Goal: Task Accomplishment & Management: Manage account settings

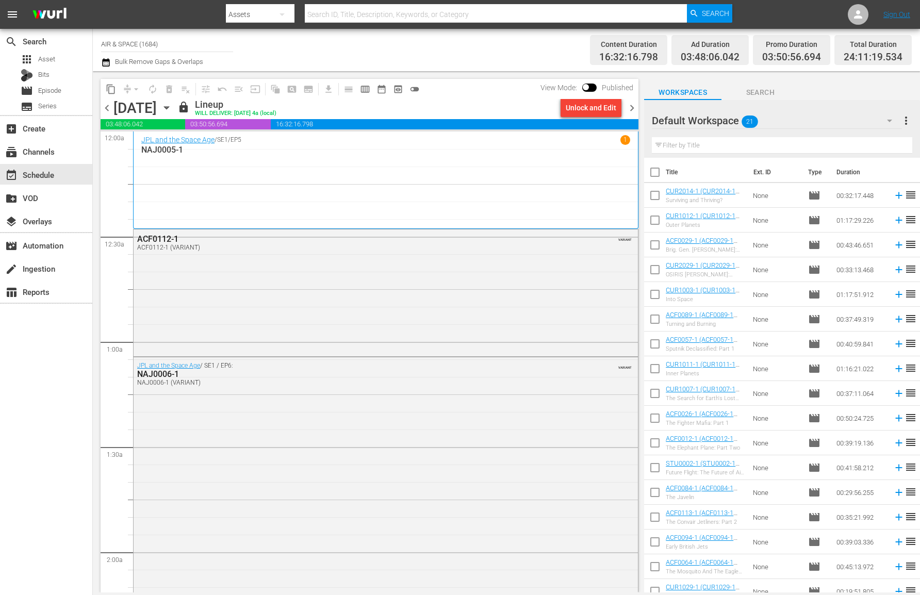
click at [630, 105] on span "chevron_right" at bounding box center [631, 108] width 13 height 13
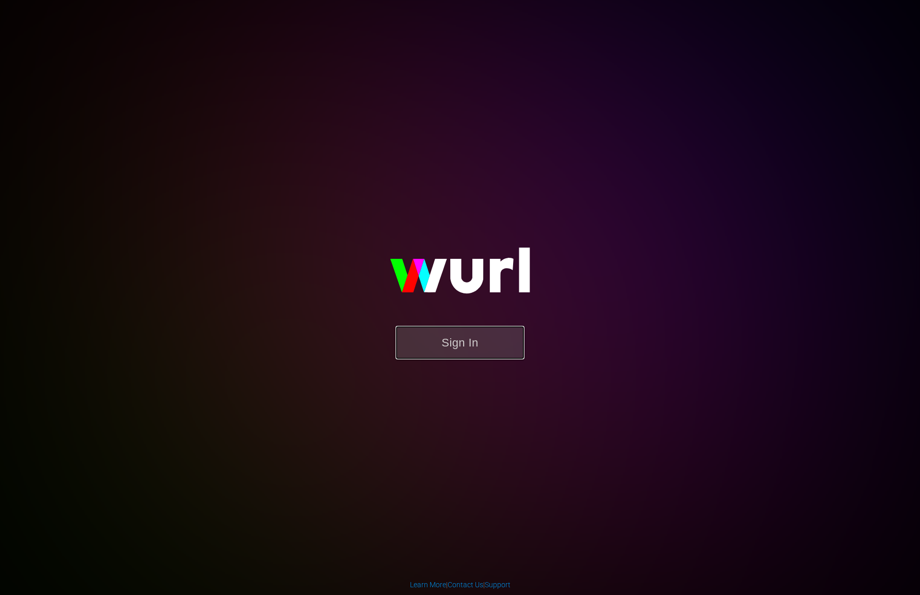
click at [455, 347] on button "Sign In" at bounding box center [459, 343] width 129 height 34
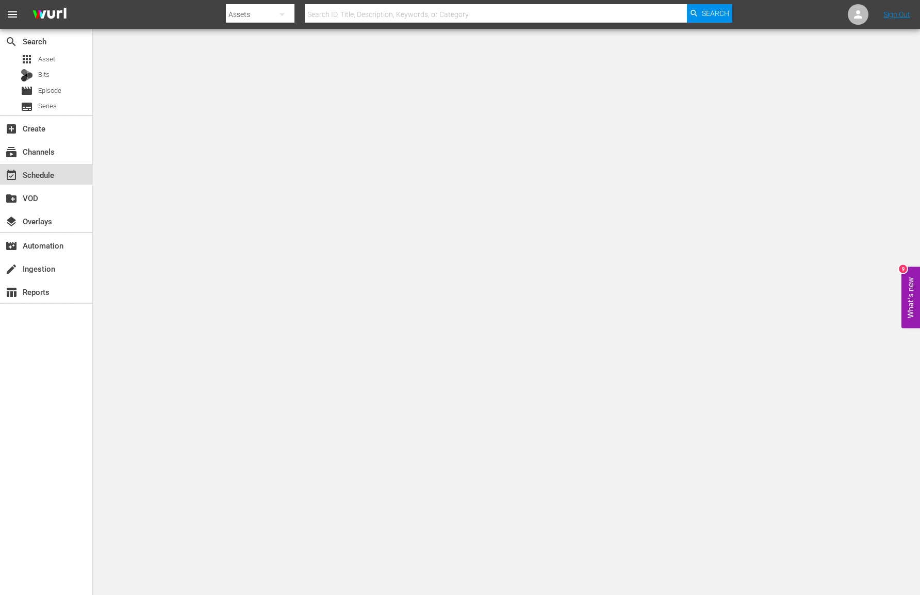
click at [58, 176] on div "event_available Schedule" at bounding box center [46, 174] width 92 height 21
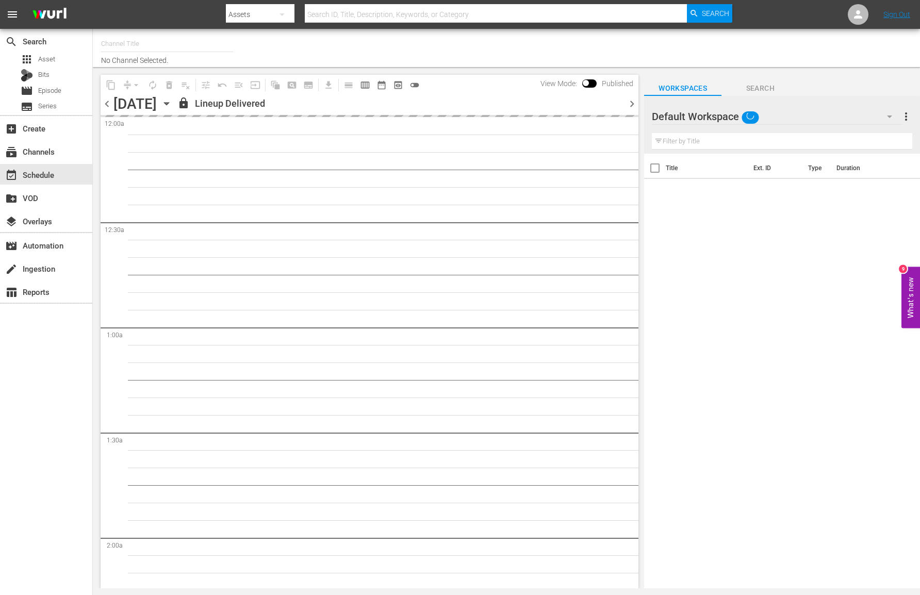
type input "AIR & SPACE (1684)"
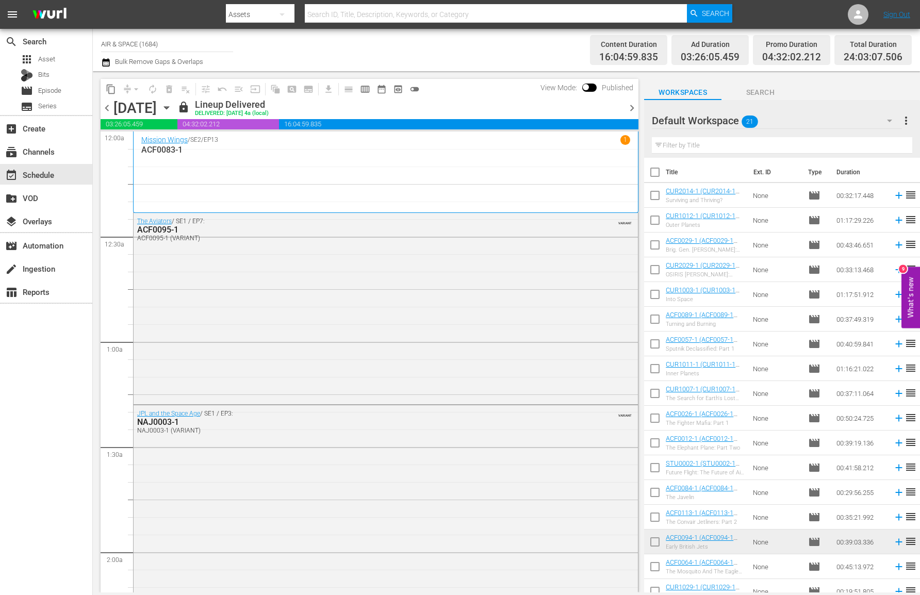
click at [630, 105] on span "chevron_right" at bounding box center [631, 108] width 13 height 13
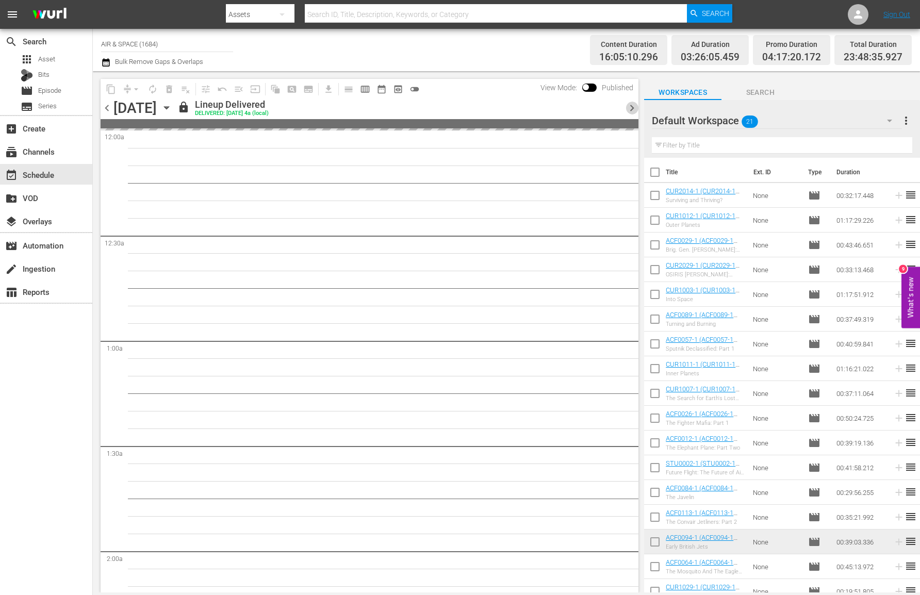
click at [630, 105] on span "chevron_right" at bounding box center [631, 108] width 13 height 13
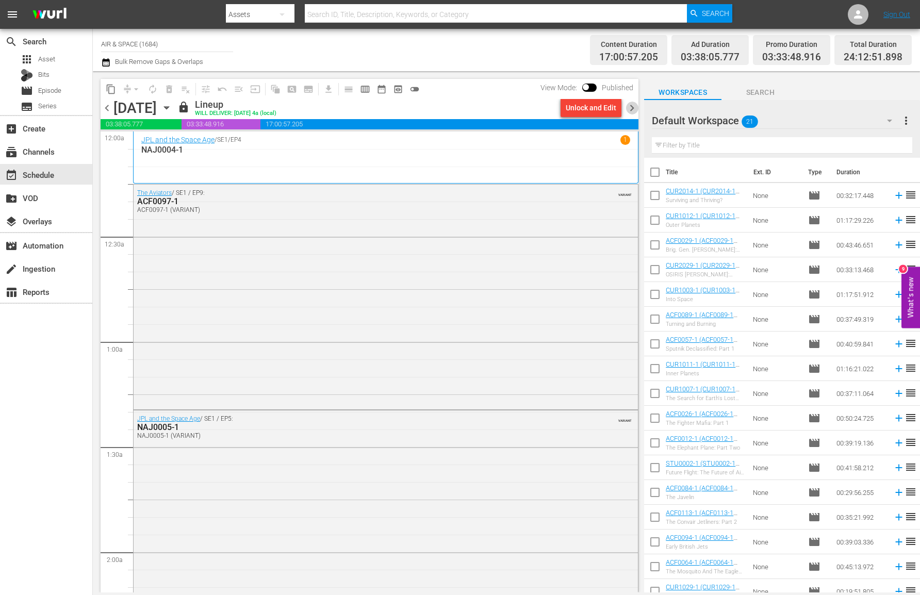
click at [630, 105] on span "chevron_right" at bounding box center [631, 108] width 13 height 13
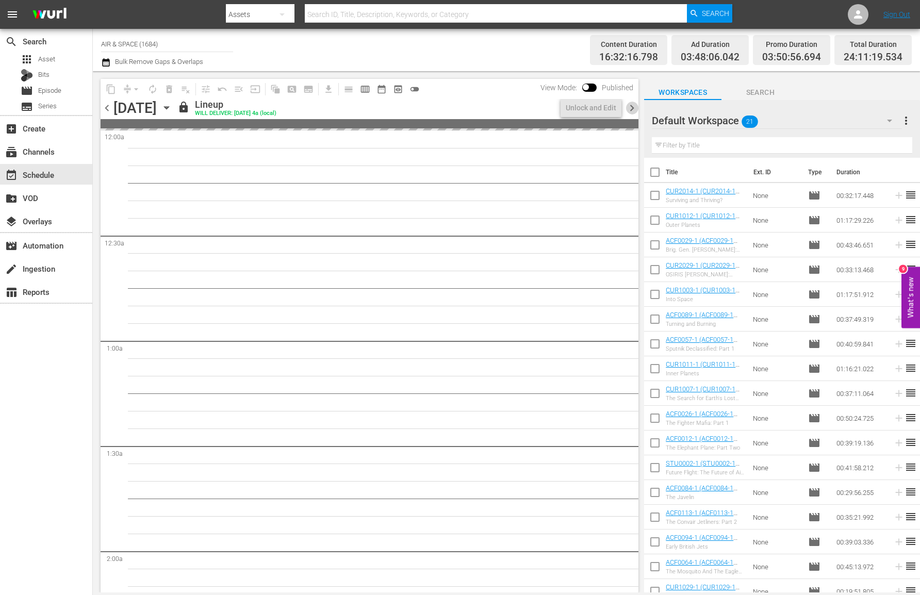
click at [630, 105] on span "chevron_right" at bounding box center [631, 108] width 13 height 13
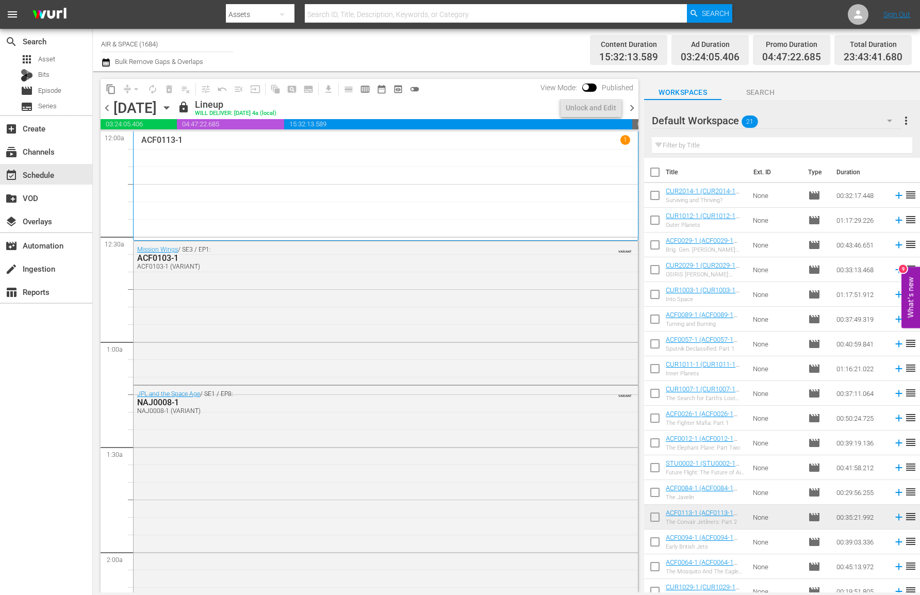
click at [630, 105] on span "chevron_right" at bounding box center [631, 108] width 13 height 13
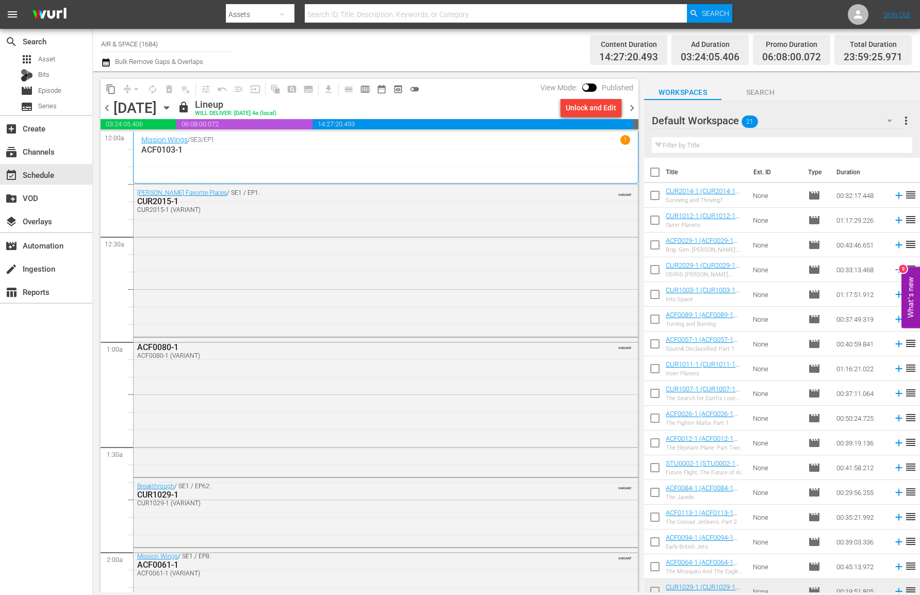
click at [169, 107] on icon "button" at bounding box center [166, 108] width 5 height 3
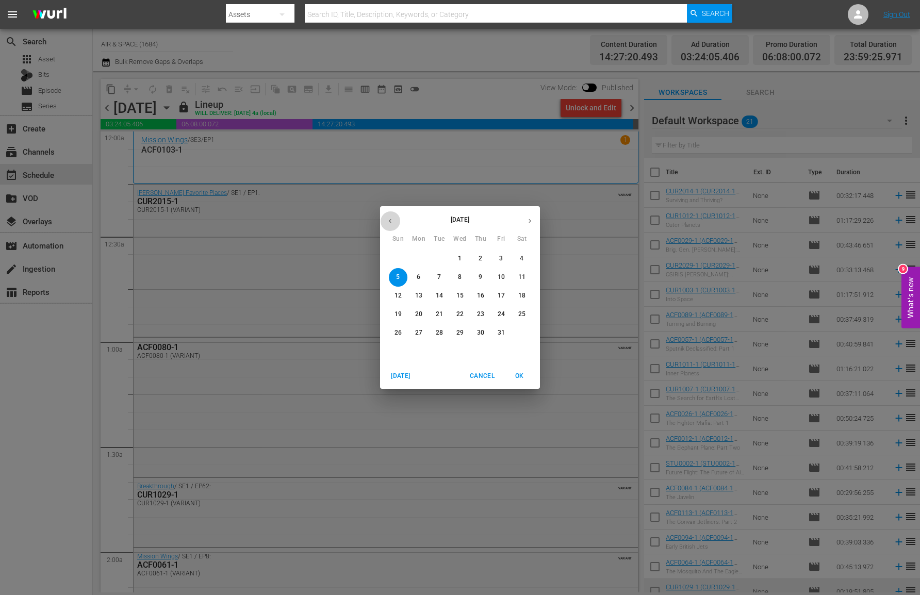
click at [392, 220] on icon "button" at bounding box center [390, 221] width 8 height 8
click at [397, 330] on p "24" at bounding box center [397, 332] width 7 height 9
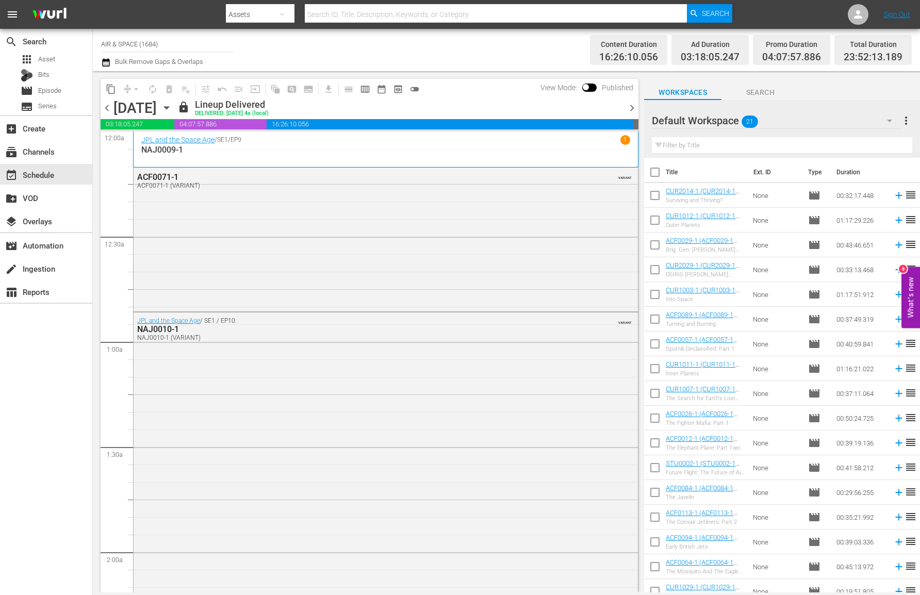
click at [172, 106] on icon "button" at bounding box center [166, 107] width 11 height 11
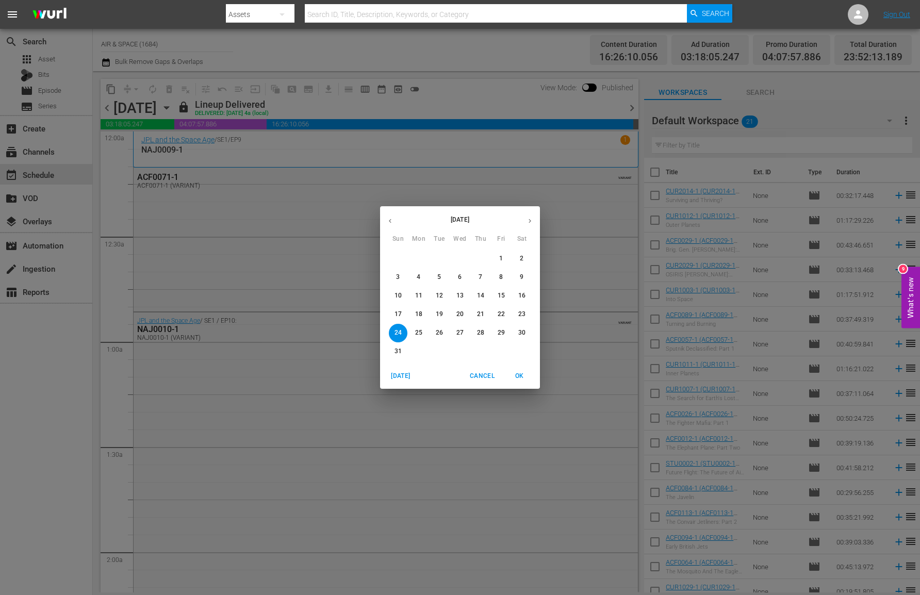
click at [528, 217] on icon "button" at bounding box center [530, 221] width 8 height 8
click at [529, 220] on icon "button" at bounding box center [530, 221] width 8 height 8
click at [418, 276] on p "6" at bounding box center [418, 277] width 4 height 9
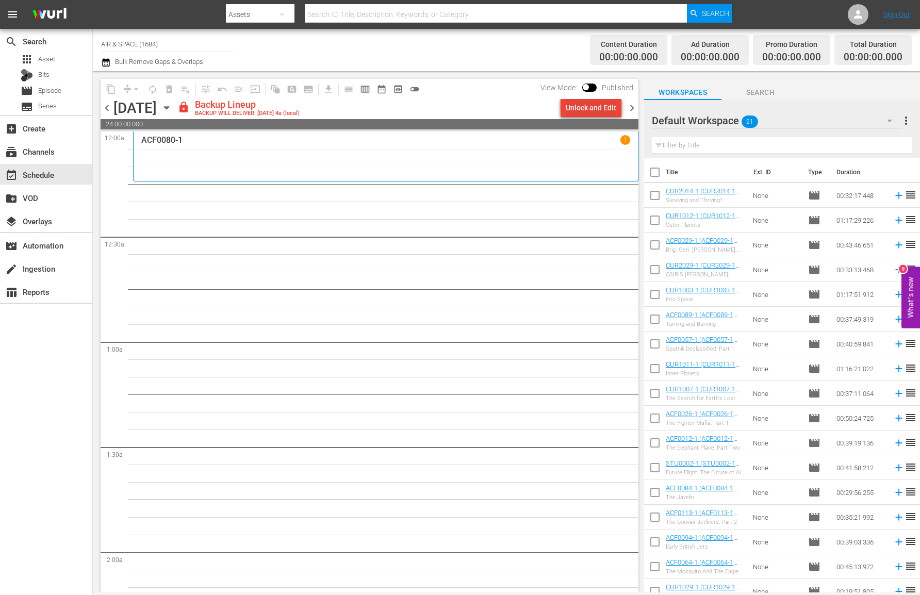
click at [586, 108] on div "Unlock and Edit" at bounding box center [590, 107] width 51 height 19
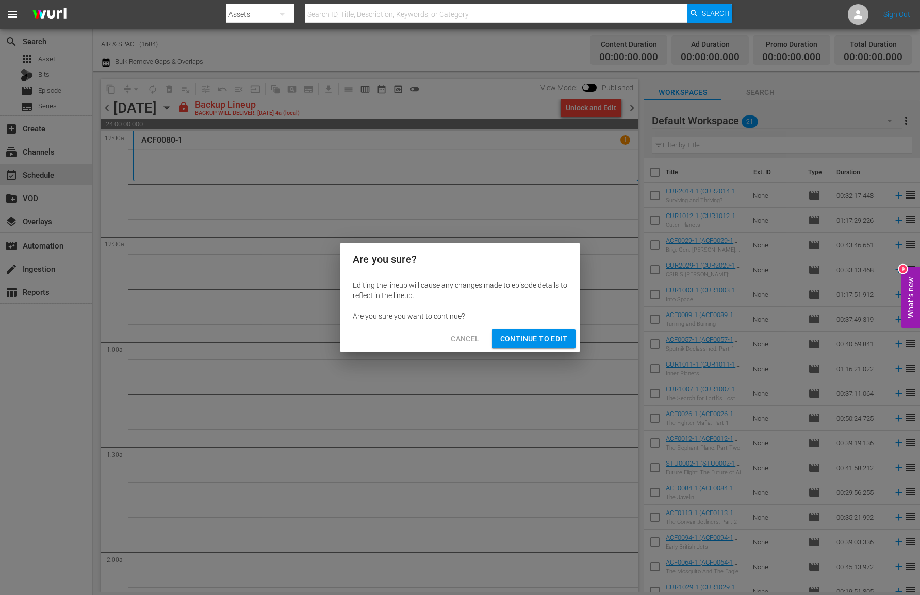
click at [536, 342] on span "Continue to Edit" at bounding box center [533, 338] width 67 height 13
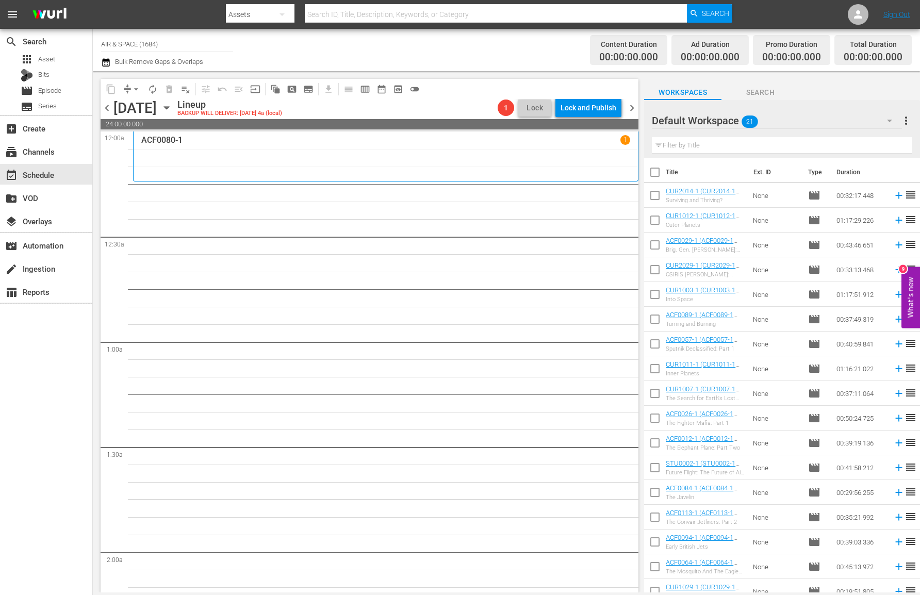
click at [172, 106] on icon "button" at bounding box center [166, 107] width 11 height 11
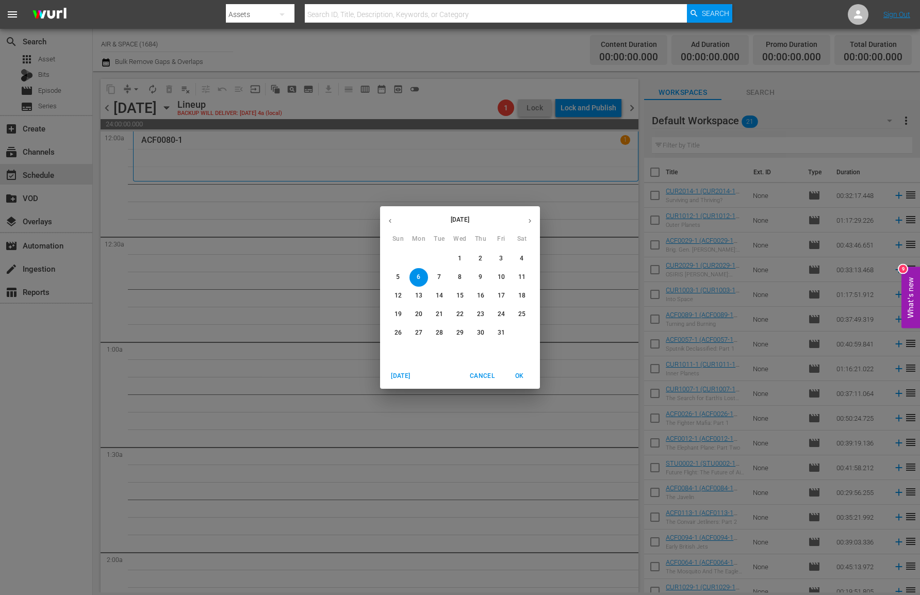
click at [390, 222] on icon "button" at bounding box center [390, 221] width 3 height 4
click at [399, 334] on p "24" at bounding box center [397, 332] width 7 height 9
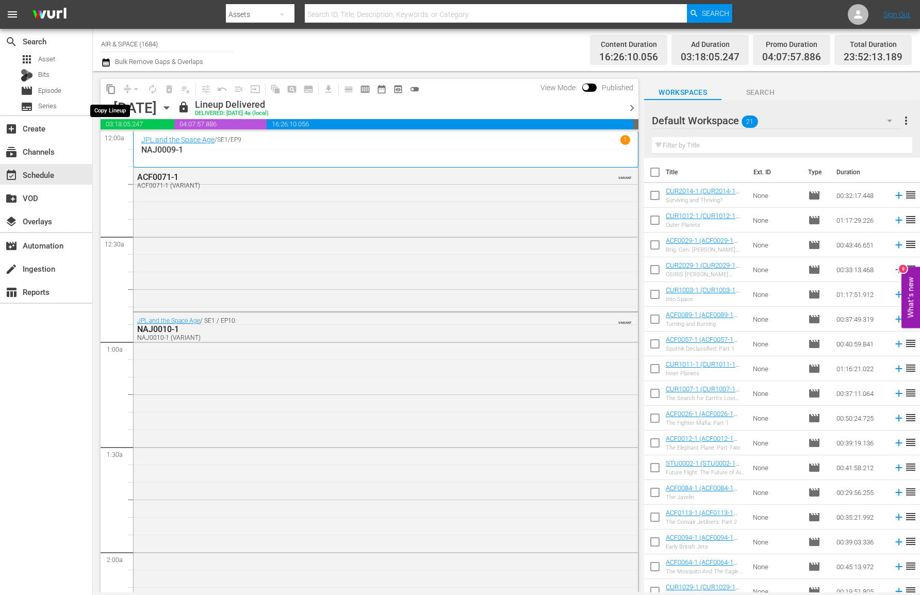
click at [111, 90] on span "content_copy" at bounding box center [111, 89] width 10 height 10
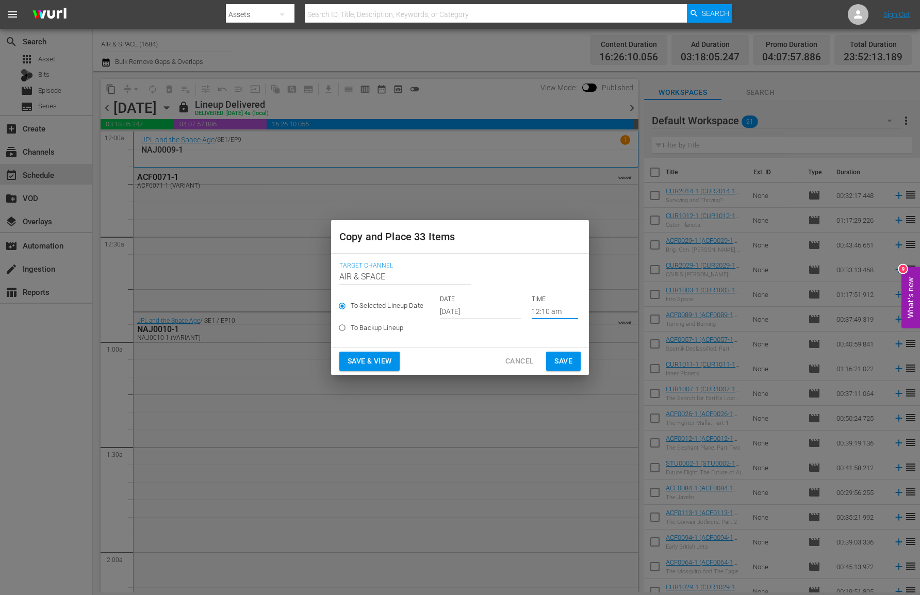
click at [543, 308] on input "12:10 am" at bounding box center [554, 311] width 46 height 15
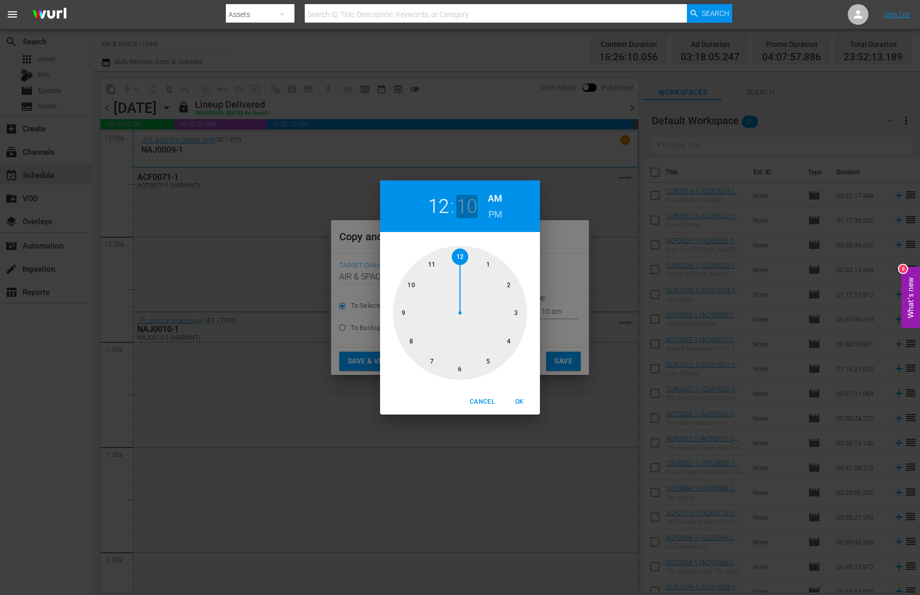
click at [473, 201] on h2 "10" at bounding box center [466, 206] width 21 height 23
drag, startPoint x: 508, startPoint y: 276, endPoint x: 518, endPoint y: 313, distance: 38.5
click at [518, 313] on div at bounding box center [460, 313] width 134 height 134
click at [522, 399] on span "OK" at bounding box center [519, 401] width 25 height 11
type input "12:15 am"
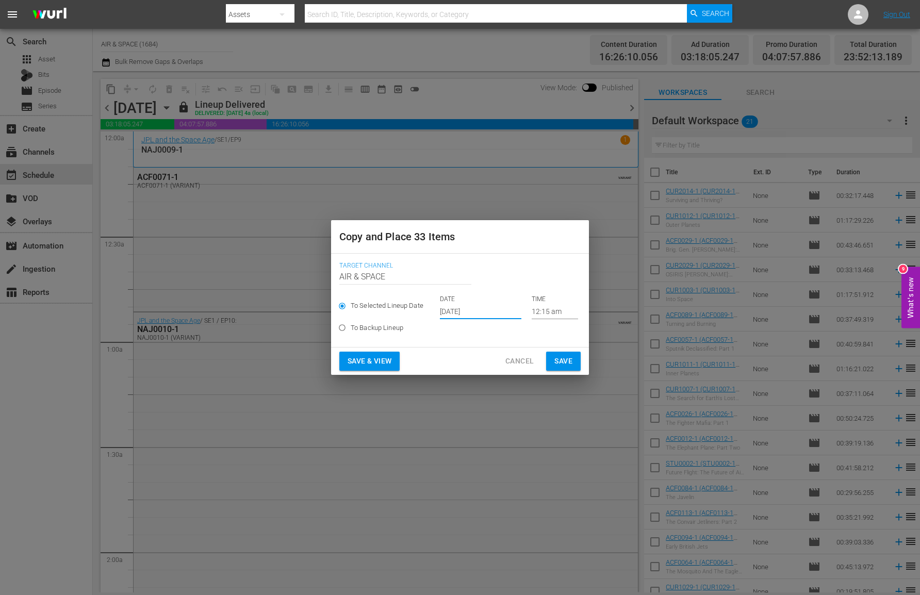
click at [474, 313] on input "[DATE]" at bounding box center [480, 311] width 81 height 15
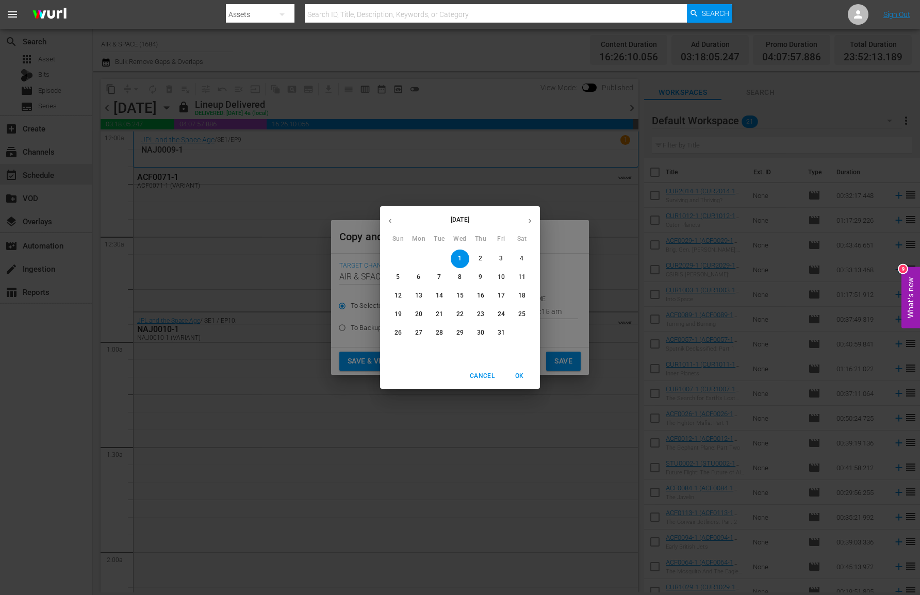
click at [421, 276] on span "6" at bounding box center [418, 277] width 19 height 9
type input "Oct 6th 2025"
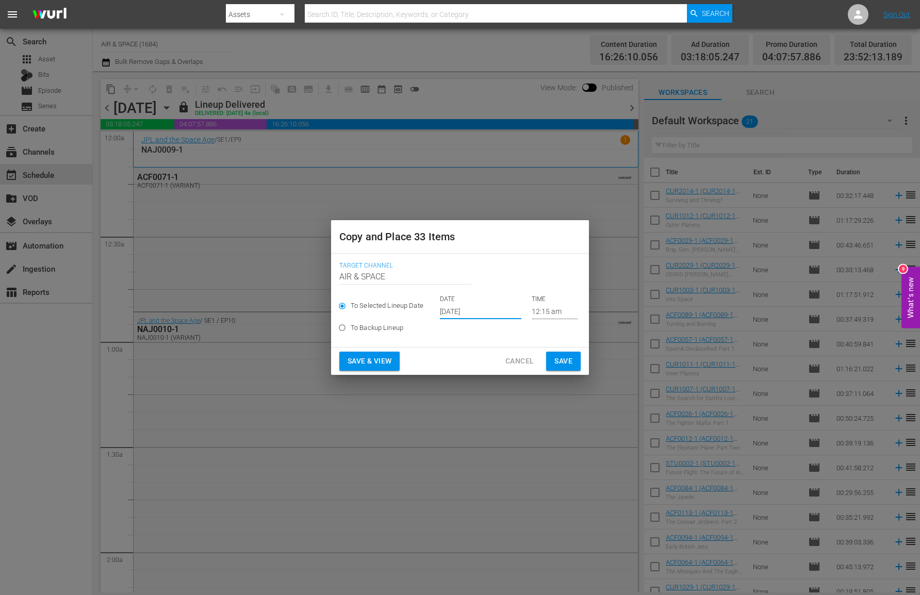
click at [560, 359] on span "Save" at bounding box center [563, 361] width 18 height 13
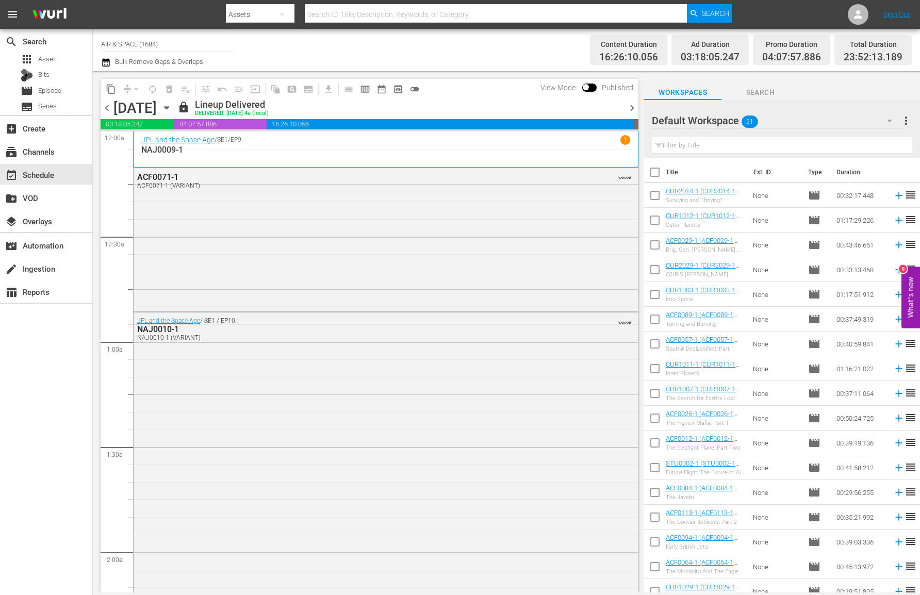
click at [172, 105] on icon "button" at bounding box center [166, 107] width 11 height 11
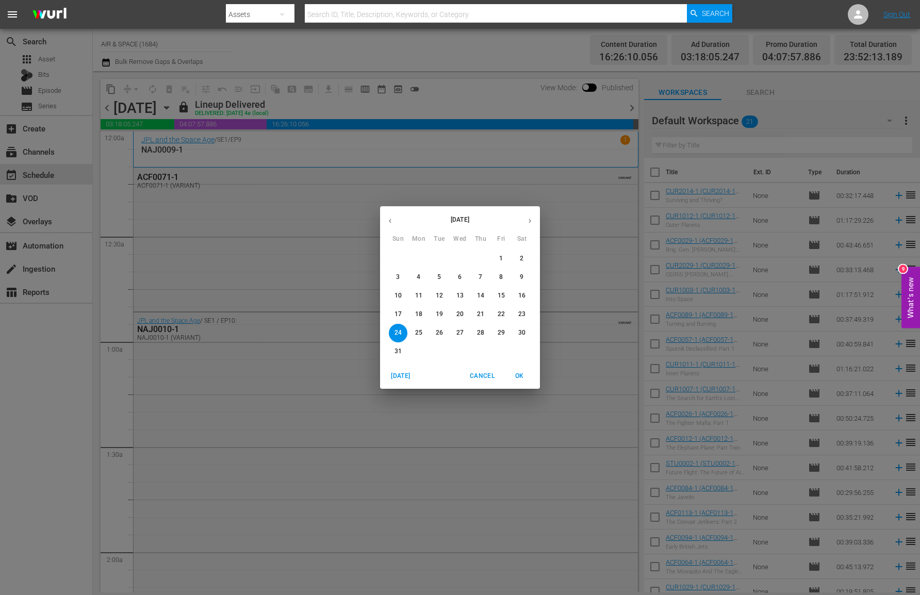
click at [526, 217] on icon "button" at bounding box center [530, 221] width 8 height 8
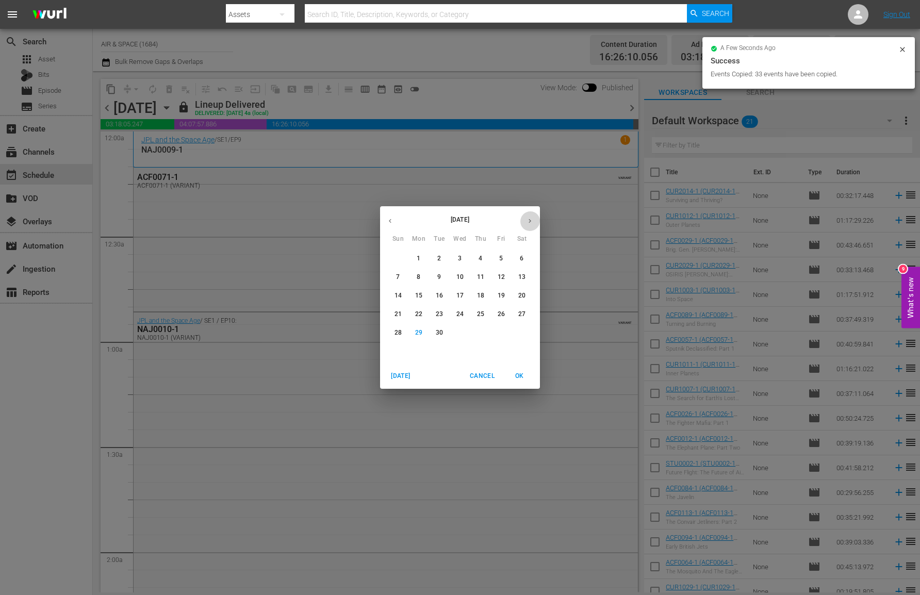
click at [528, 220] on icon "button" at bounding box center [530, 221] width 8 height 8
click at [417, 274] on p "6" at bounding box center [418, 277] width 4 height 9
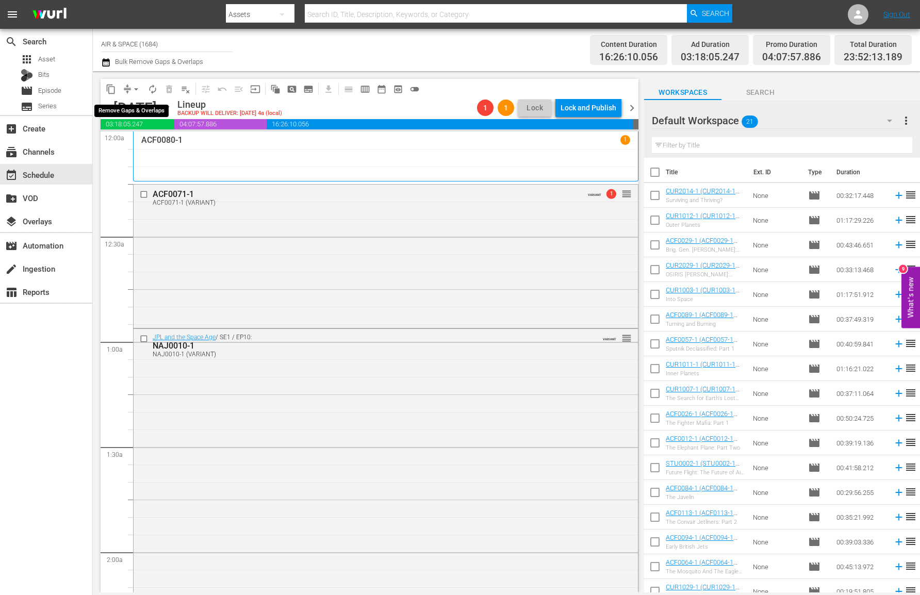
click at [134, 88] on span "arrow_drop_down" at bounding box center [136, 89] width 10 height 10
click at [134, 143] on li "Align to End of Previous Day" at bounding box center [136, 144] width 108 height 17
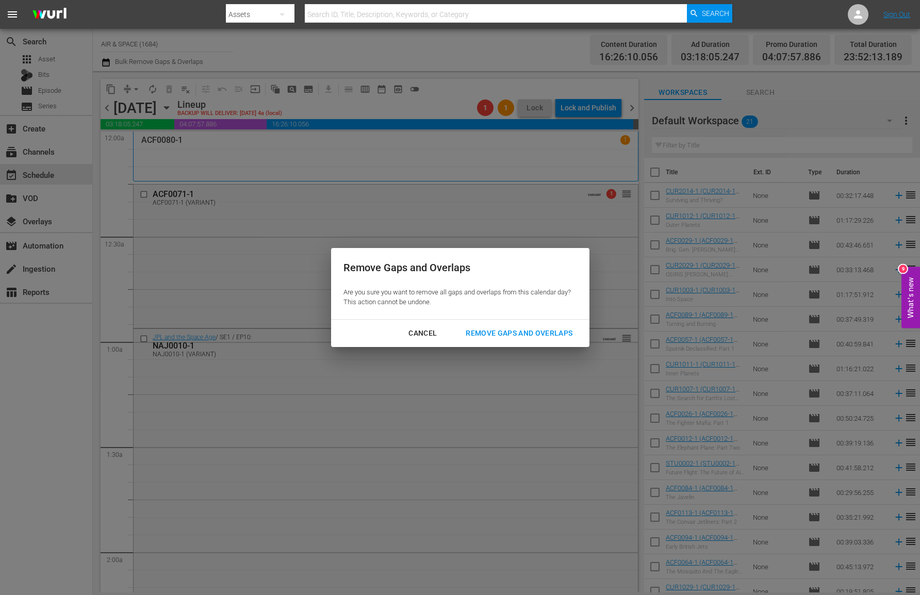
drag, startPoint x: 534, startPoint y: 334, endPoint x: 531, endPoint y: 328, distance: 6.5
click at [532, 330] on div "Remove Gaps and Overlaps" at bounding box center [518, 333] width 123 height 13
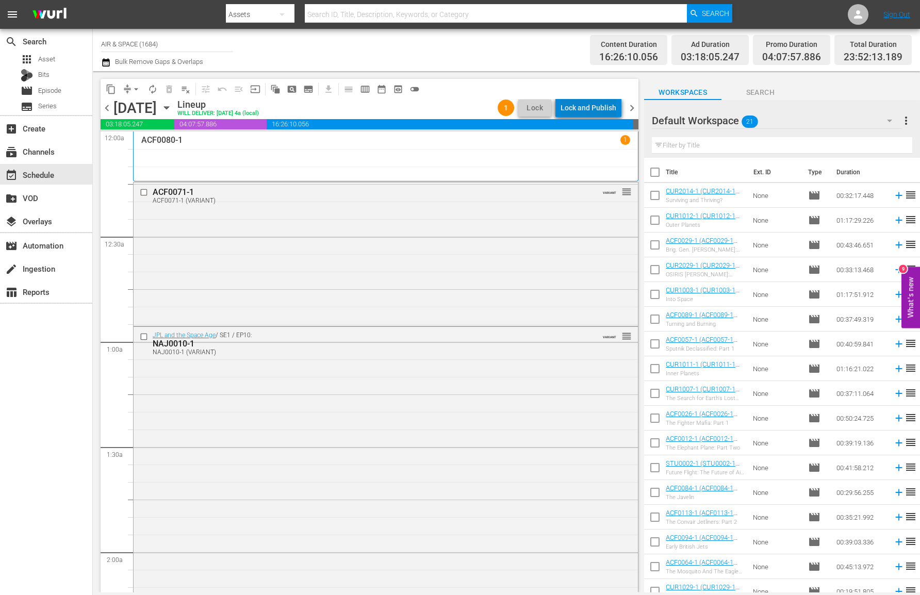
click at [597, 103] on div "Lock and Publish" at bounding box center [588, 107] width 56 height 19
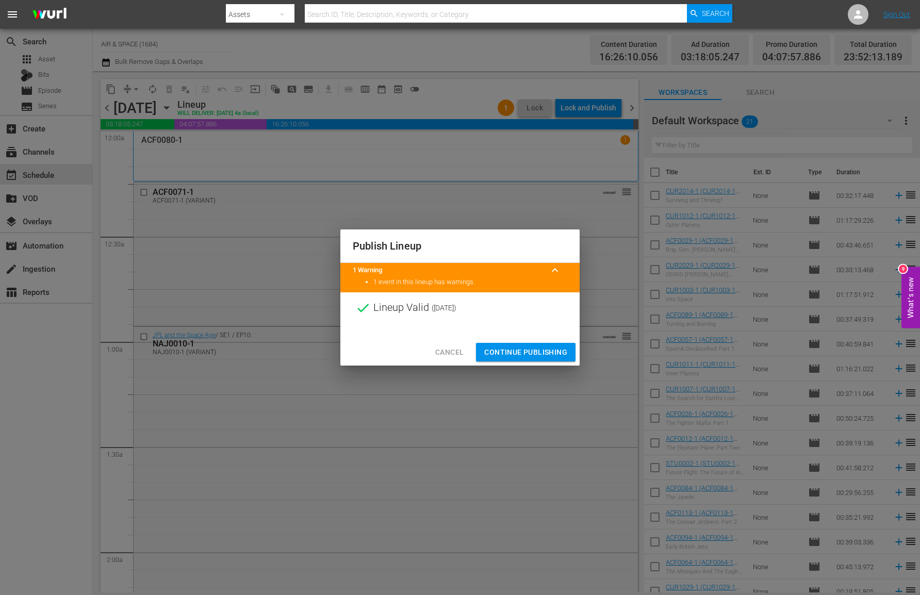
click at [527, 352] on span "Continue Publishing" at bounding box center [525, 352] width 83 height 13
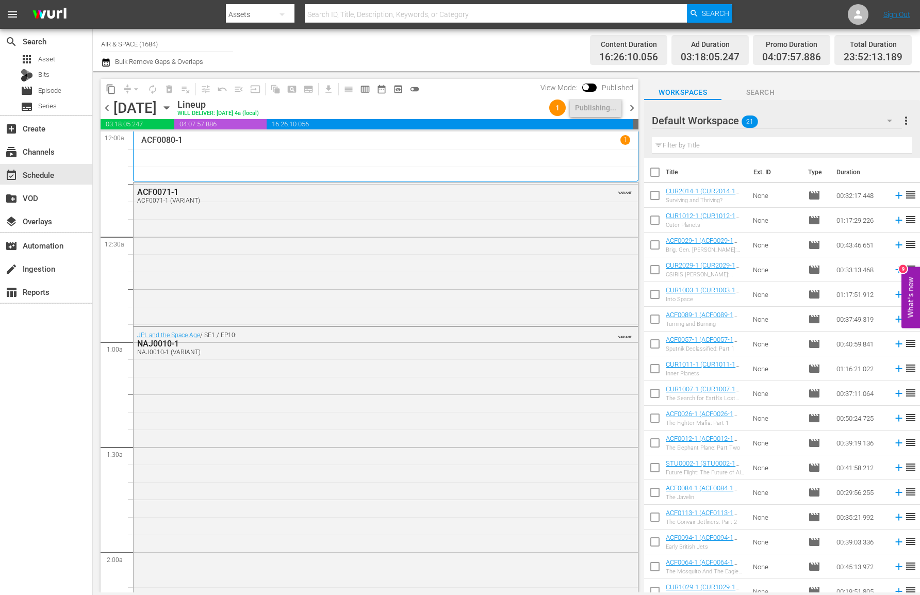
click at [635, 105] on span "chevron_right" at bounding box center [631, 108] width 13 height 13
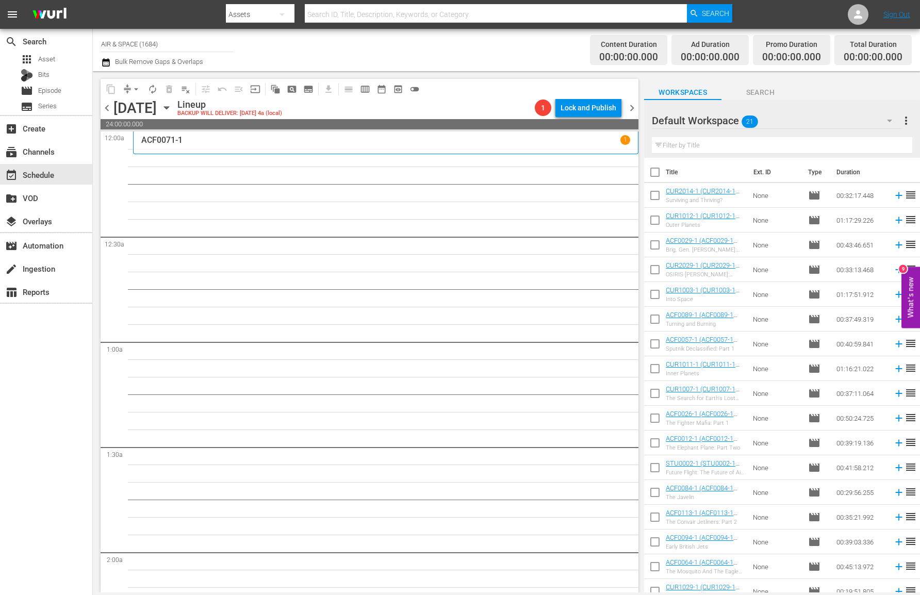
click at [172, 105] on icon "button" at bounding box center [166, 107] width 11 height 11
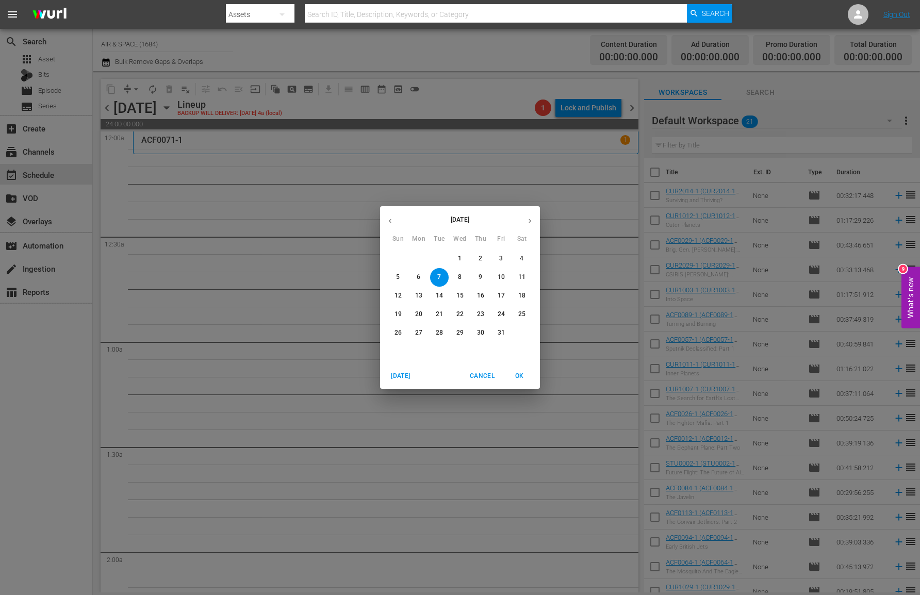
click at [387, 215] on button "button" at bounding box center [390, 221] width 20 height 20
click at [385, 214] on button "button" at bounding box center [390, 221] width 20 height 20
click at [419, 331] on p "25" at bounding box center [418, 332] width 7 height 9
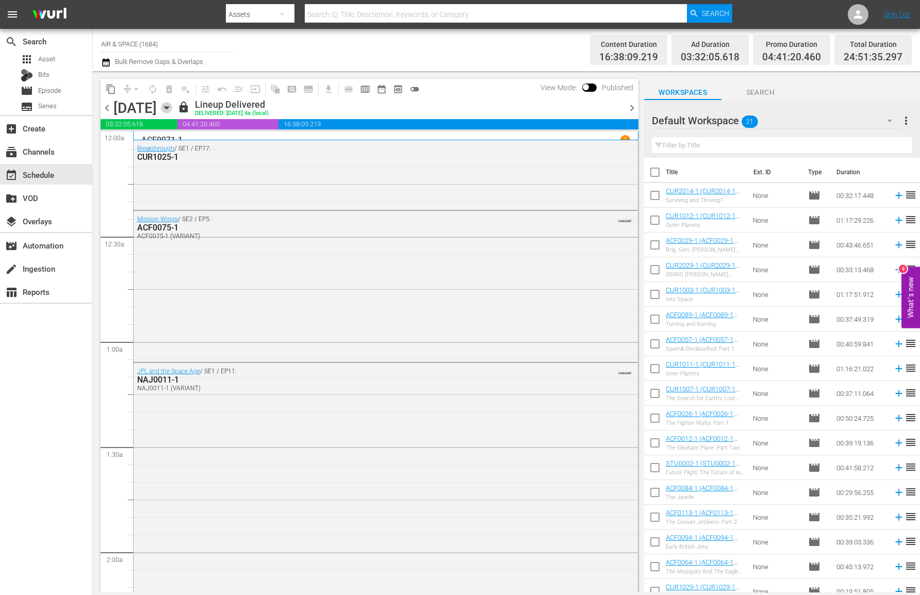
click at [172, 106] on icon "button" at bounding box center [166, 107] width 11 height 11
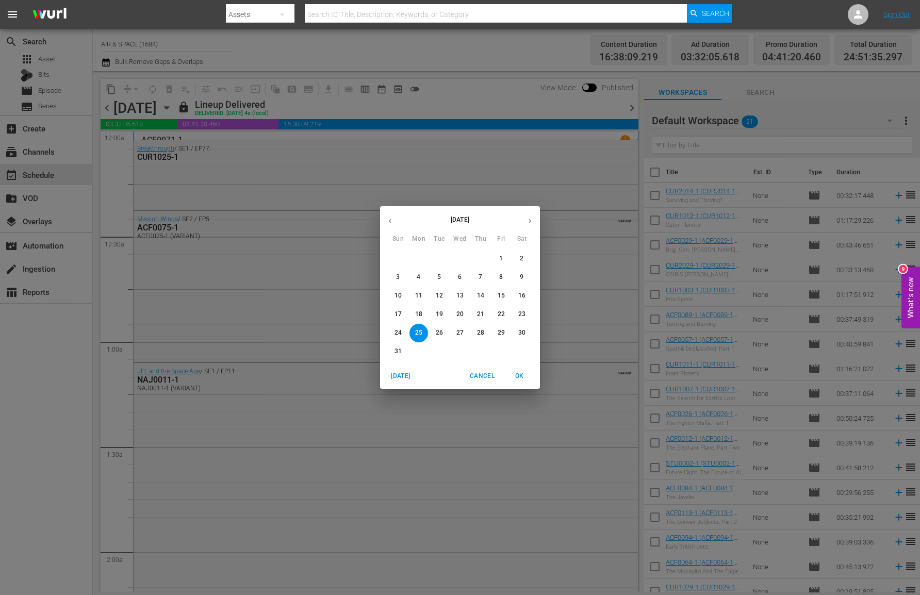
click at [408, 222] on p "[DATE]" at bounding box center [460, 219] width 120 height 9
click at [284, 195] on div "August 2025 Sun Mon Tue Wed Thu Fri Sat 27 28 29 30 31 1 2 3 4 5 6 7 8 9 10 11 …" at bounding box center [460, 297] width 920 height 595
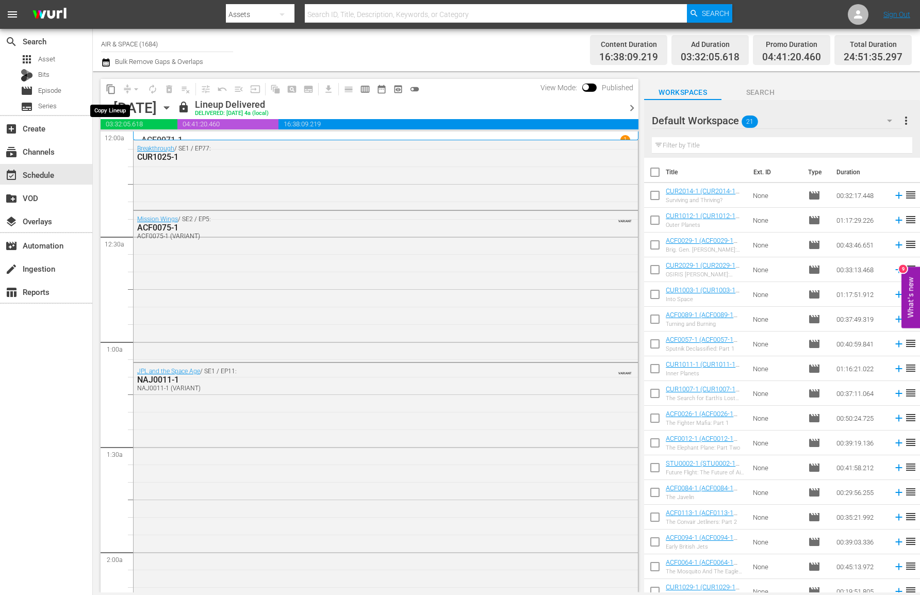
click at [114, 90] on span "content_copy" at bounding box center [111, 89] width 10 height 10
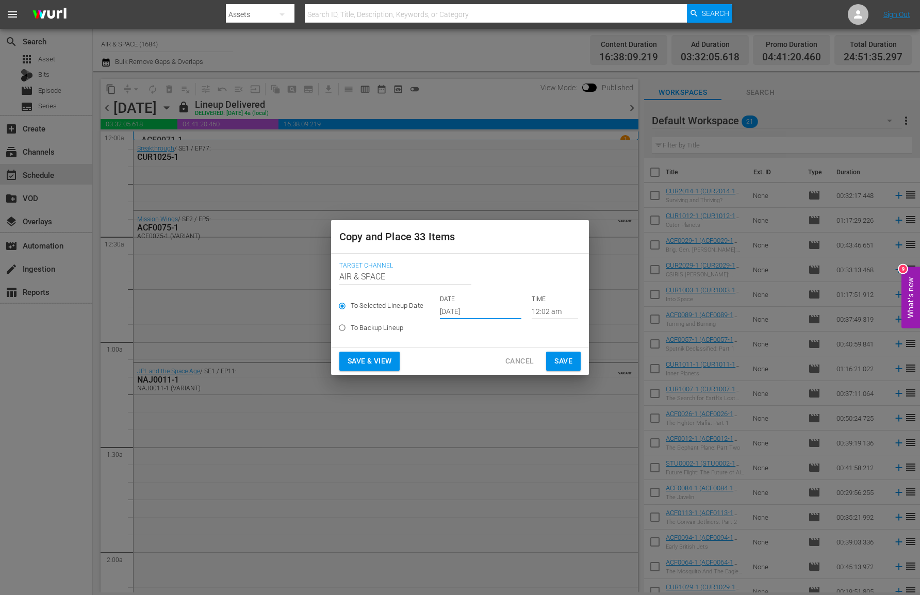
click at [476, 311] on input "[DATE]" at bounding box center [480, 311] width 81 height 15
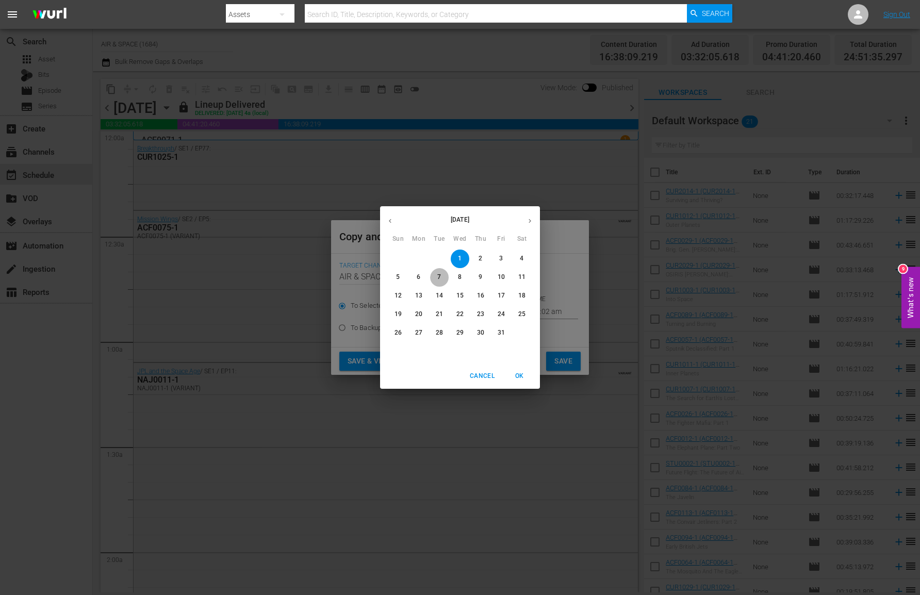
click at [441, 274] on span "7" at bounding box center [439, 277] width 19 height 9
type input "Oct 7th 2025"
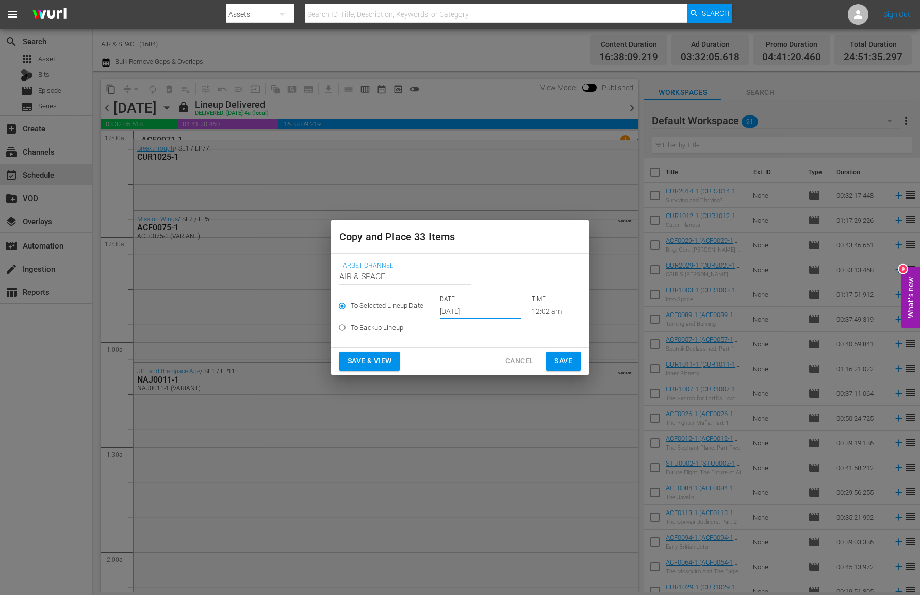
click at [543, 310] on input "12:02 am" at bounding box center [554, 311] width 46 height 15
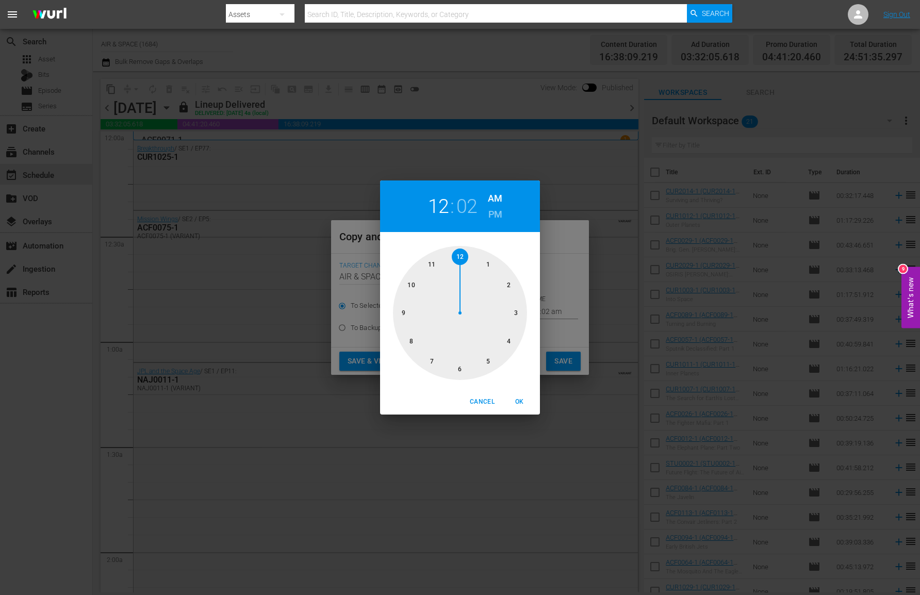
drag, startPoint x: 484, startPoint y: 268, endPoint x: 449, endPoint y: 258, distance: 35.5
click at [449, 258] on div at bounding box center [460, 313] width 134 height 134
click at [466, 201] on h2 "02" at bounding box center [466, 206] width 21 height 23
drag, startPoint x: 479, startPoint y: 257, endPoint x: 504, endPoint y: 292, distance: 42.5
click at [504, 292] on div at bounding box center [460, 313] width 134 height 134
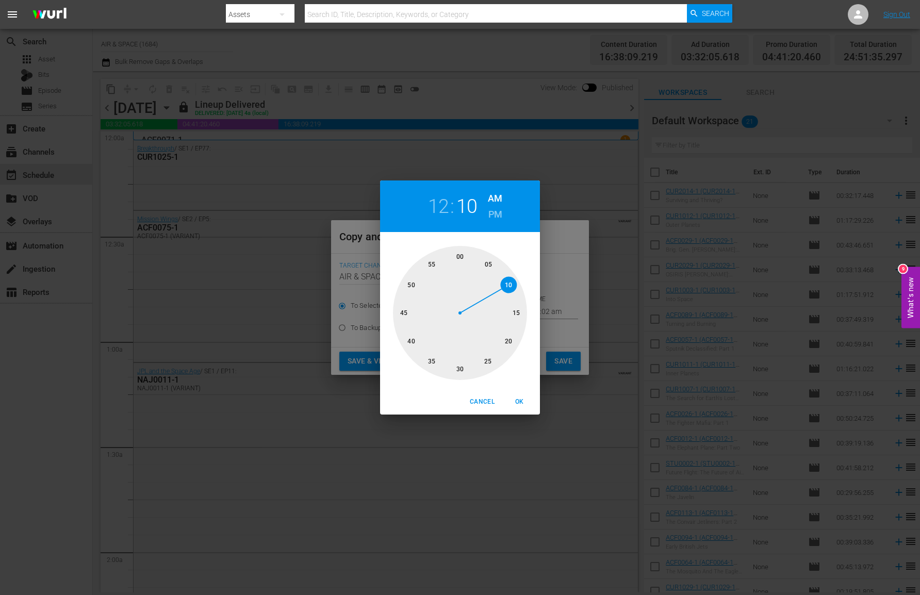
click at [523, 398] on span "OK" at bounding box center [519, 401] width 25 height 11
type input "12:10 am"
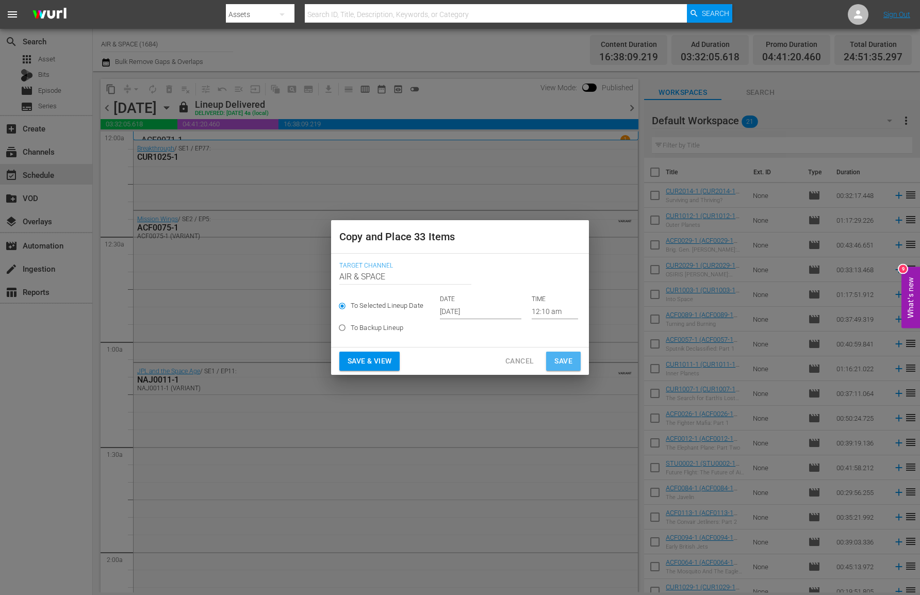
click at [564, 358] on span "Save" at bounding box center [563, 361] width 18 height 13
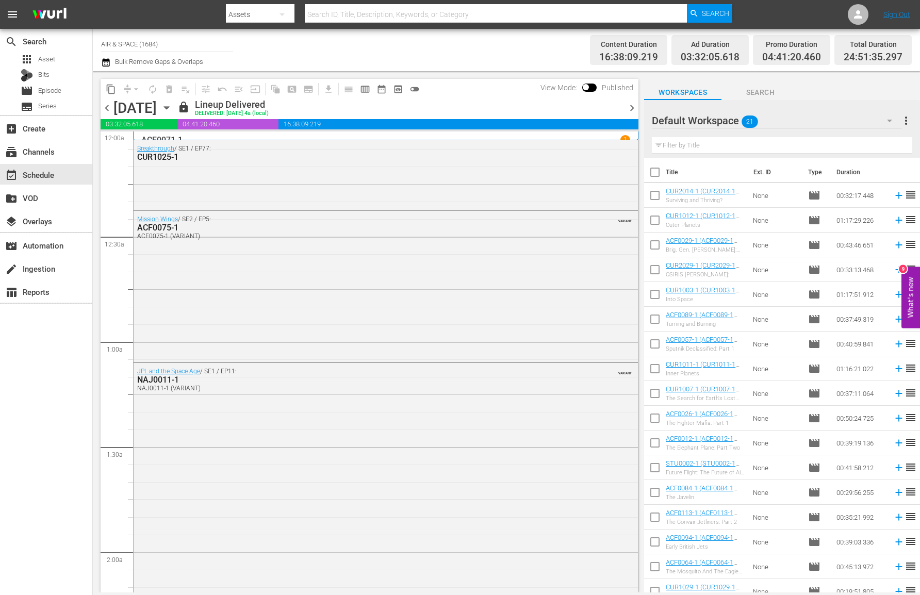
click at [172, 105] on icon "button" at bounding box center [166, 107] width 11 height 11
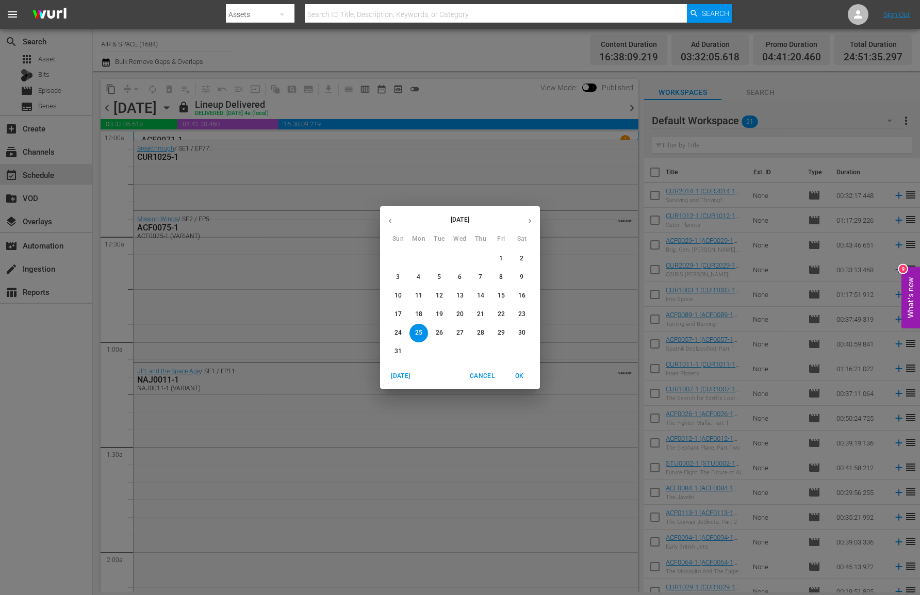
click at [528, 219] on icon "button" at bounding box center [530, 221] width 8 height 8
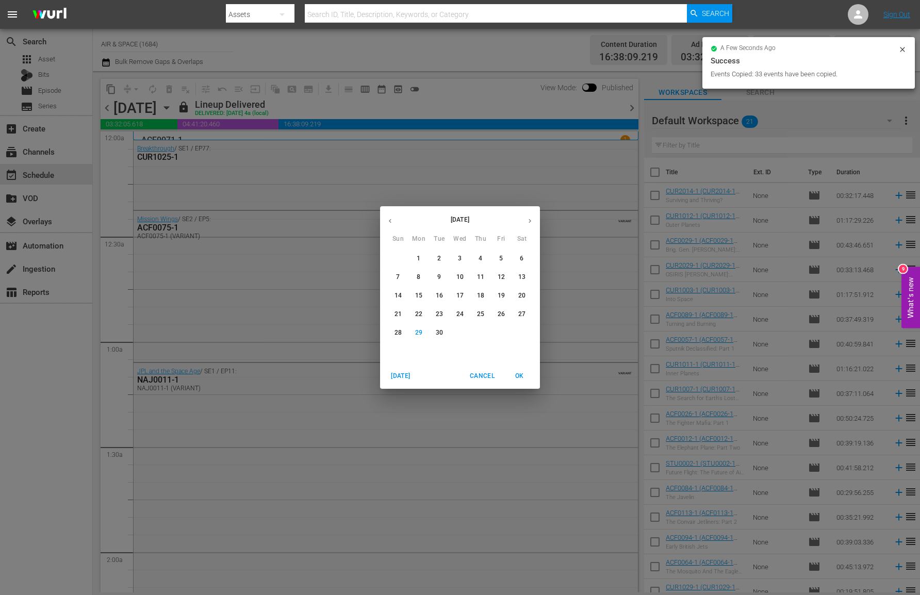
click at [530, 217] on icon "button" at bounding box center [530, 221] width 8 height 8
click at [439, 276] on p "7" at bounding box center [439, 277] width 4 height 9
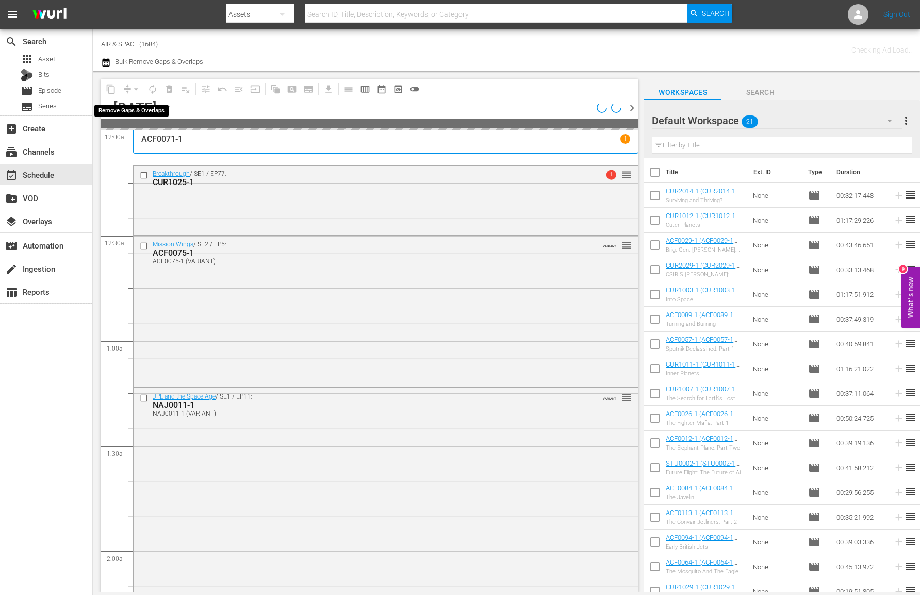
click at [129, 89] on div "arrow_drop_down" at bounding box center [136, 89] width 16 height 16
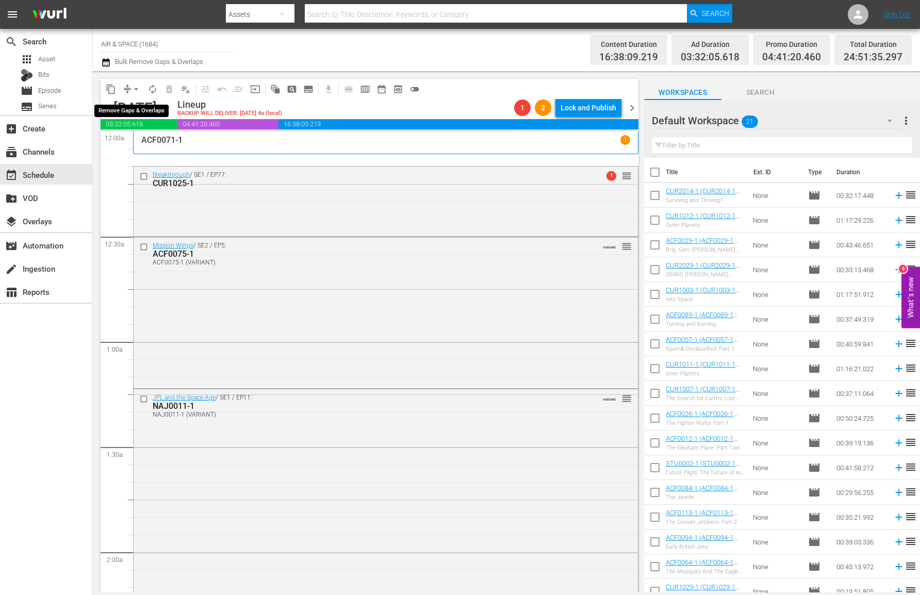
click at [136, 87] on span "arrow_drop_down" at bounding box center [136, 89] width 10 height 10
click at [151, 144] on li "Align to End of Previous Day" at bounding box center [136, 144] width 108 height 17
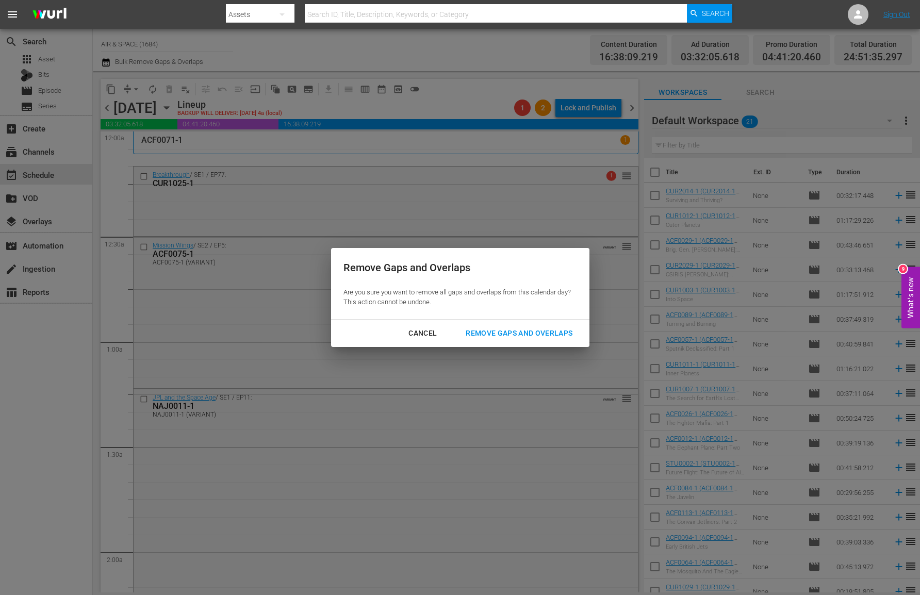
click at [523, 333] on div "Remove Gaps and Overlaps" at bounding box center [518, 333] width 123 height 13
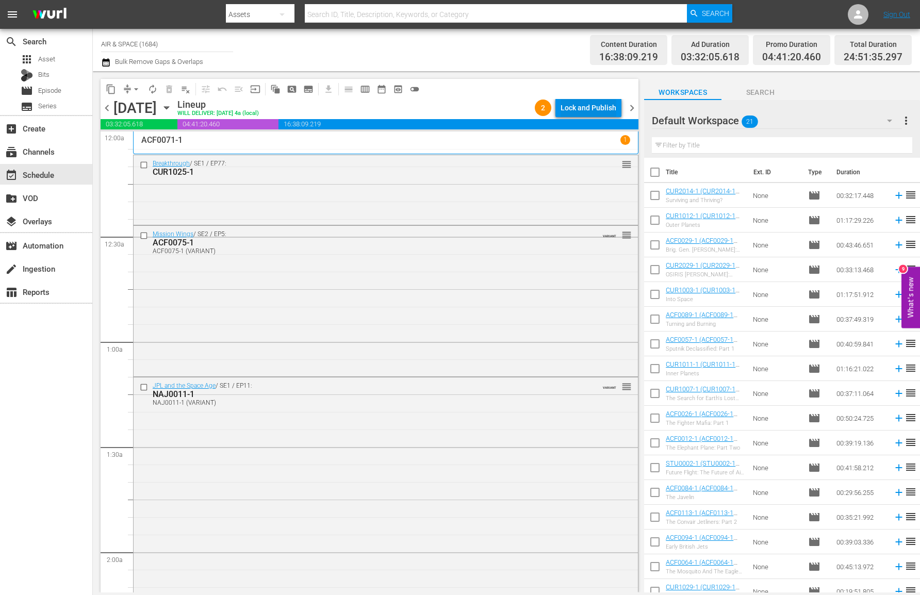
click at [578, 107] on div "Lock and Publish" at bounding box center [588, 107] width 56 height 19
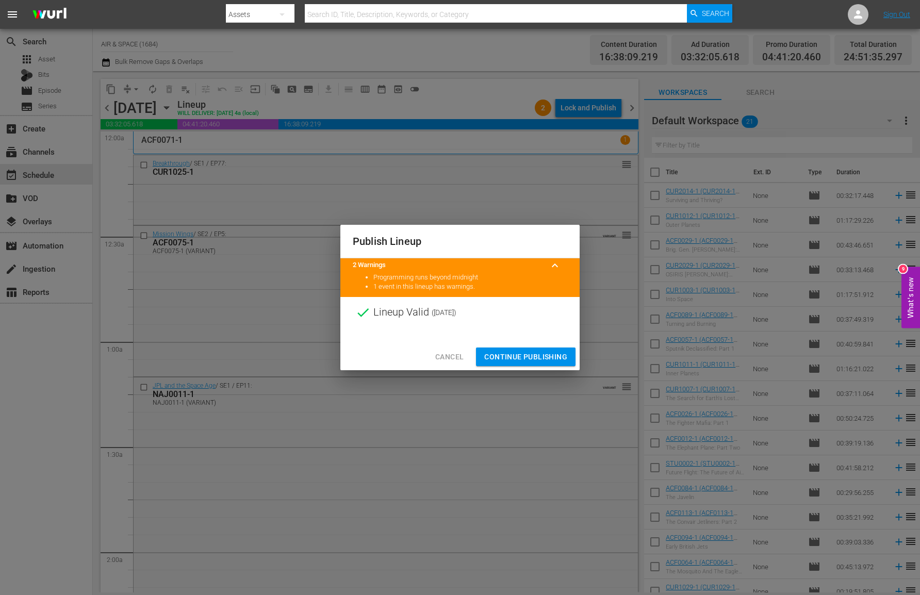
click at [518, 352] on span "Continue Publishing" at bounding box center [525, 357] width 83 height 13
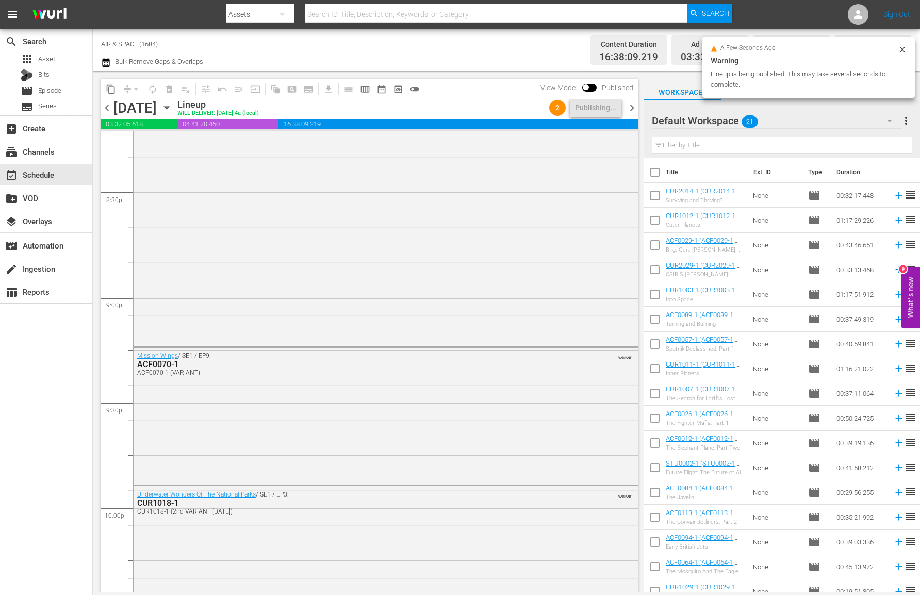
scroll to position [4790, 0]
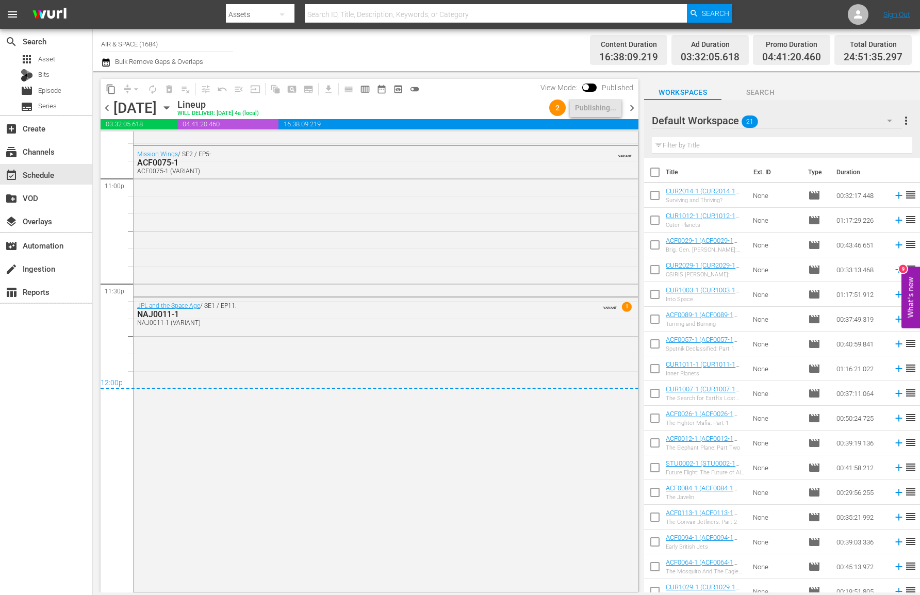
click at [632, 108] on span "chevron_right" at bounding box center [631, 108] width 13 height 13
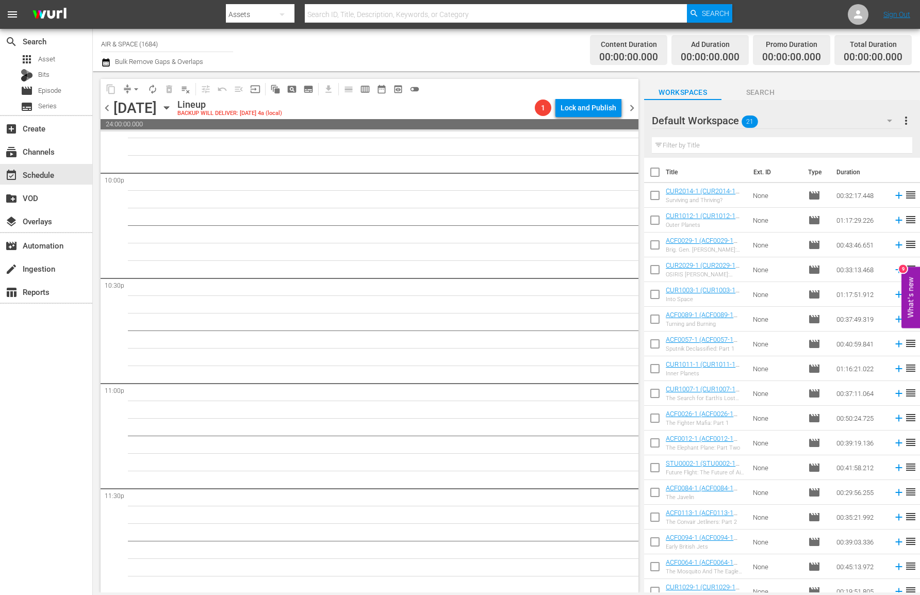
scroll to position [4587, 0]
click at [107, 106] on span "chevron_left" at bounding box center [107, 108] width 13 height 13
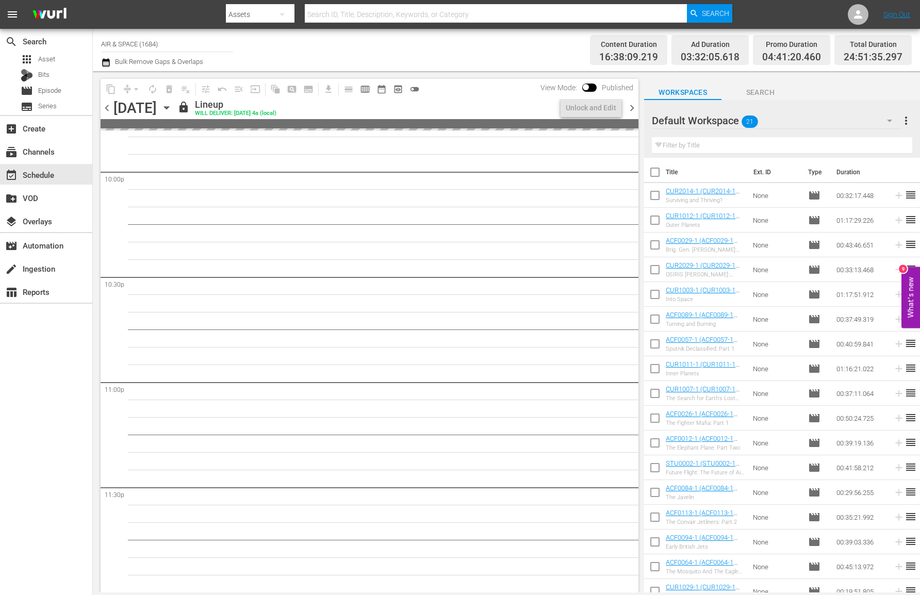
scroll to position [4790, 0]
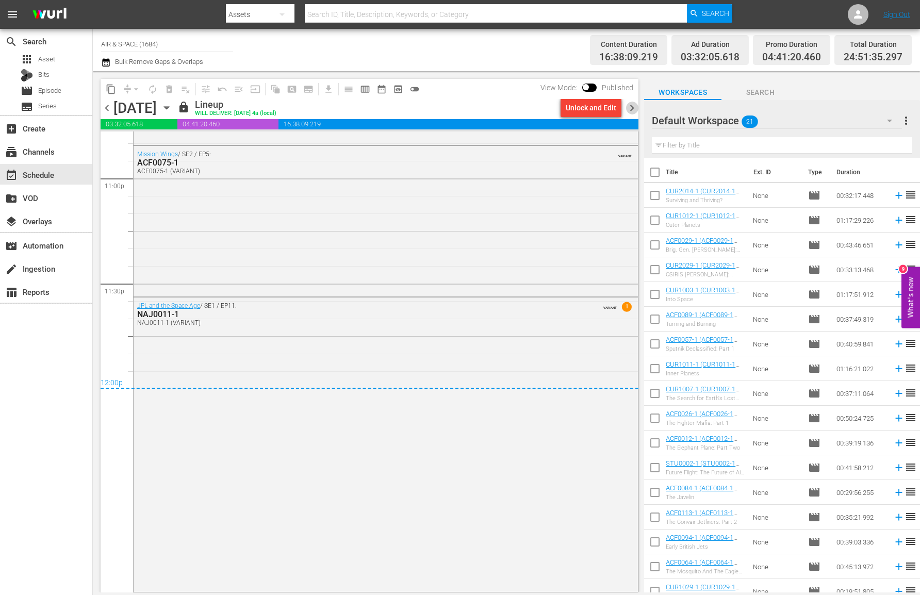
click at [635, 109] on span "chevron_right" at bounding box center [631, 108] width 13 height 13
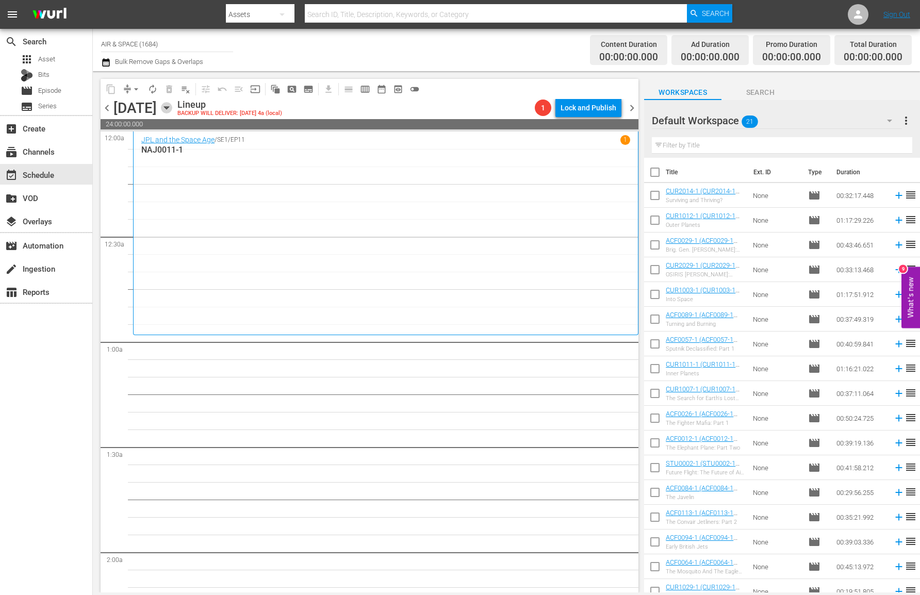
click at [172, 102] on icon "button" at bounding box center [166, 107] width 11 height 11
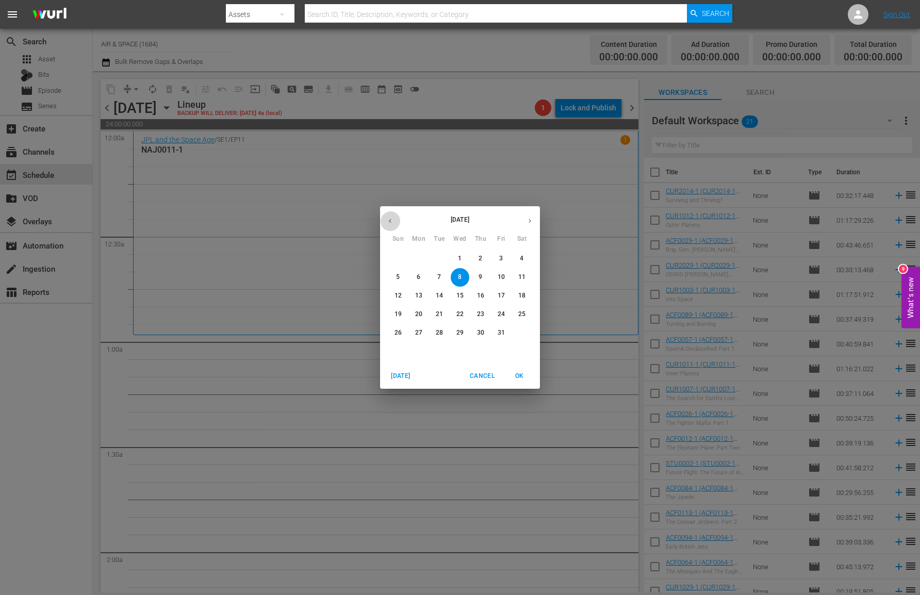
click at [392, 219] on icon "button" at bounding box center [390, 221] width 8 height 8
click at [440, 332] on p "26" at bounding box center [439, 332] width 7 height 9
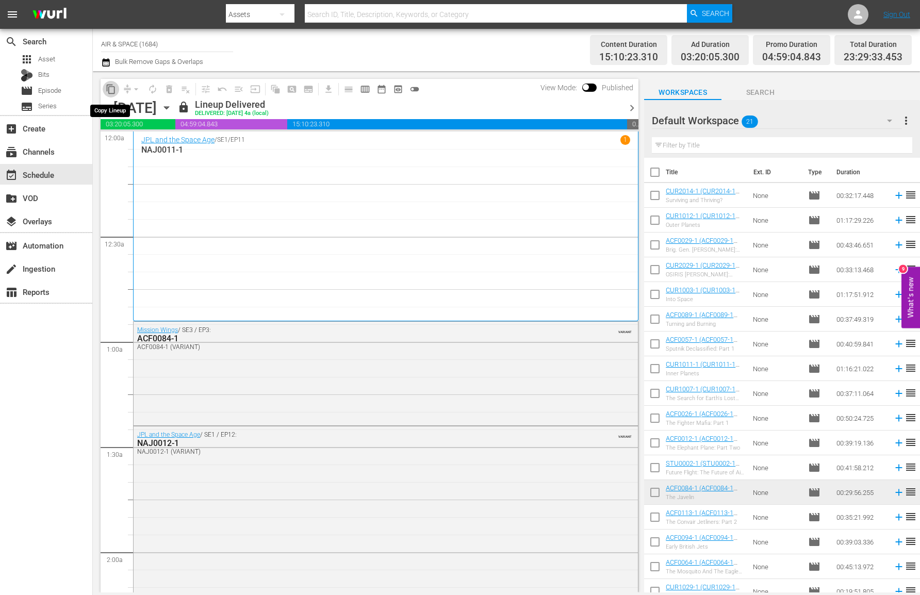
click at [113, 90] on span "content_copy" at bounding box center [111, 89] width 10 height 10
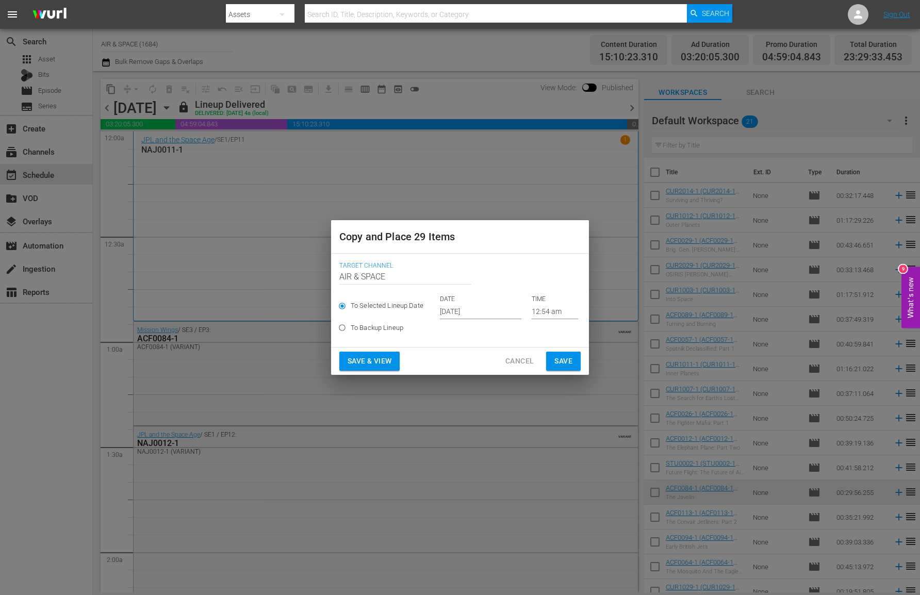
click at [531, 308] on input "12:54 am" at bounding box center [554, 311] width 46 height 15
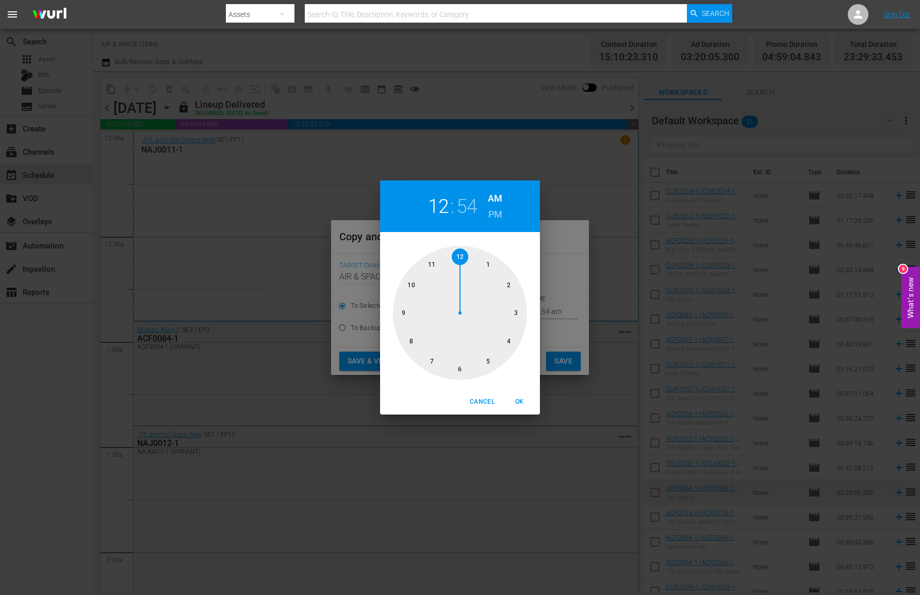
click at [443, 206] on h2 "12" at bounding box center [438, 206] width 21 height 23
click at [472, 209] on h2 "54" at bounding box center [466, 206] width 21 height 23
click at [435, 209] on h2 "12" at bounding box center [438, 206] width 21 height 23
drag, startPoint x: 465, startPoint y: 254, endPoint x: 478, endPoint y: 264, distance: 16.2
click at [479, 264] on div at bounding box center [460, 313] width 134 height 134
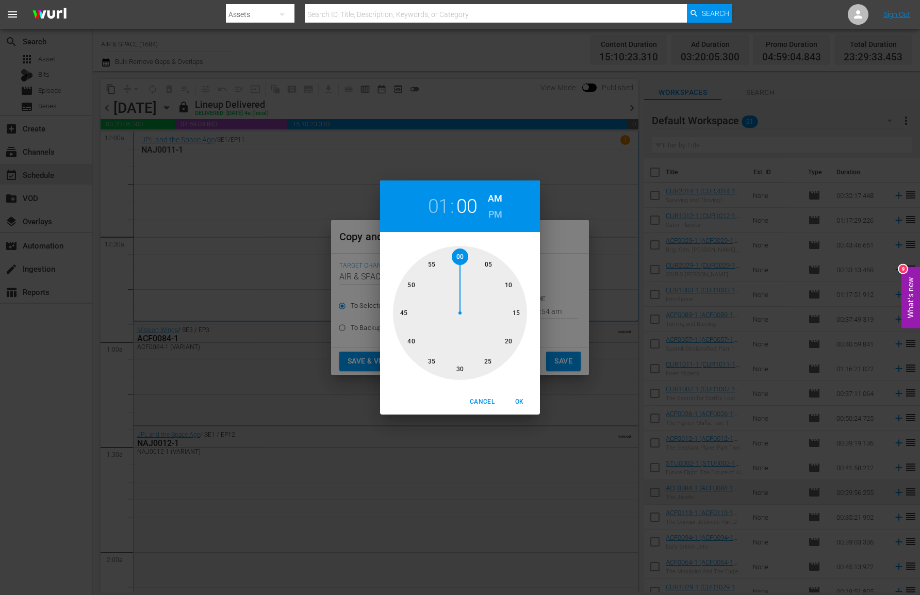
drag, startPoint x: 424, startPoint y: 271, endPoint x: 468, endPoint y: 278, distance: 43.8
click at [468, 278] on div at bounding box center [460, 313] width 134 height 134
click at [520, 403] on span "OK" at bounding box center [519, 401] width 25 height 11
type input "01:00 am"
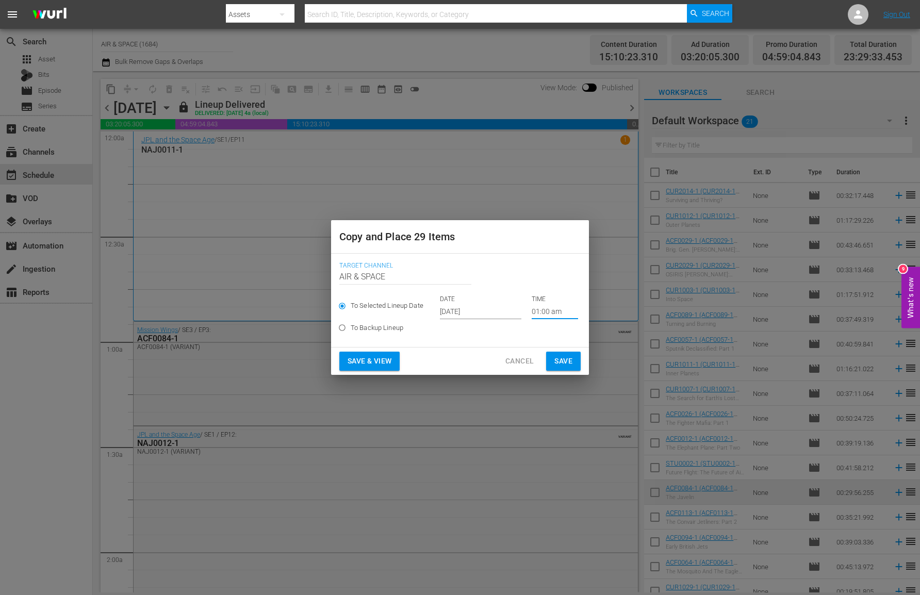
click at [466, 312] on input "[DATE]" at bounding box center [480, 311] width 81 height 15
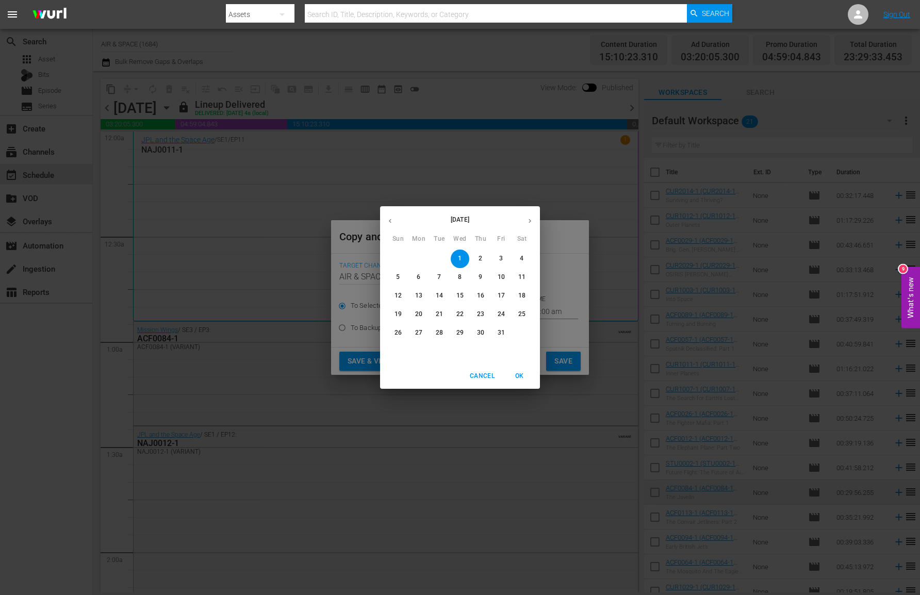
click at [460, 276] on p "8" at bounding box center [460, 277] width 4 height 9
type input "Oct 8th 2025"
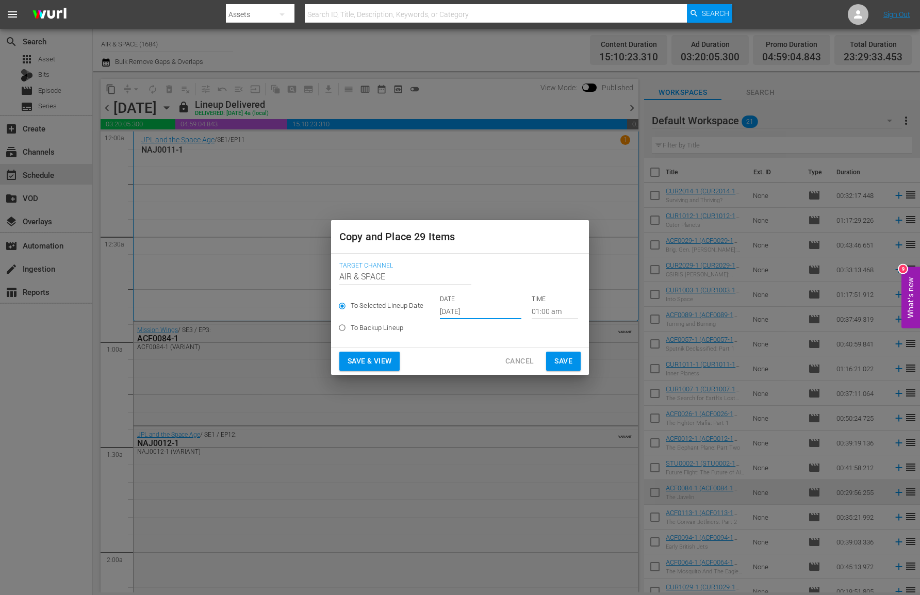
click at [561, 362] on span "Save" at bounding box center [563, 361] width 18 height 13
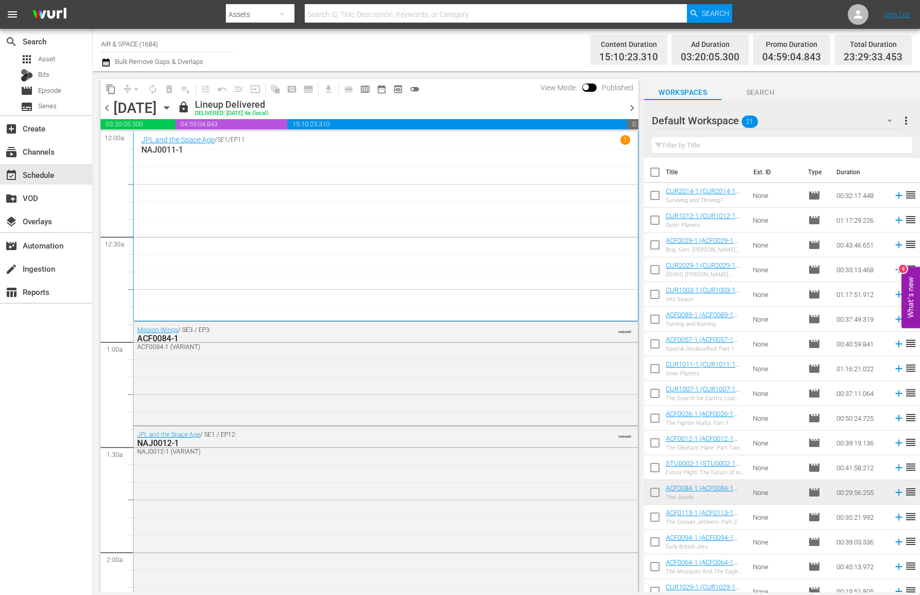
click at [169, 107] on icon "button" at bounding box center [166, 108] width 5 height 3
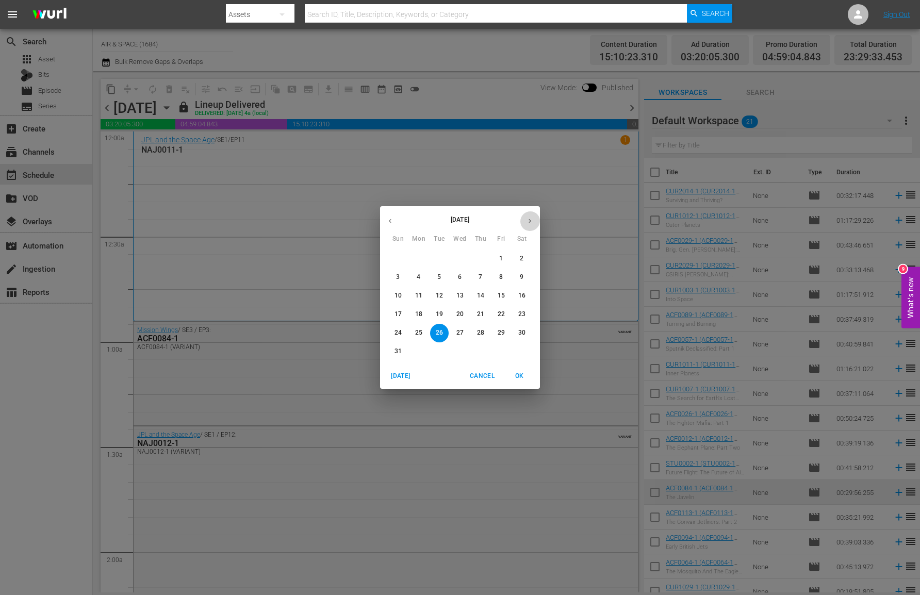
click at [536, 215] on button "button" at bounding box center [530, 221] width 20 height 20
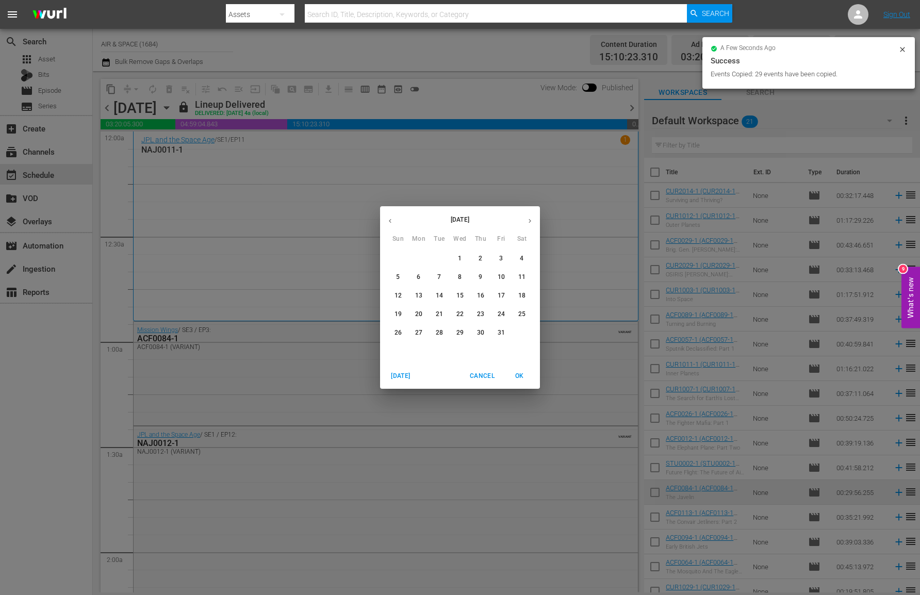
click at [460, 274] on p "8" at bounding box center [460, 277] width 4 height 9
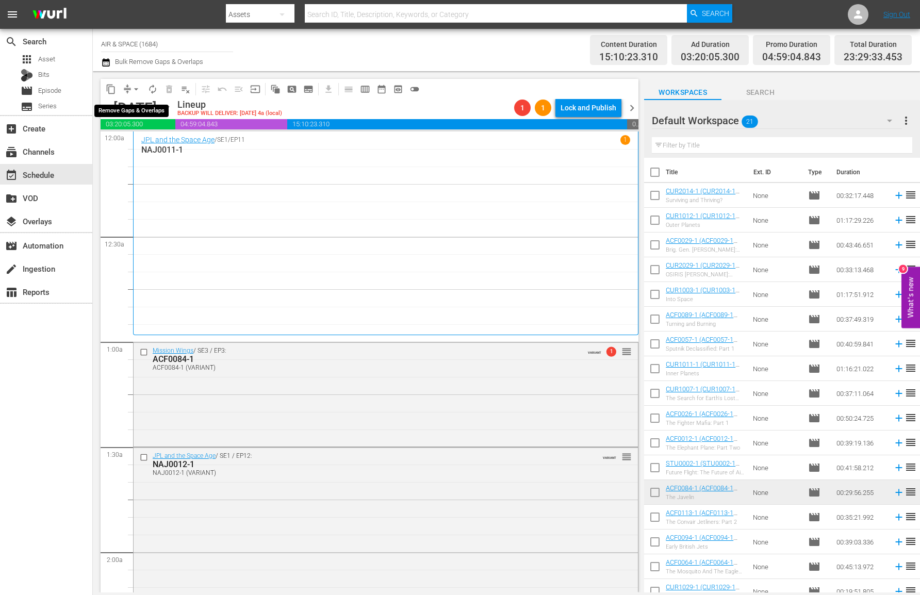
click at [131, 88] on span "arrow_drop_down" at bounding box center [136, 89] width 10 height 10
click at [129, 141] on li "Align to End of Previous Day" at bounding box center [136, 144] width 108 height 17
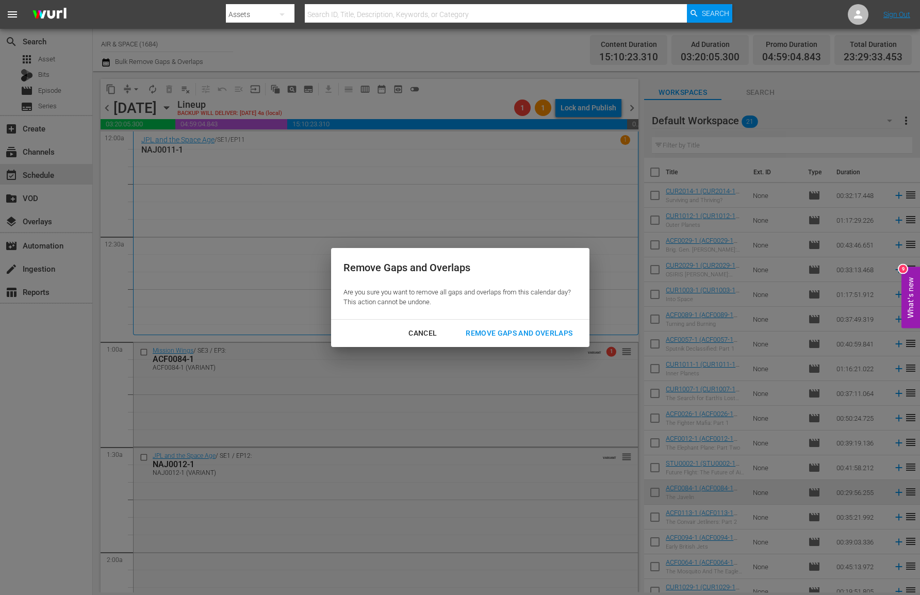
click at [538, 328] on div "Remove Gaps and Overlaps" at bounding box center [518, 333] width 123 height 13
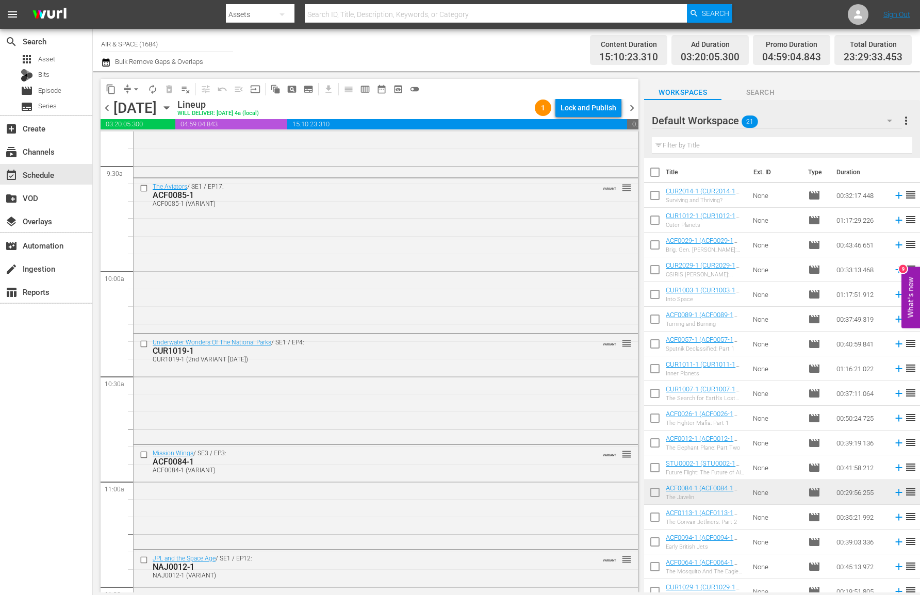
scroll to position [4683, 0]
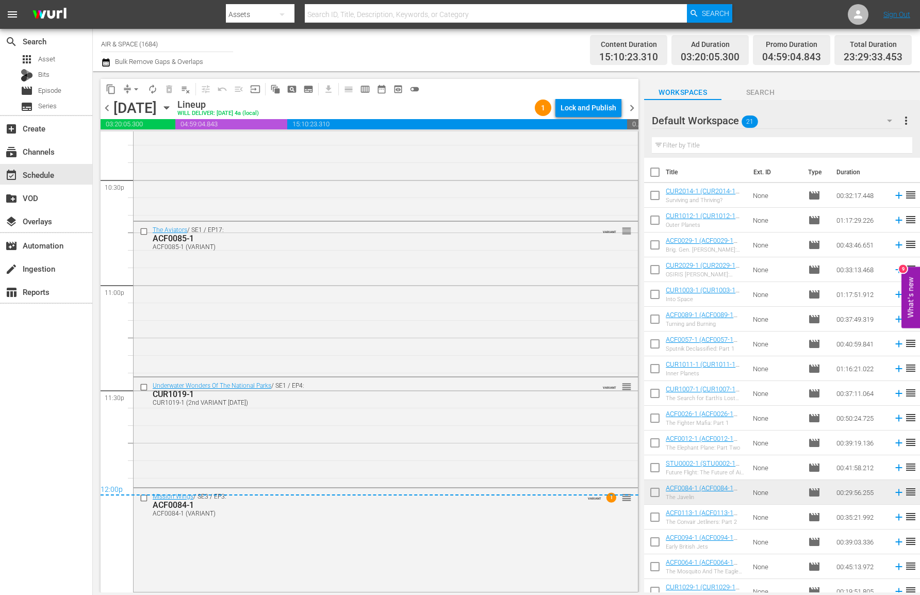
click at [630, 103] on span "chevron_right" at bounding box center [631, 108] width 13 height 13
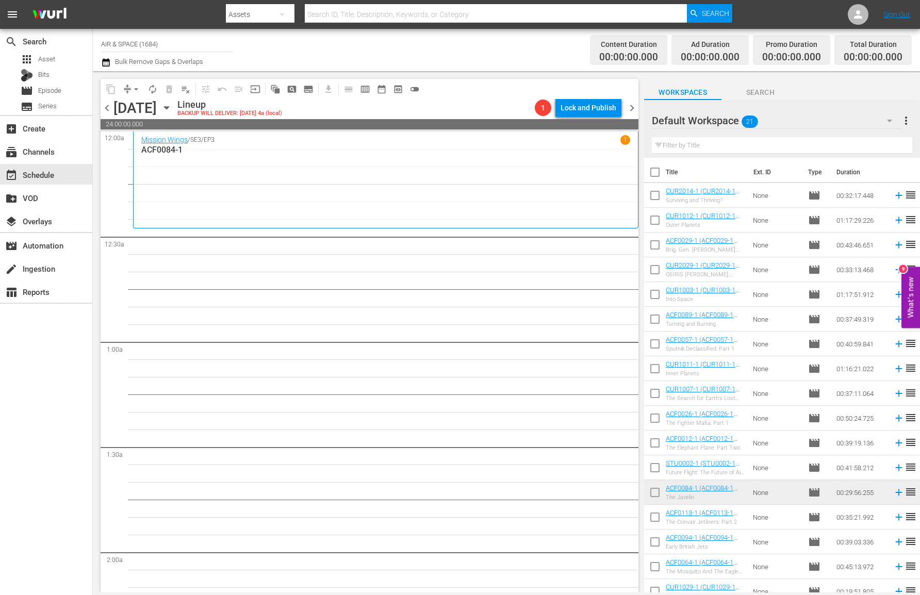
click at [107, 106] on span "chevron_left" at bounding box center [107, 108] width 13 height 13
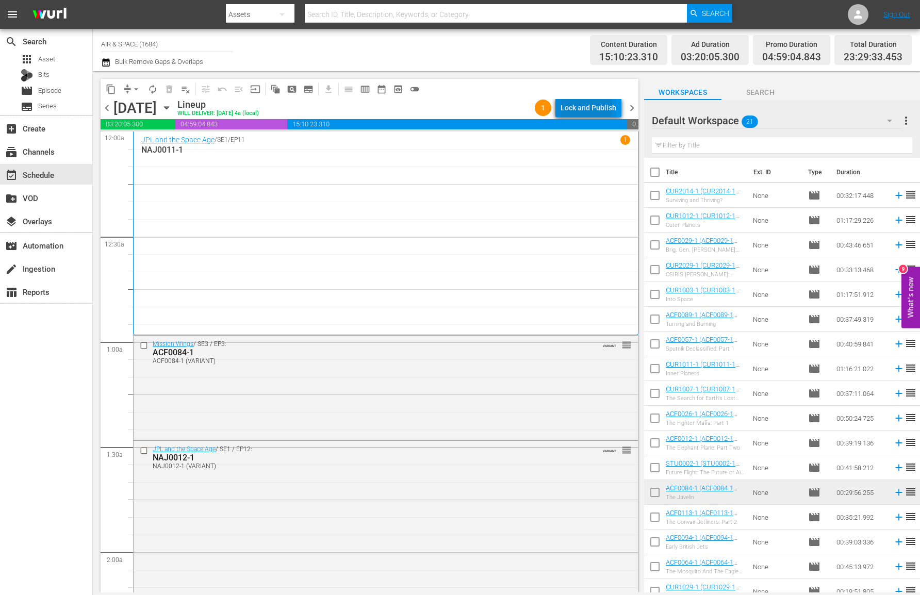
click at [587, 107] on div "Lock and Publish" at bounding box center [588, 107] width 56 height 19
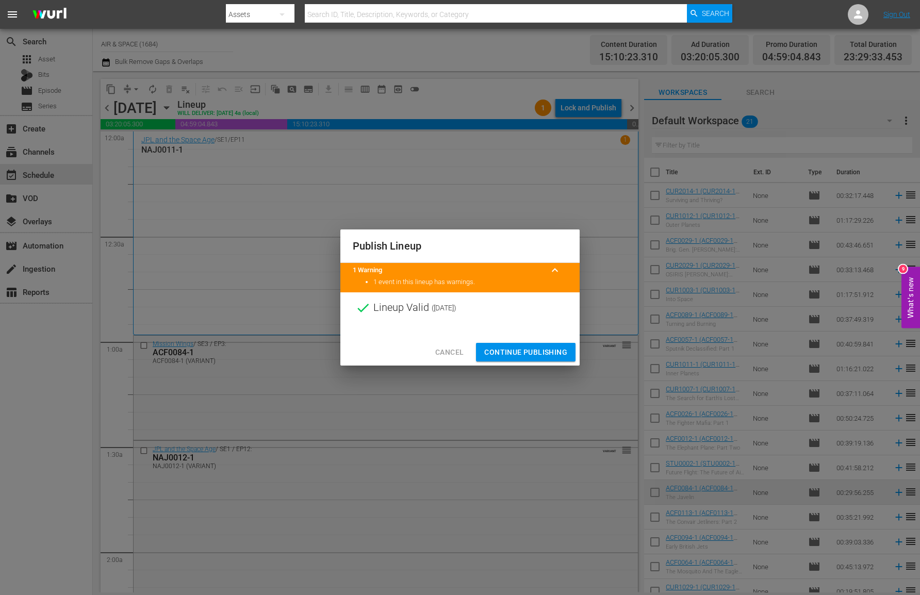
click at [527, 354] on span "Continue Publishing" at bounding box center [525, 352] width 83 height 13
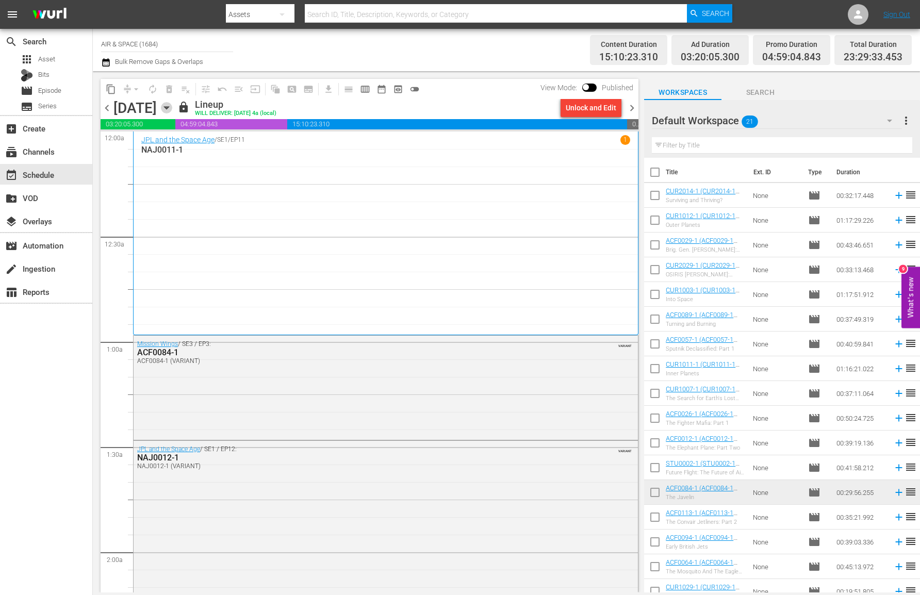
click at [172, 106] on icon "button" at bounding box center [166, 107] width 11 height 11
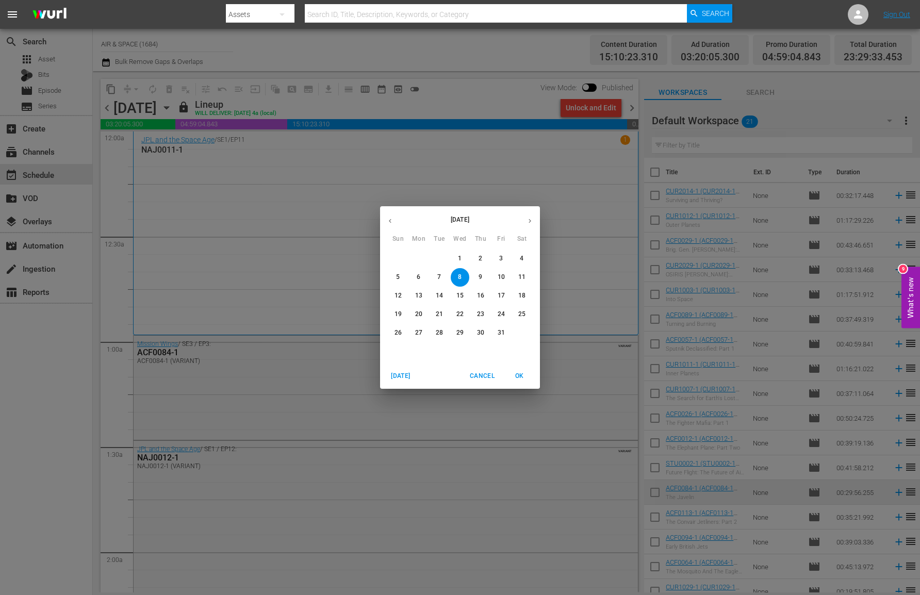
click at [394, 220] on button "button" at bounding box center [390, 221] width 20 height 20
click at [459, 330] on p "27" at bounding box center [459, 332] width 7 height 9
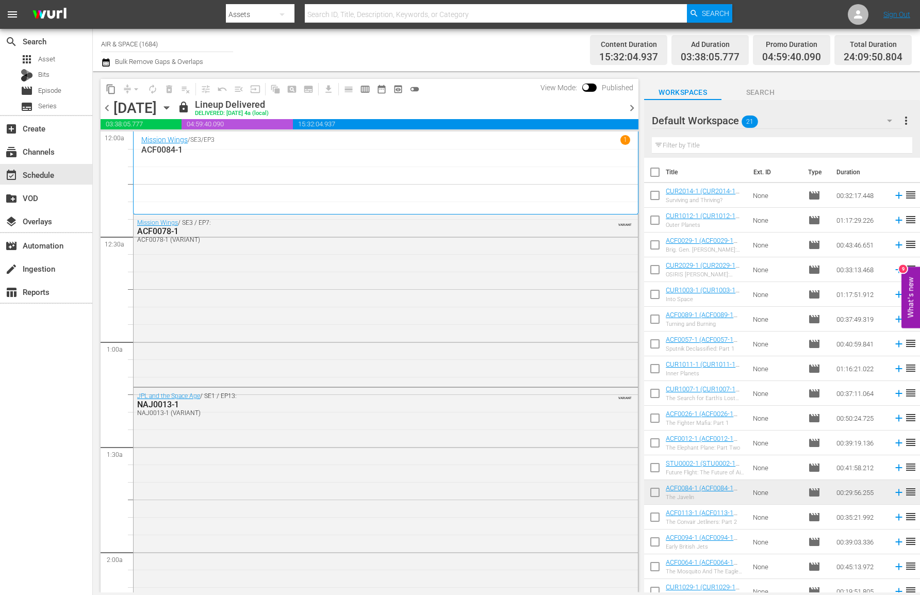
click at [169, 107] on icon "button" at bounding box center [166, 108] width 5 height 3
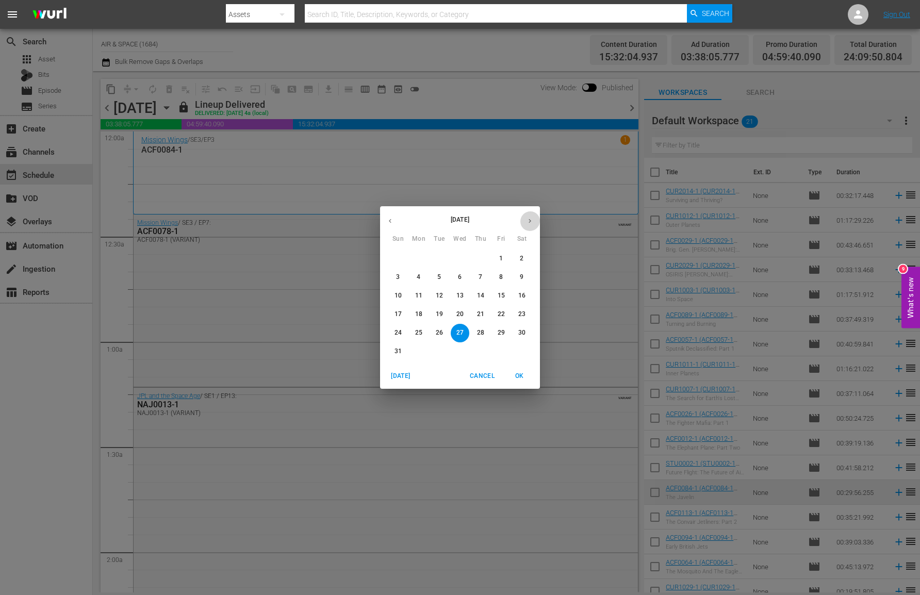
click at [528, 218] on icon "button" at bounding box center [530, 221] width 8 height 8
click at [526, 219] on icon "button" at bounding box center [530, 221] width 8 height 8
click at [475, 276] on span "9" at bounding box center [480, 277] width 19 height 9
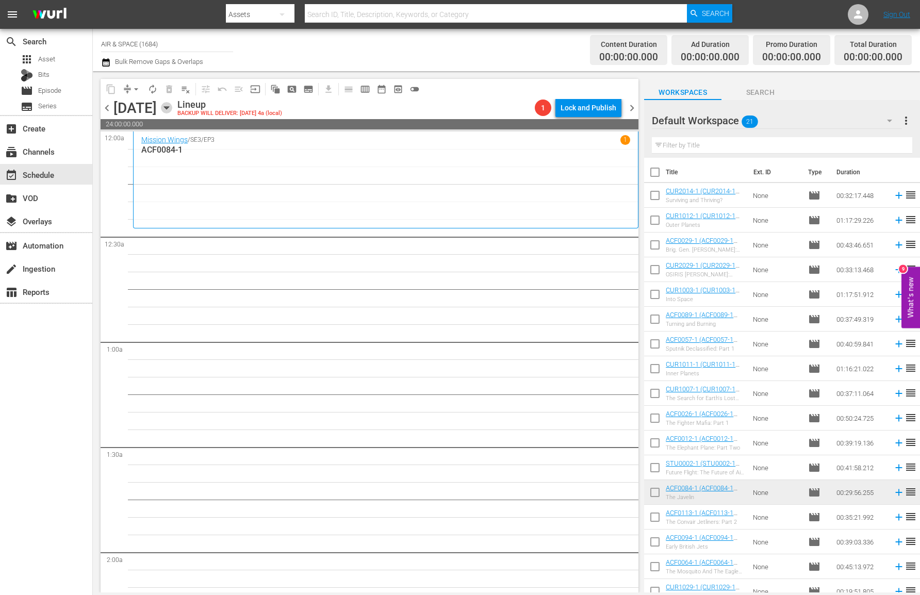
click at [172, 102] on icon "button" at bounding box center [166, 107] width 11 height 11
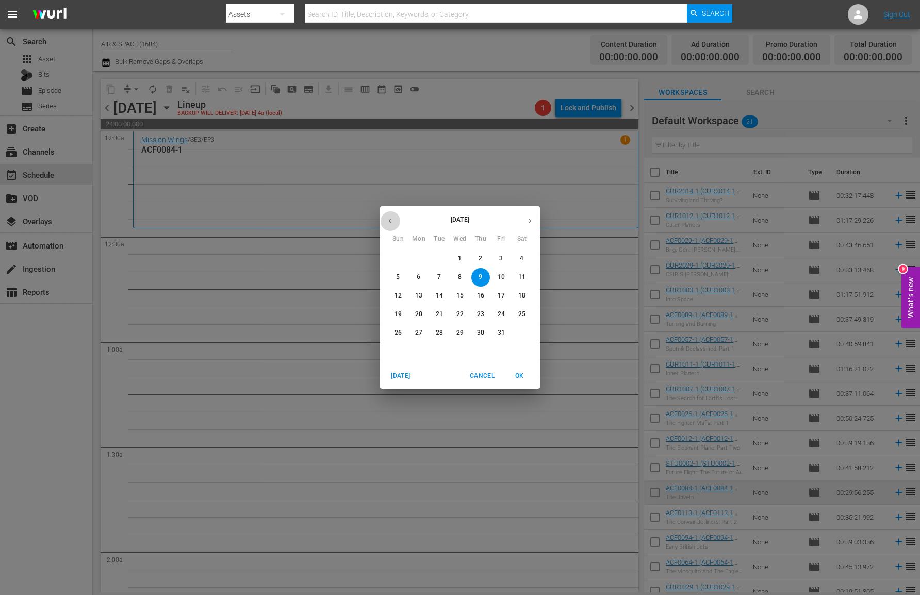
click at [389, 221] on icon "button" at bounding box center [390, 221] width 3 height 4
click at [462, 331] on p "27" at bounding box center [459, 332] width 7 height 9
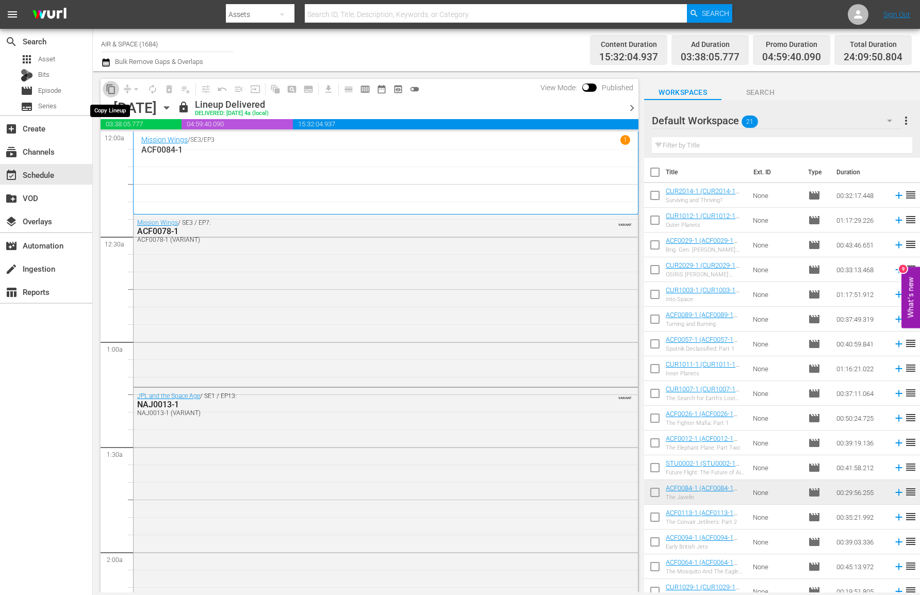
click at [108, 89] on span "content_copy" at bounding box center [111, 89] width 10 height 10
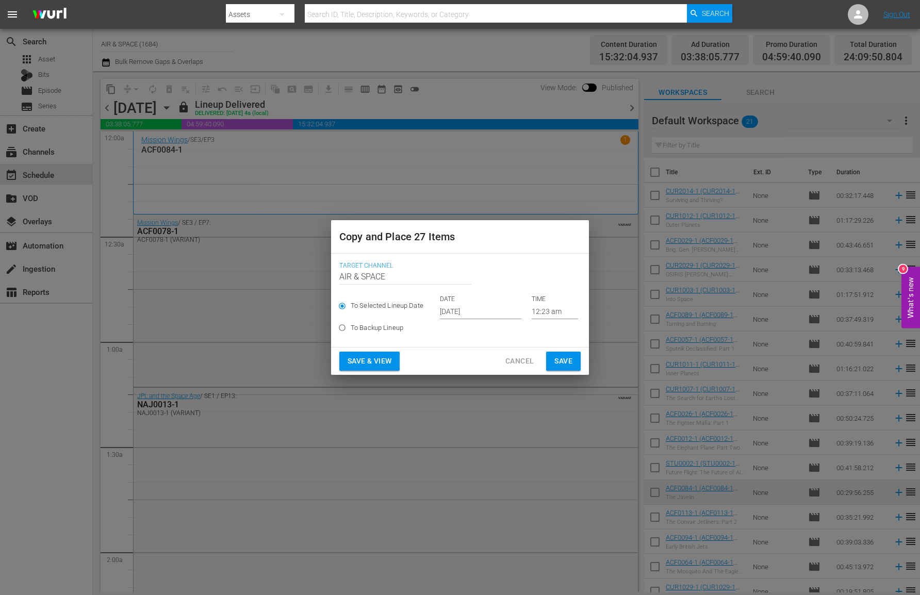
click at [536, 308] on input "12:23 am" at bounding box center [554, 311] width 46 height 15
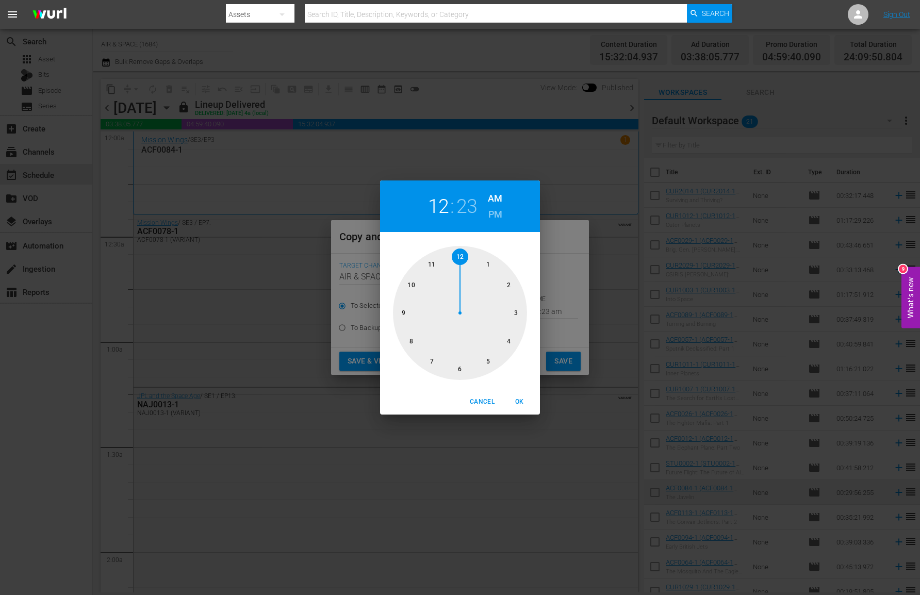
click at [464, 205] on h2 "23" at bounding box center [466, 206] width 21 height 23
drag, startPoint x: 495, startPoint y: 354, endPoint x: 465, endPoint y: 363, distance: 31.5
click at [465, 363] on div at bounding box center [460, 313] width 134 height 134
click at [518, 398] on span "OK" at bounding box center [519, 401] width 25 height 11
type input "12:30 am"
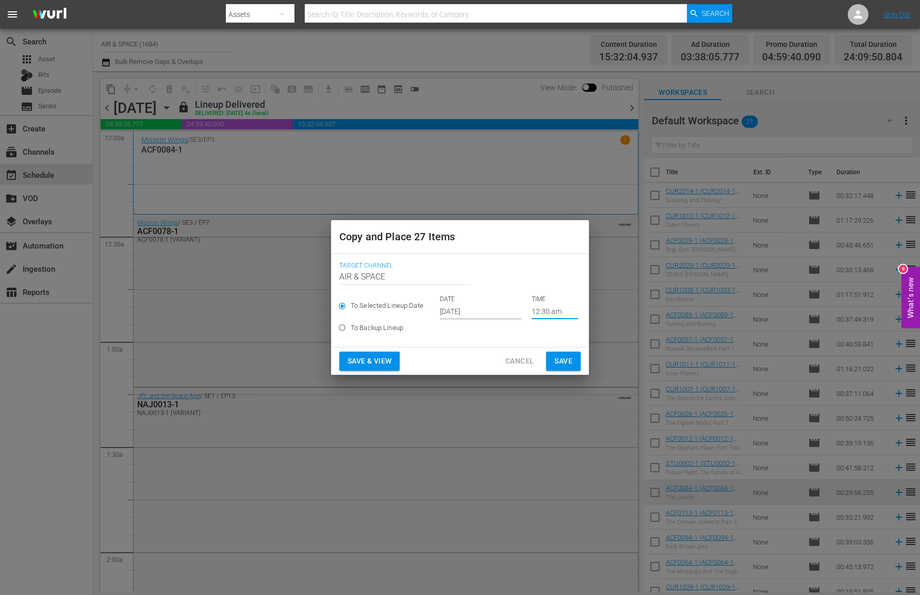
click at [464, 312] on input "[DATE]" at bounding box center [480, 311] width 81 height 15
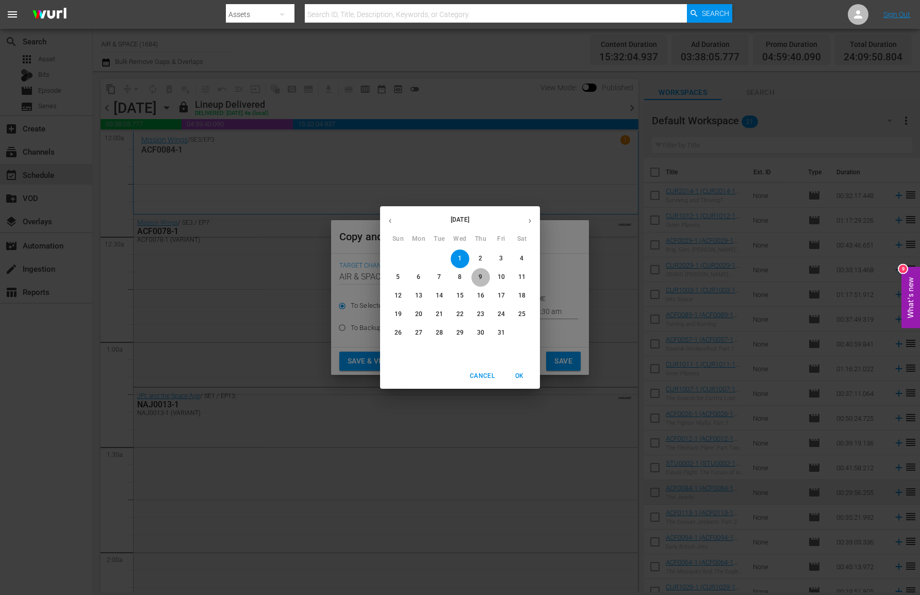
click at [484, 277] on span "9" at bounding box center [480, 277] width 19 height 9
type input "Oct 9th 2025"
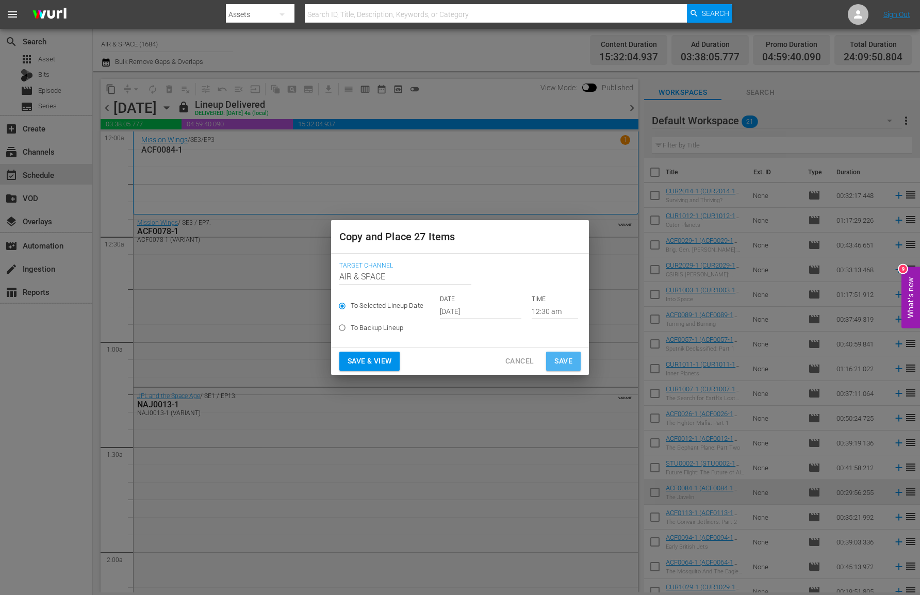
click at [565, 362] on span "Save" at bounding box center [563, 361] width 18 height 13
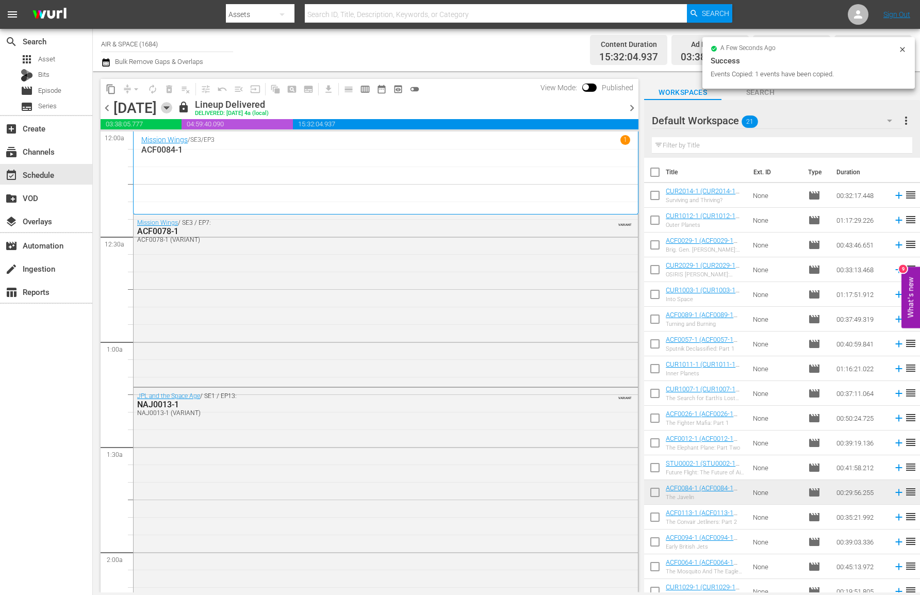
click at [169, 107] on icon "button" at bounding box center [166, 108] width 5 height 3
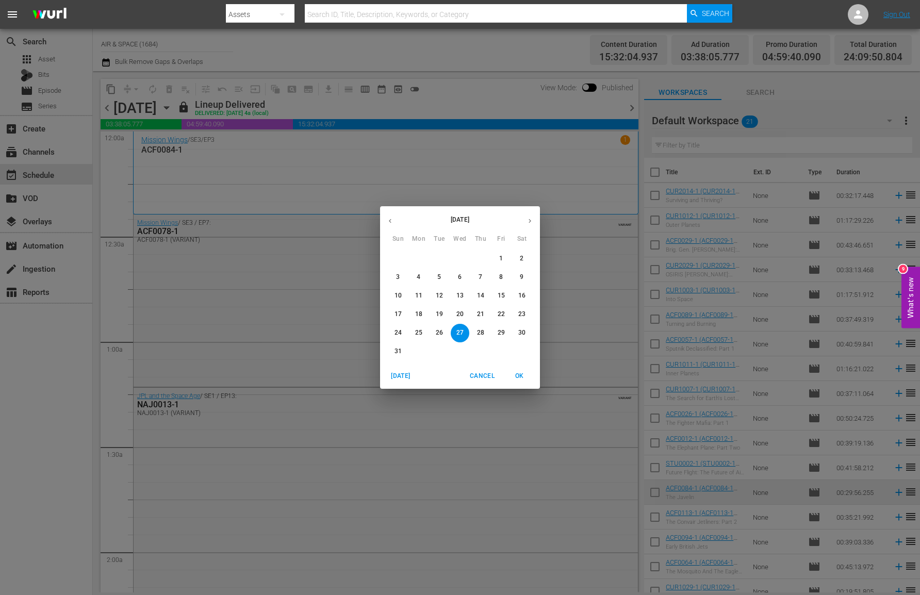
click at [526, 218] on icon "button" at bounding box center [530, 221] width 8 height 8
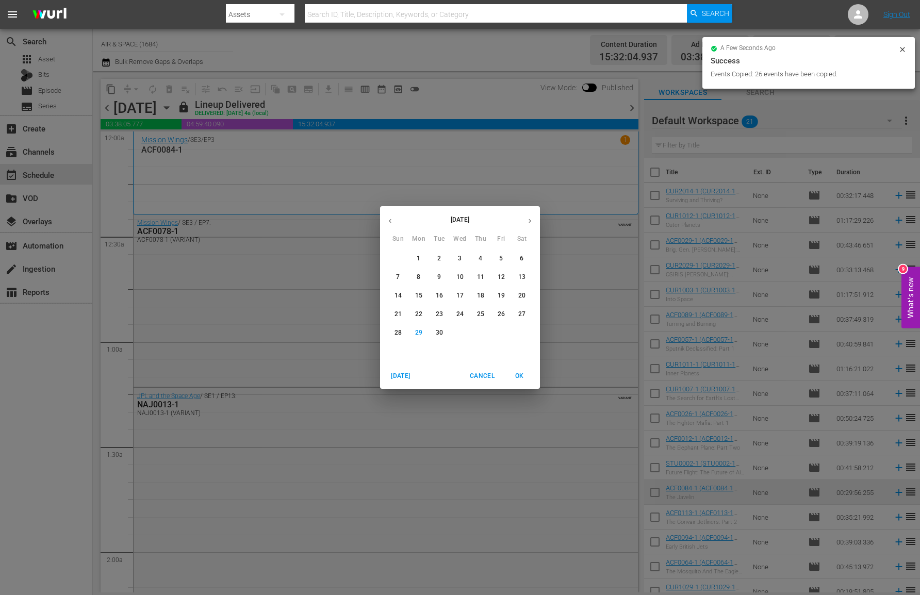
click at [526, 218] on icon "button" at bounding box center [530, 221] width 8 height 8
click at [478, 278] on p "9" at bounding box center [480, 277] width 4 height 9
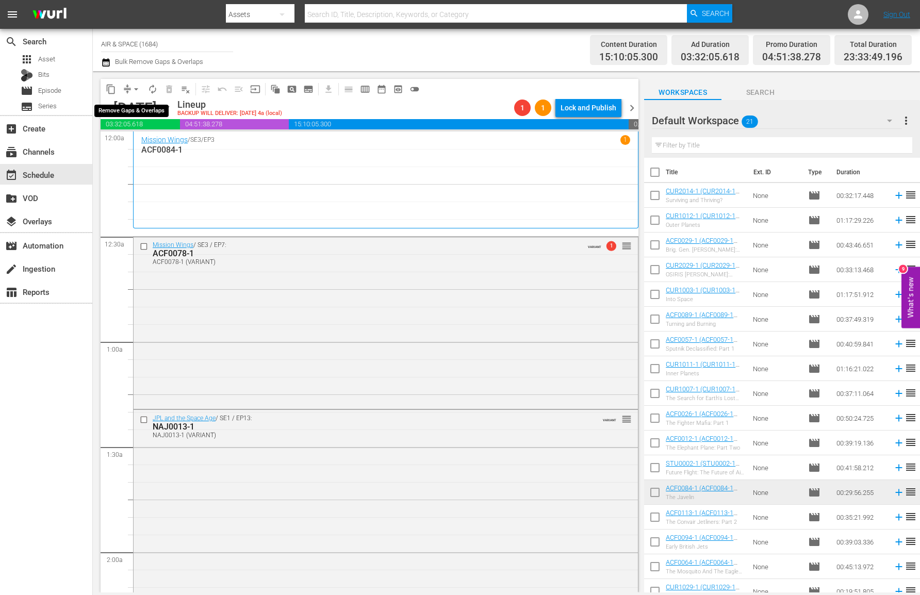
click at [137, 84] on span "arrow_drop_down" at bounding box center [136, 89] width 10 height 10
click at [156, 143] on li "Align to End of Previous Day" at bounding box center [136, 144] width 108 height 17
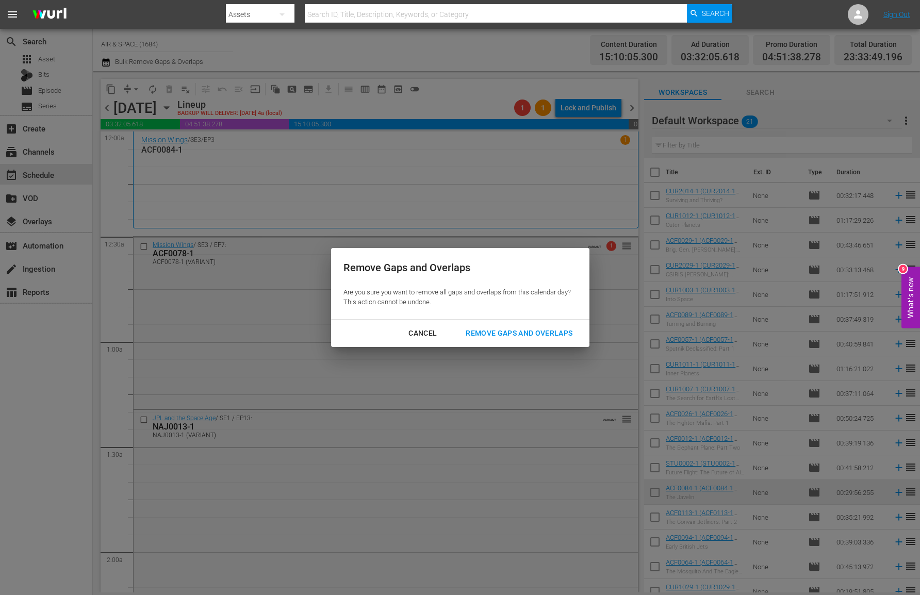
click at [532, 334] on div "Remove Gaps and Overlaps" at bounding box center [518, 333] width 123 height 13
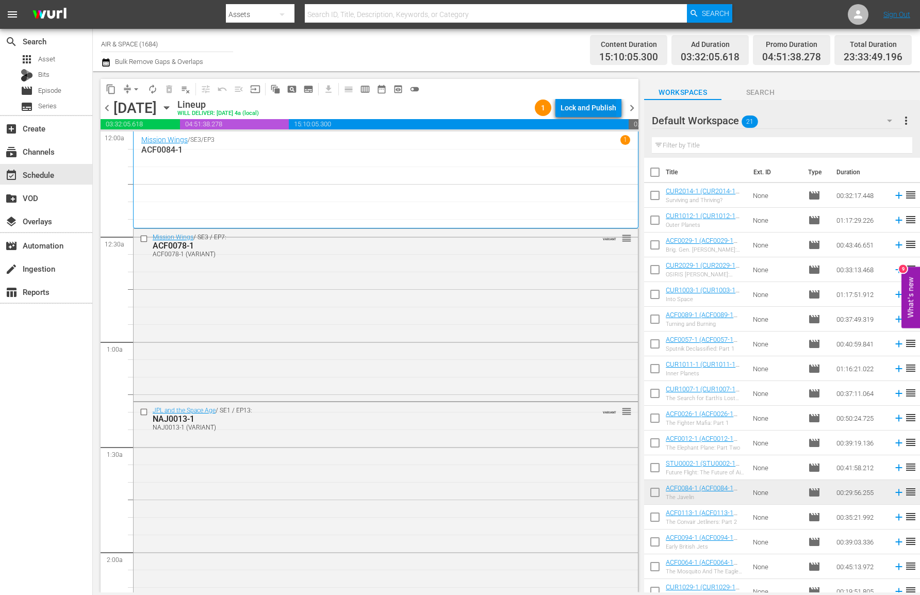
click at [580, 104] on div "Lock and Publish" at bounding box center [588, 107] width 56 height 19
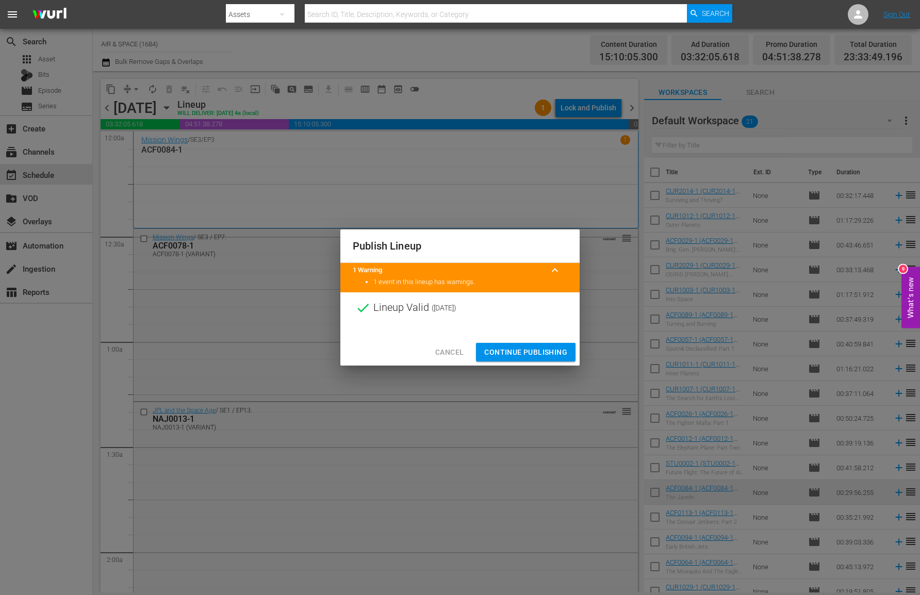
click at [542, 356] on span "Continue Publishing" at bounding box center [525, 352] width 83 height 13
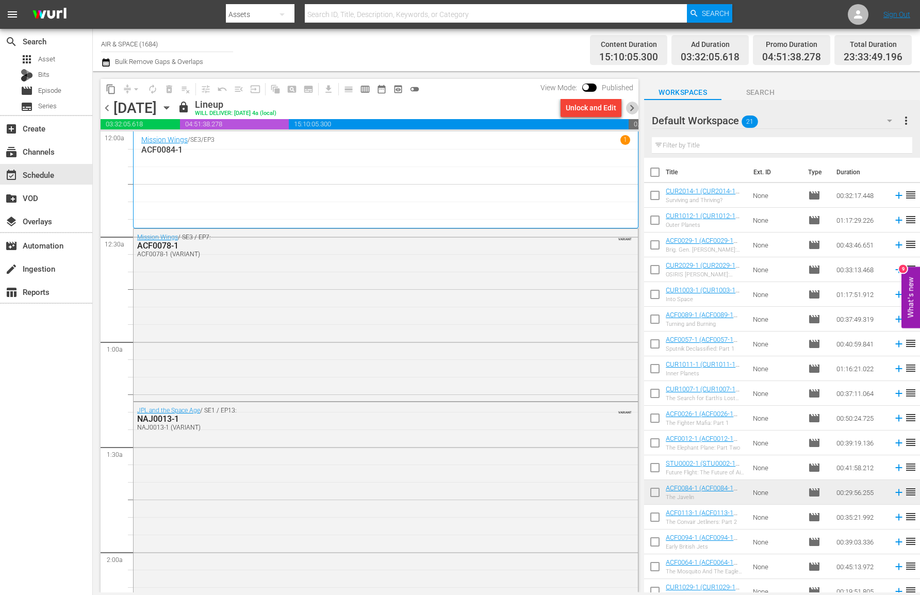
click at [631, 106] on span "chevron_right" at bounding box center [631, 108] width 13 height 13
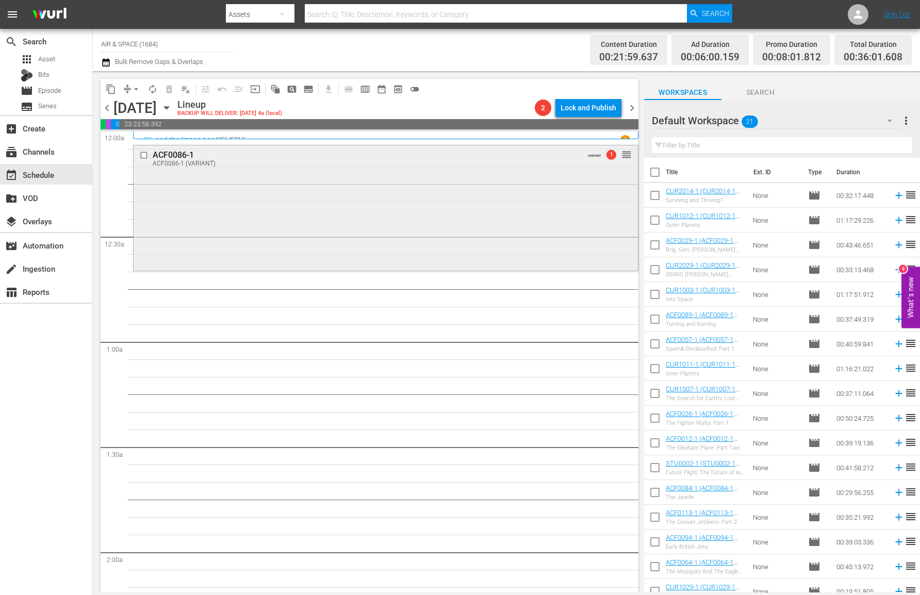
click at [593, 189] on div "ACF0086-1 ACF0086-1 (VARIANT) VARIANT 1 reorder" at bounding box center [386, 206] width 504 height 123
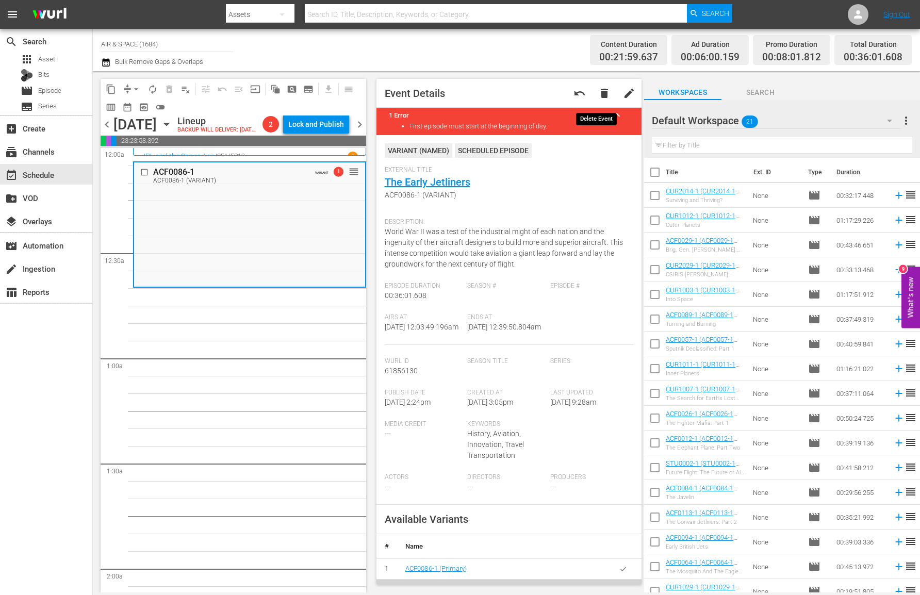
click at [598, 89] on span "delete" at bounding box center [604, 93] width 12 height 12
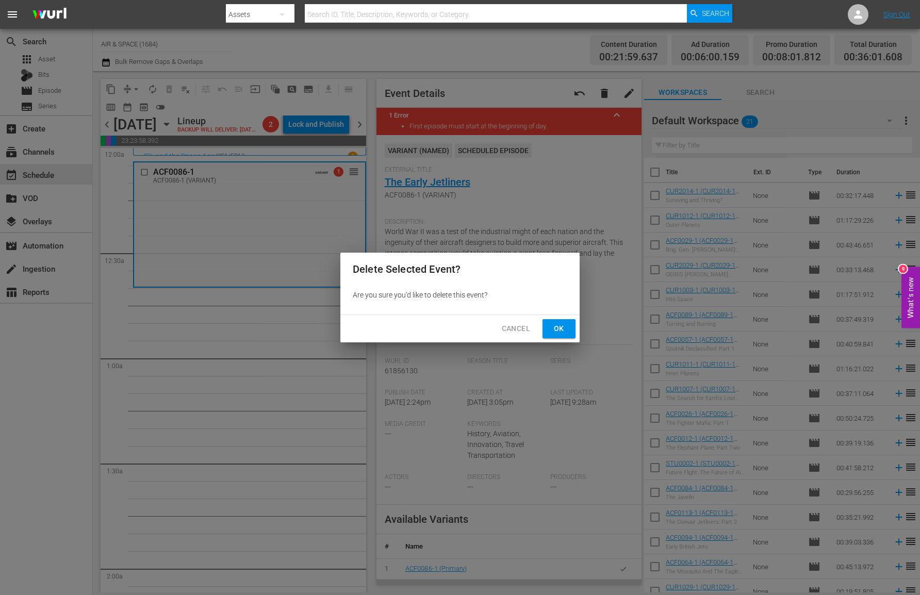
click at [554, 323] on span "Ok" at bounding box center [559, 328] width 16 height 13
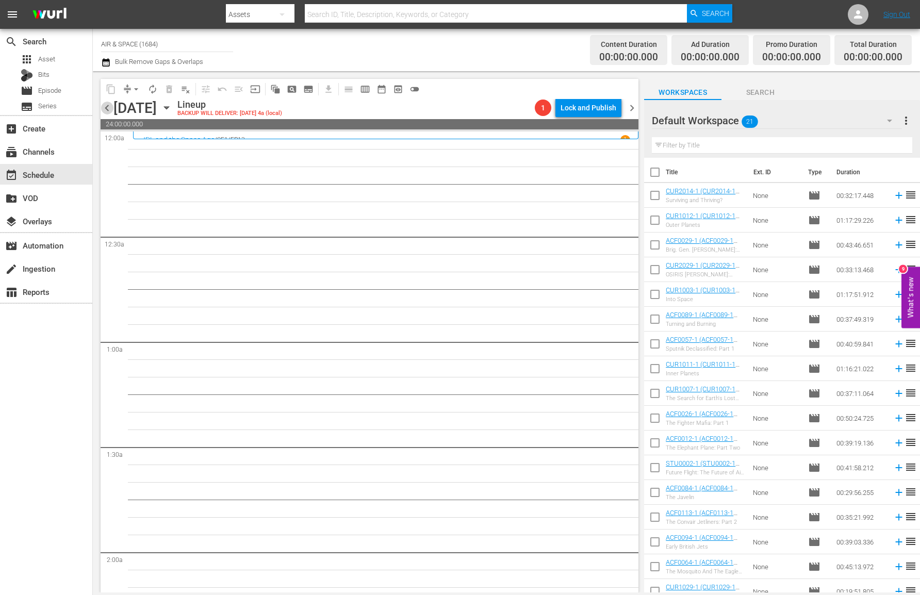
click at [107, 109] on span "chevron_left" at bounding box center [107, 108] width 13 height 13
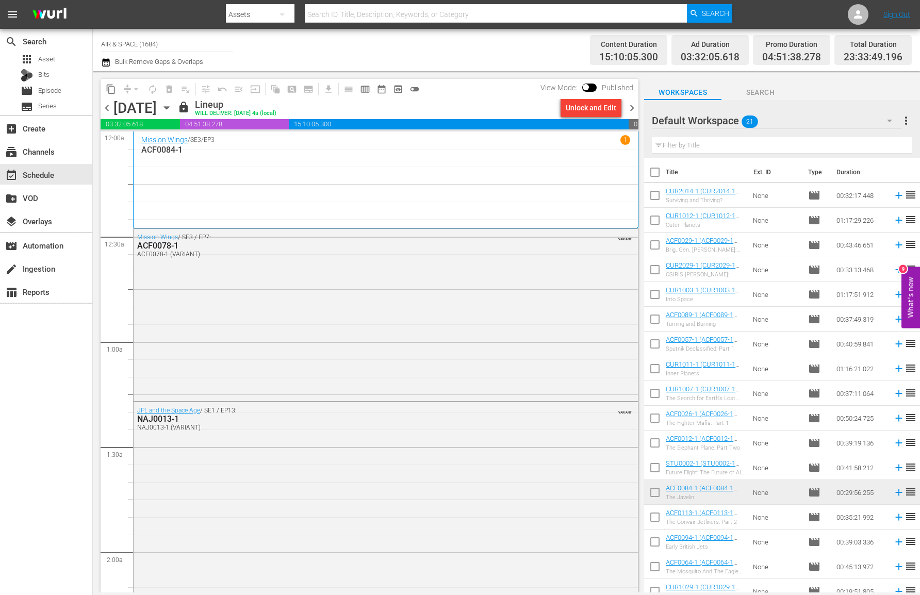
click at [629, 109] on span "chevron_right" at bounding box center [631, 108] width 13 height 13
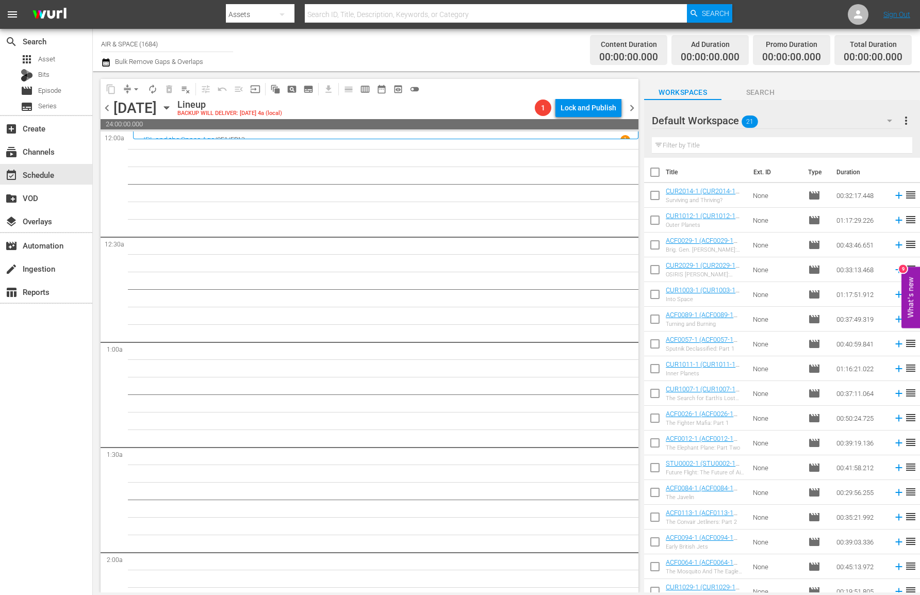
click at [172, 109] on icon "button" at bounding box center [166, 107] width 11 height 11
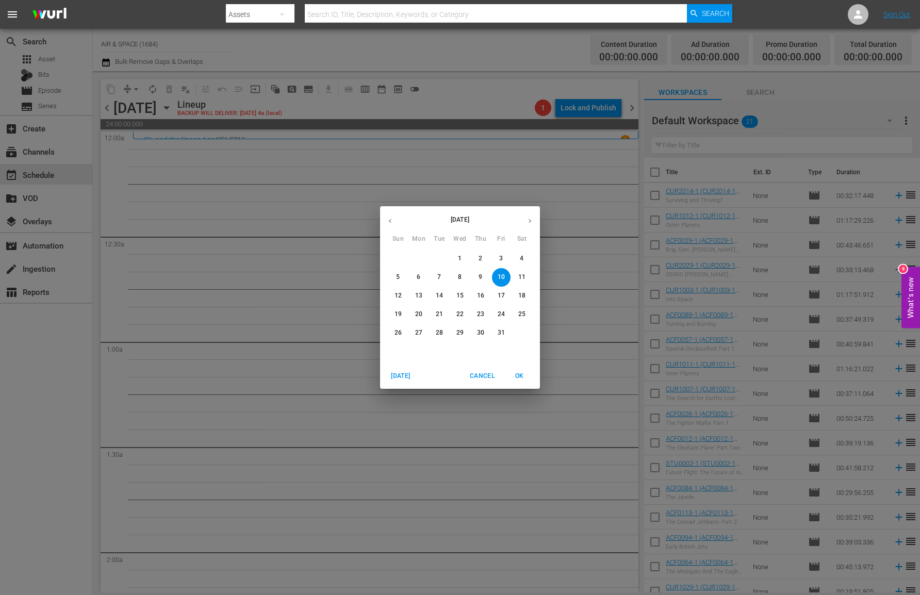
click at [390, 224] on icon "button" at bounding box center [390, 221] width 8 height 8
click at [481, 329] on p "28" at bounding box center [480, 332] width 7 height 9
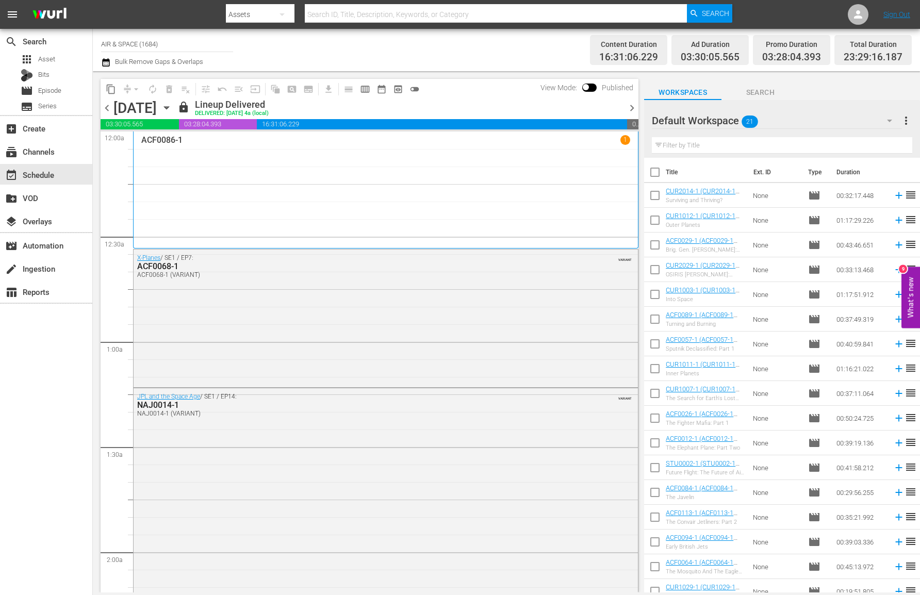
click at [172, 106] on icon "button" at bounding box center [166, 107] width 11 height 11
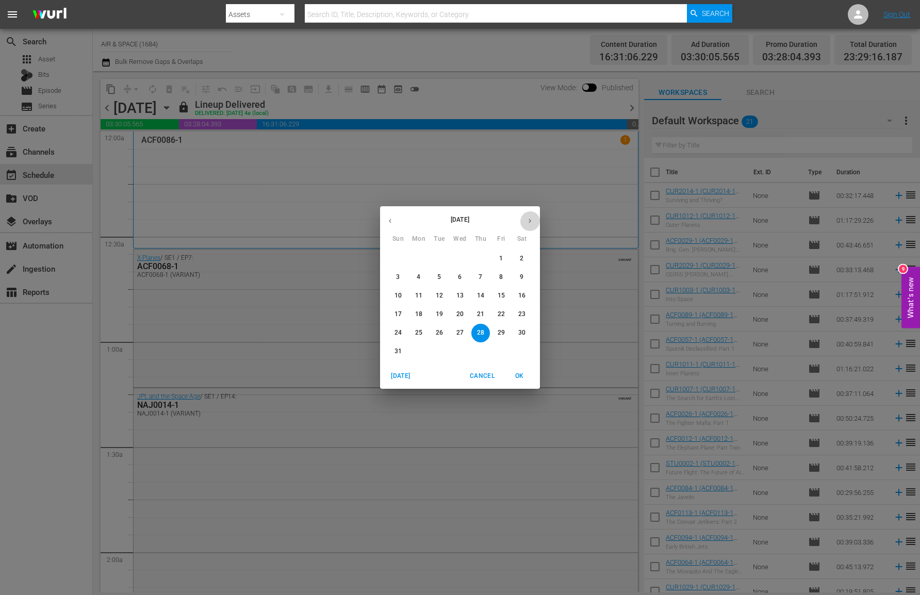
click at [527, 217] on icon "button" at bounding box center [530, 221] width 8 height 8
click at [502, 274] on p "10" at bounding box center [500, 277] width 7 height 9
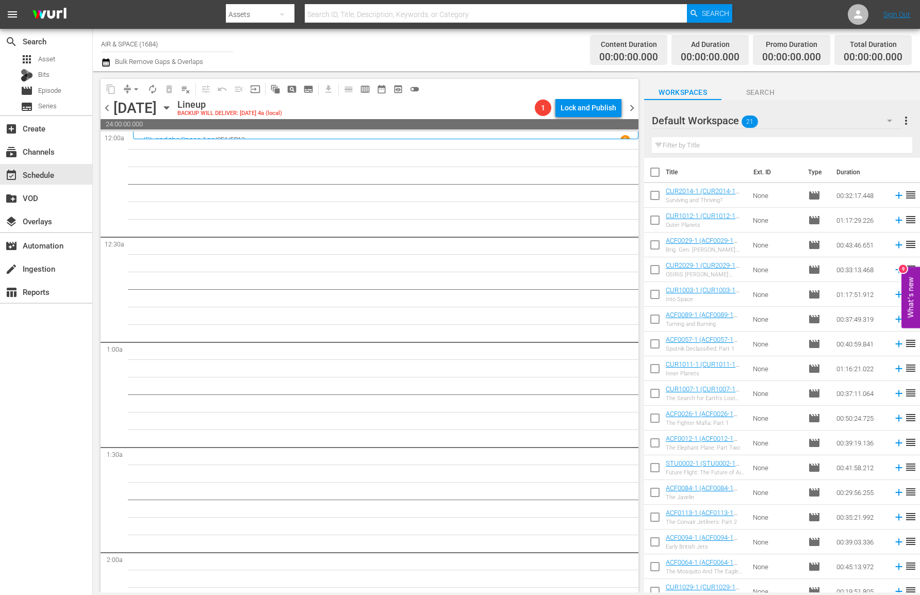
click at [169, 107] on icon "button" at bounding box center [166, 108] width 5 height 3
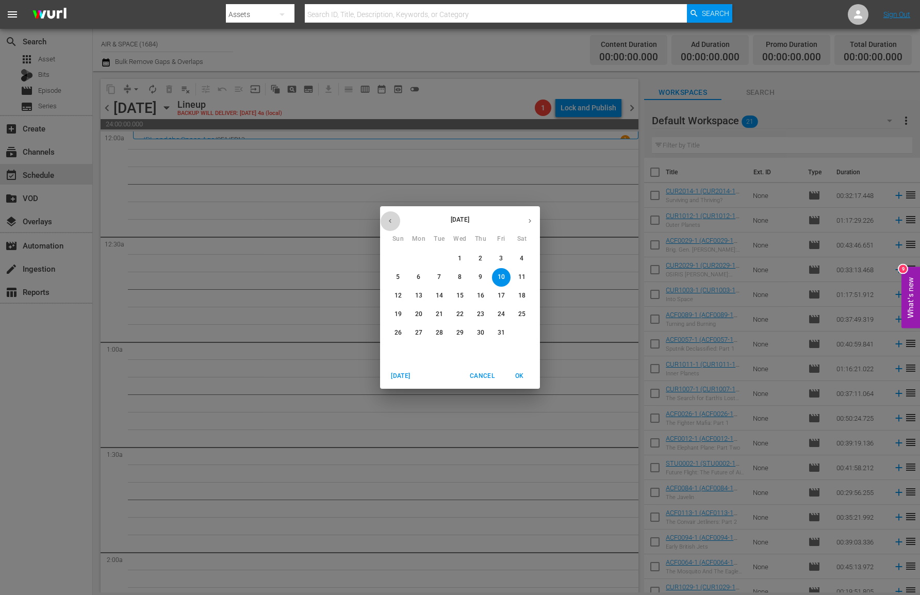
click at [387, 219] on icon "button" at bounding box center [390, 221] width 8 height 8
click at [480, 330] on p "28" at bounding box center [480, 332] width 7 height 9
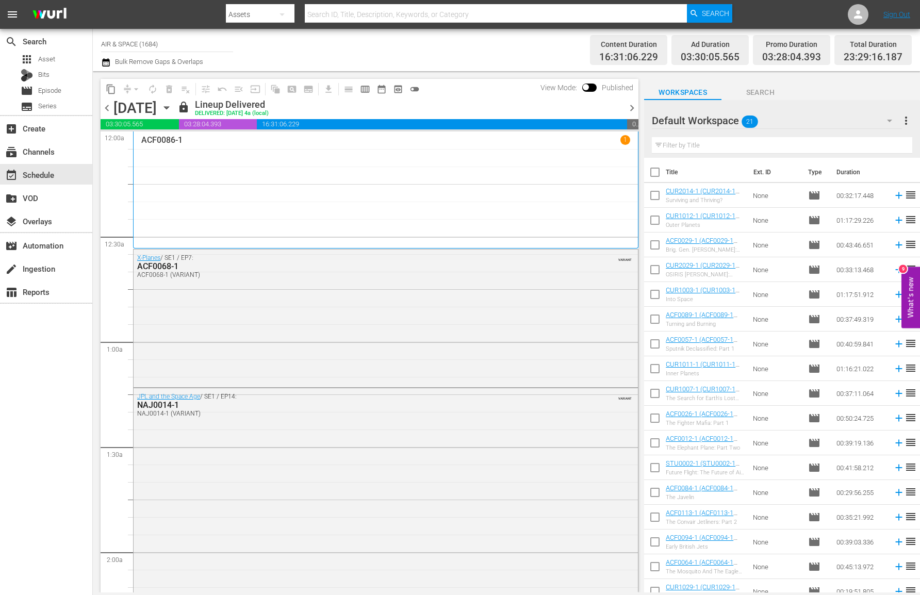
click at [172, 105] on icon "button" at bounding box center [166, 107] width 11 height 11
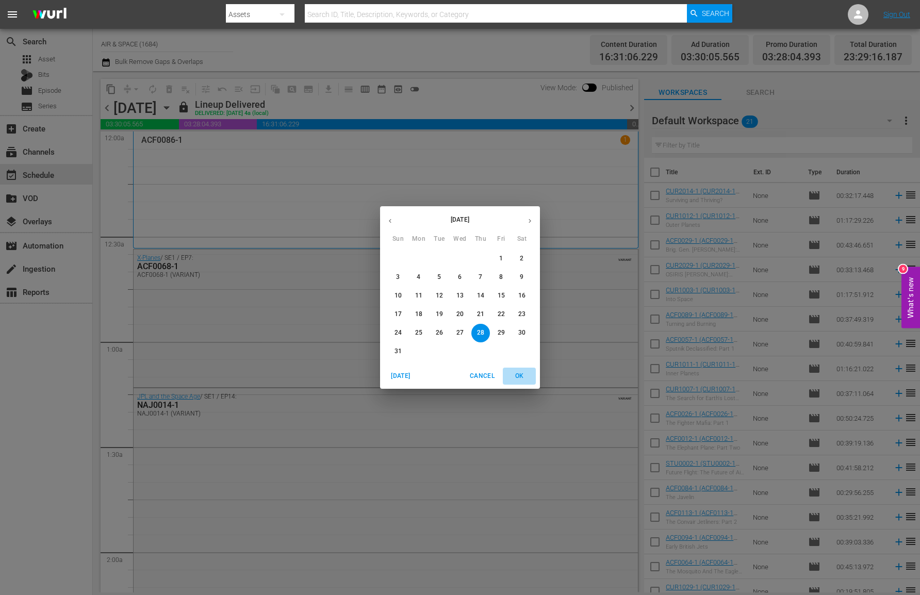
click at [518, 378] on span "OK" at bounding box center [519, 376] width 25 height 11
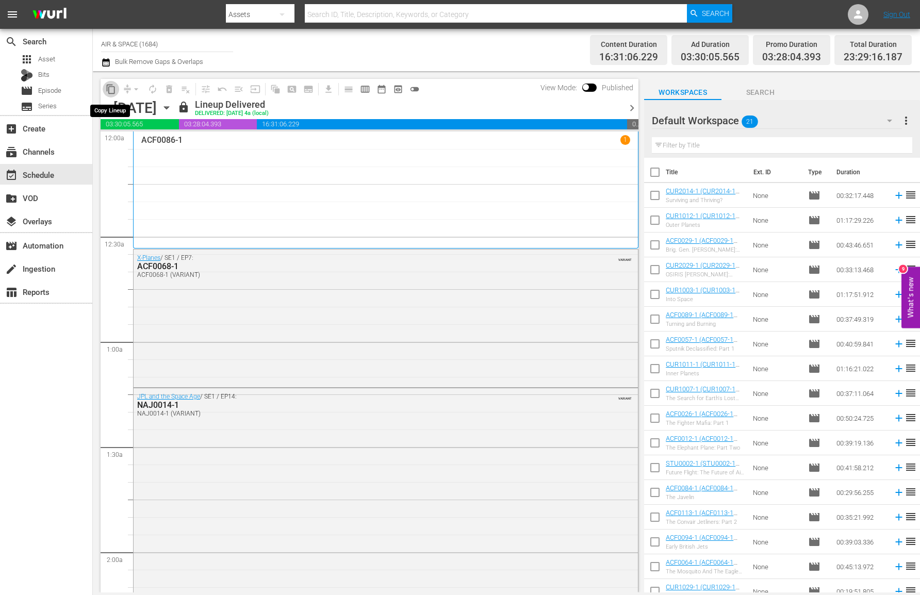
click at [111, 87] on span "content_copy" at bounding box center [111, 89] width 10 height 10
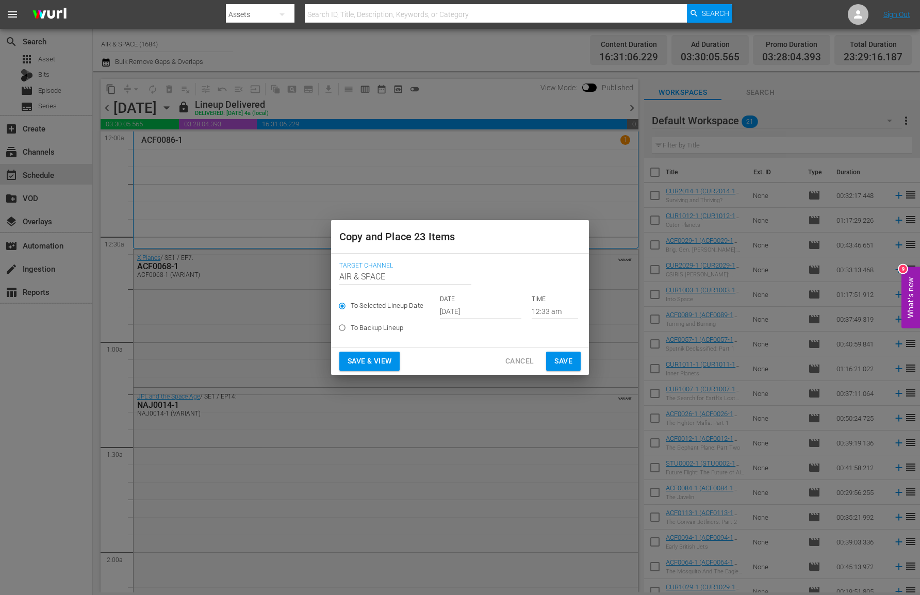
click at [466, 308] on input "[DATE]" at bounding box center [480, 311] width 81 height 15
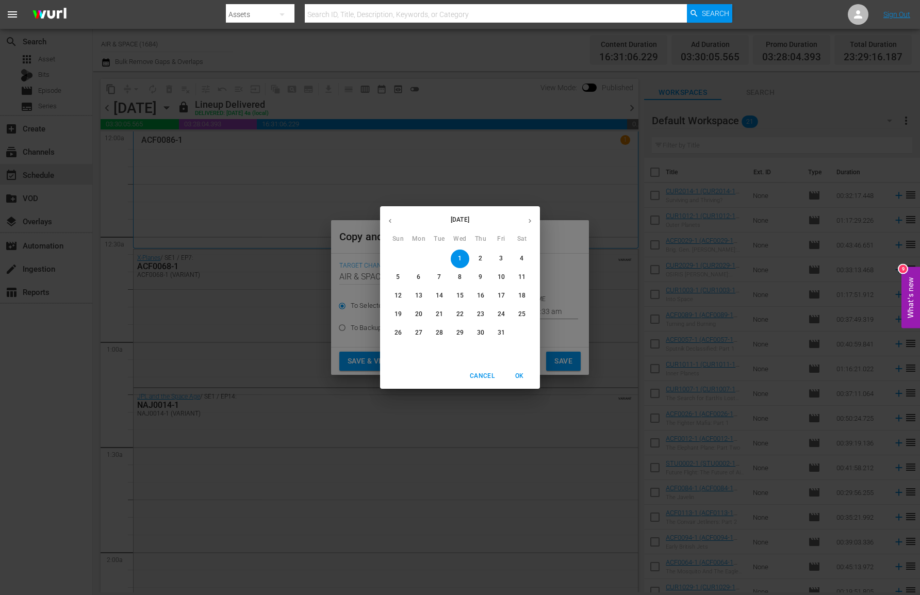
click at [502, 273] on p "10" at bounding box center [500, 277] width 7 height 9
type input "Oct 10th 2025"
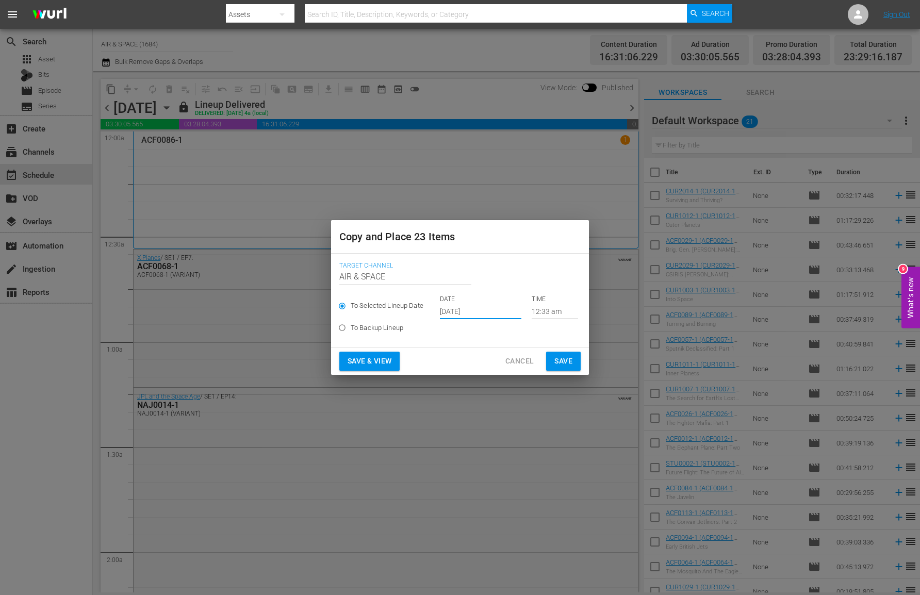
click at [543, 312] on input "12:33 am" at bounding box center [554, 311] width 46 height 15
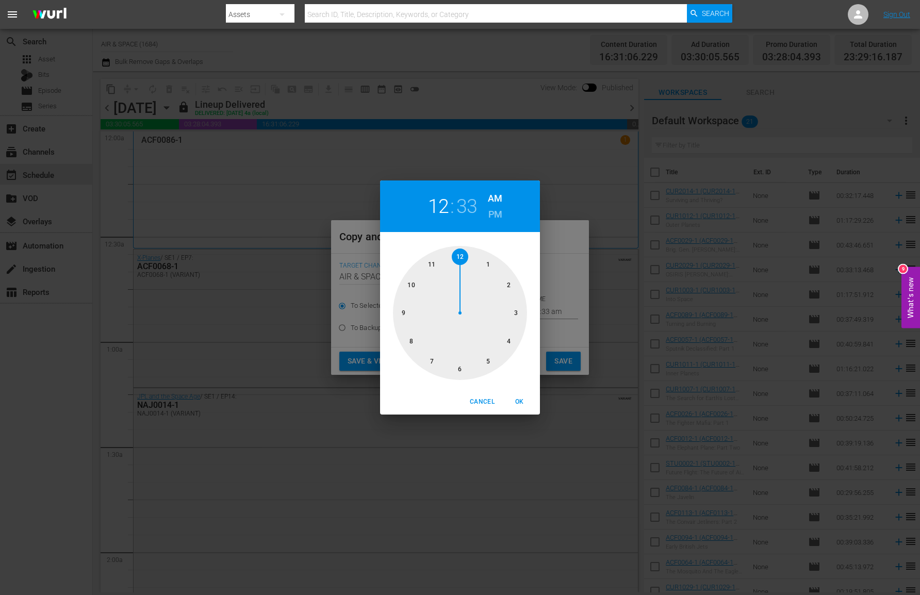
click at [463, 206] on h2 "33" at bounding box center [466, 206] width 21 height 23
drag, startPoint x: 440, startPoint y: 366, endPoint x: 497, endPoint y: 270, distance: 111.7
click at [497, 270] on div at bounding box center [460, 313] width 134 height 134
click at [519, 396] on span "OK" at bounding box center [519, 401] width 25 height 11
type input "12:05 am"
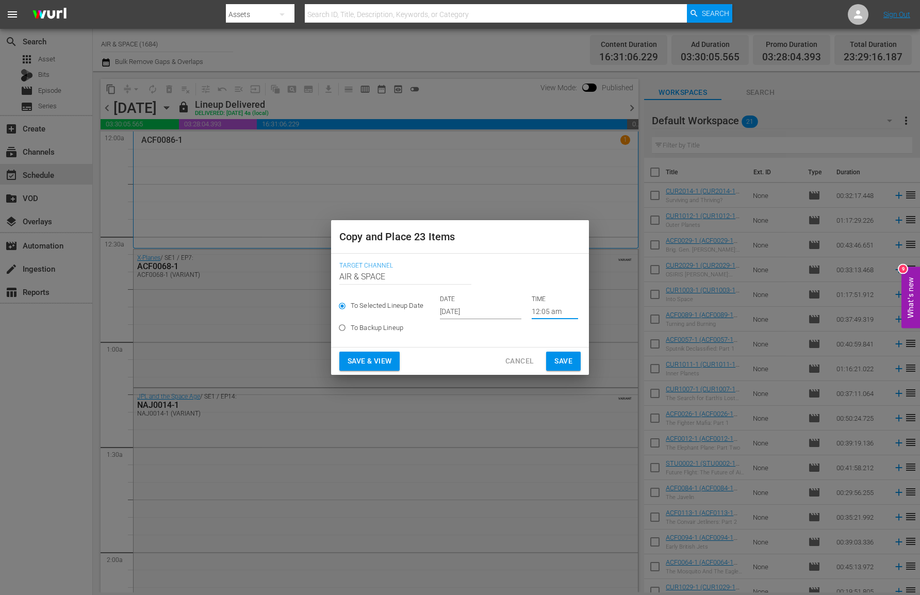
click at [556, 356] on span "Save" at bounding box center [563, 361] width 18 height 13
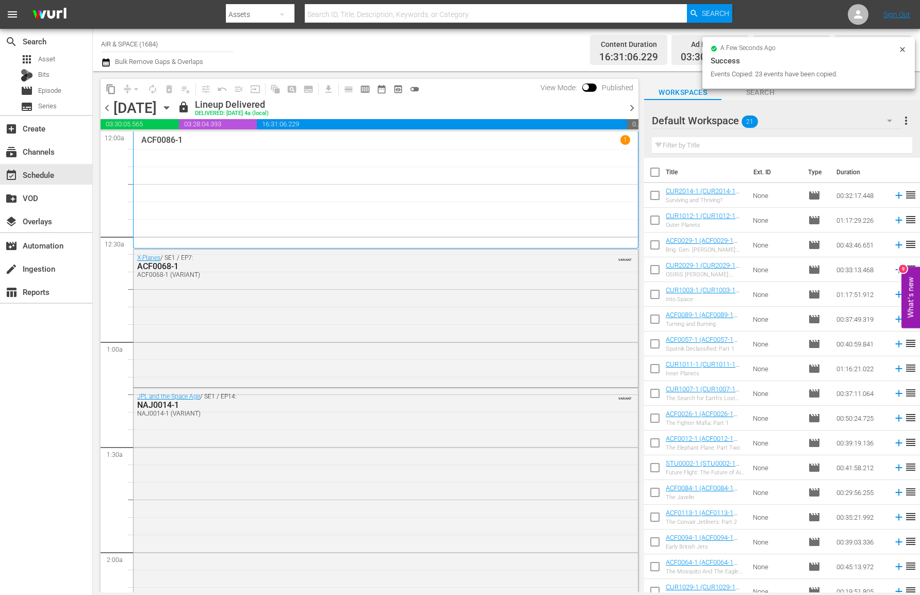
click at [172, 105] on icon "button" at bounding box center [166, 107] width 11 height 11
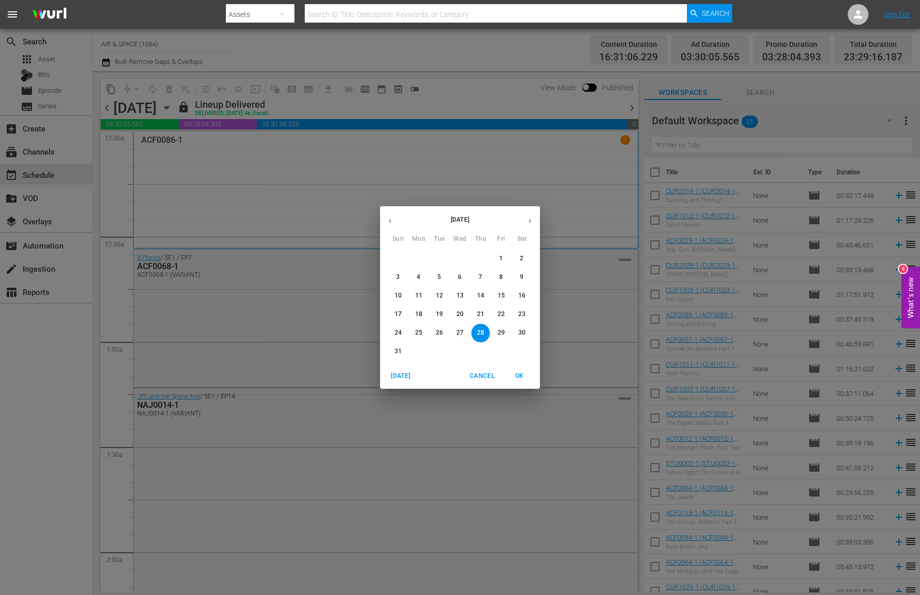
click at [529, 221] on icon "button" at bounding box center [530, 221] width 8 height 8
click at [499, 273] on p "10" at bounding box center [500, 277] width 7 height 9
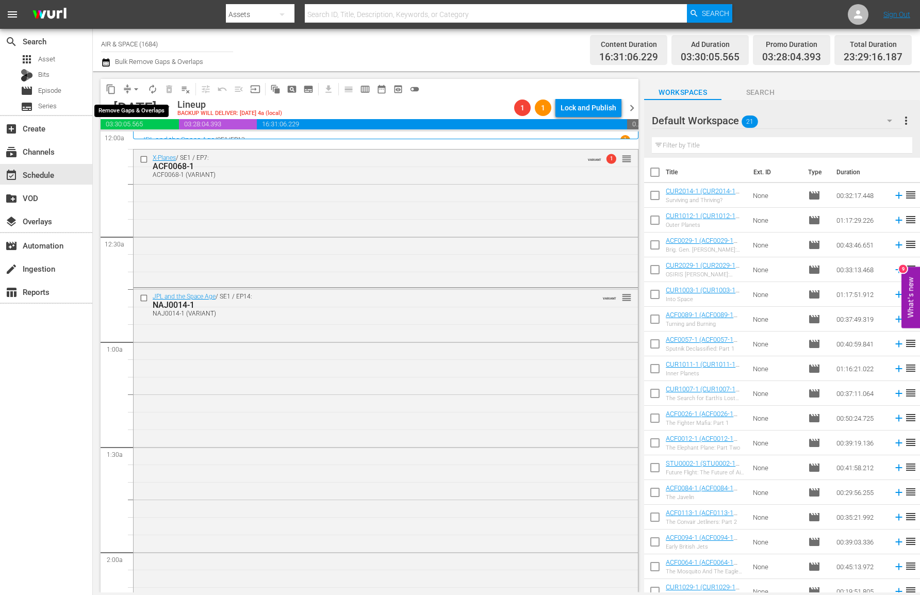
click at [136, 87] on span "arrow_drop_down" at bounding box center [136, 89] width 10 height 10
click at [142, 146] on li "Align to End of Previous Day" at bounding box center [136, 144] width 108 height 17
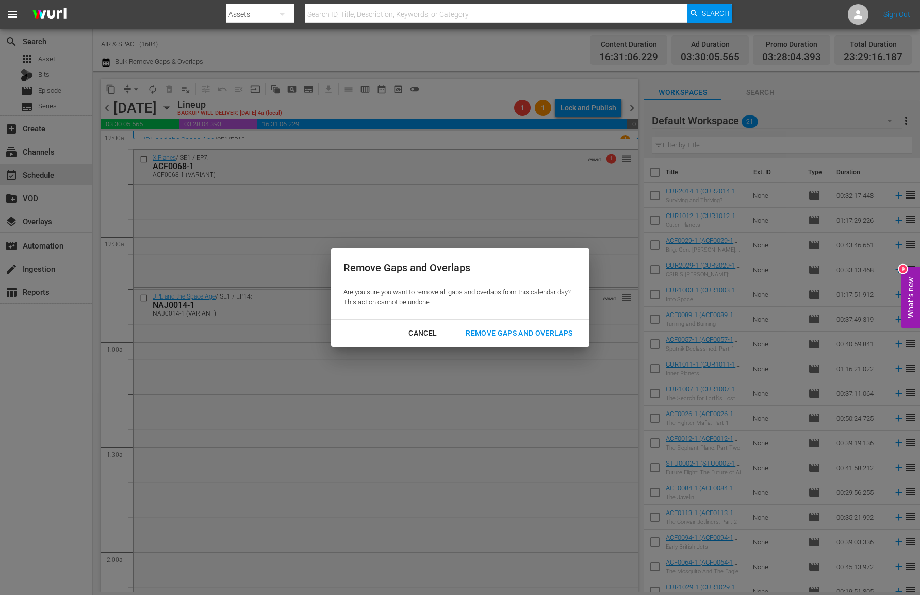
click at [501, 335] on div "Remove Gaps and Overlaps" at bounding box center [518, 333] width 123 height 13
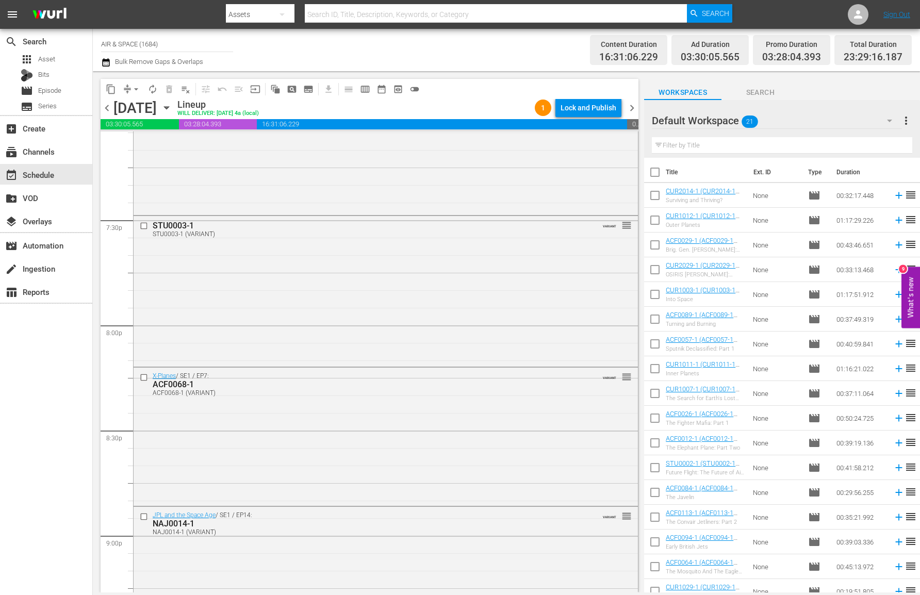
scroll to position [3995, 0]
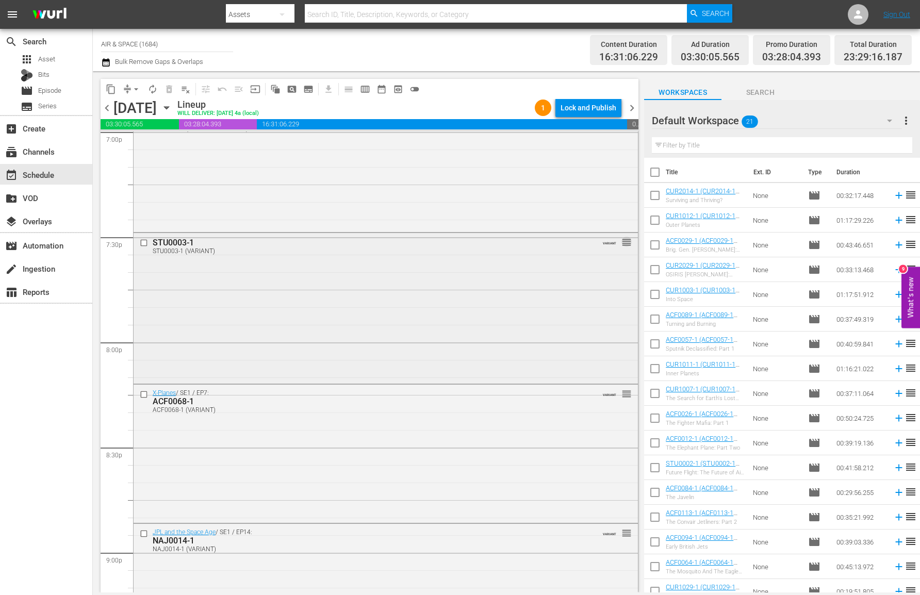
click at [621, 241] on span "reorder" at bounding box center [626, 242] width 10 height 11
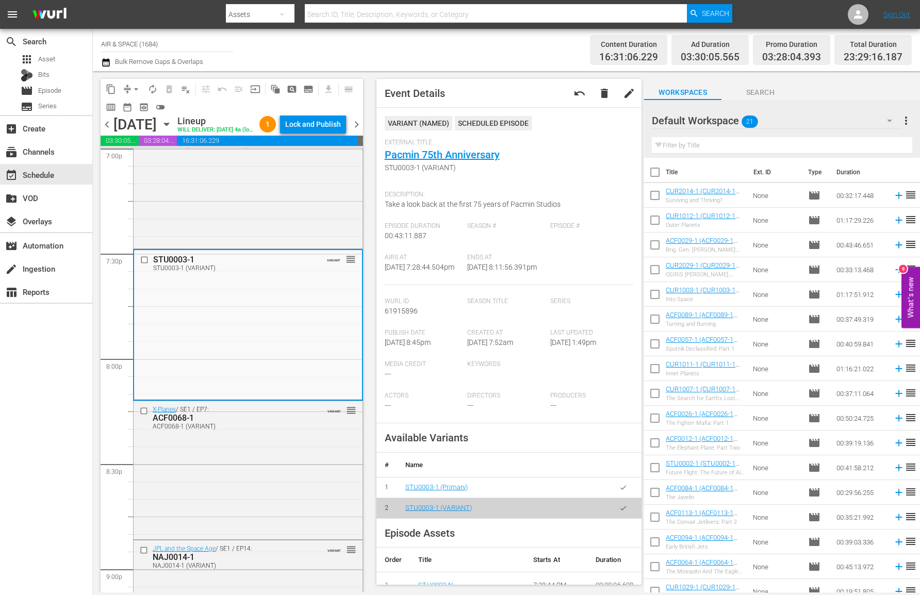
click at [349, 109] on div "content_copy compress arrow_drop_down autorenew_outlined delete_forever_outline…" at bounding box center [232, 97] width 262 height 37
click at [186, 101] on div "content_copy compress arrow_drop_down autorenew_outlined delete_forever_outline…" at bounding box center [232, 97] width 262 height 37
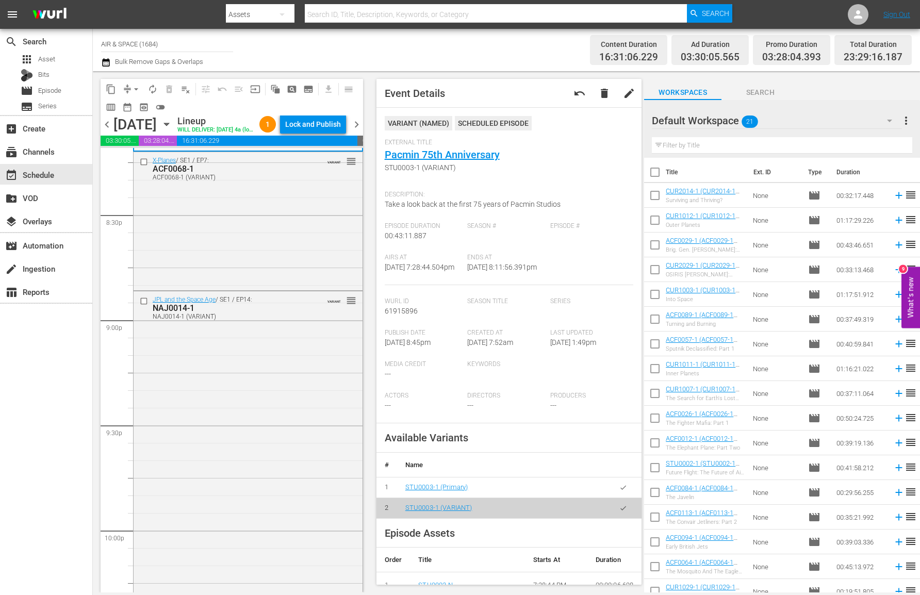
scroll to position [4619, 0]
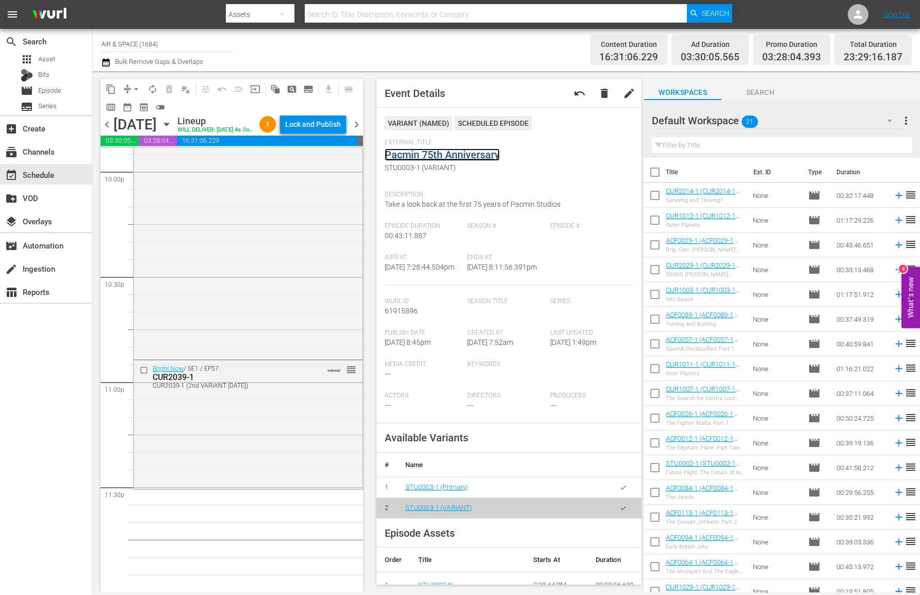
click at [435, 154] on link "Pacmin 75th Anniversary" at bounding box center [442, 154] width 115 height 12
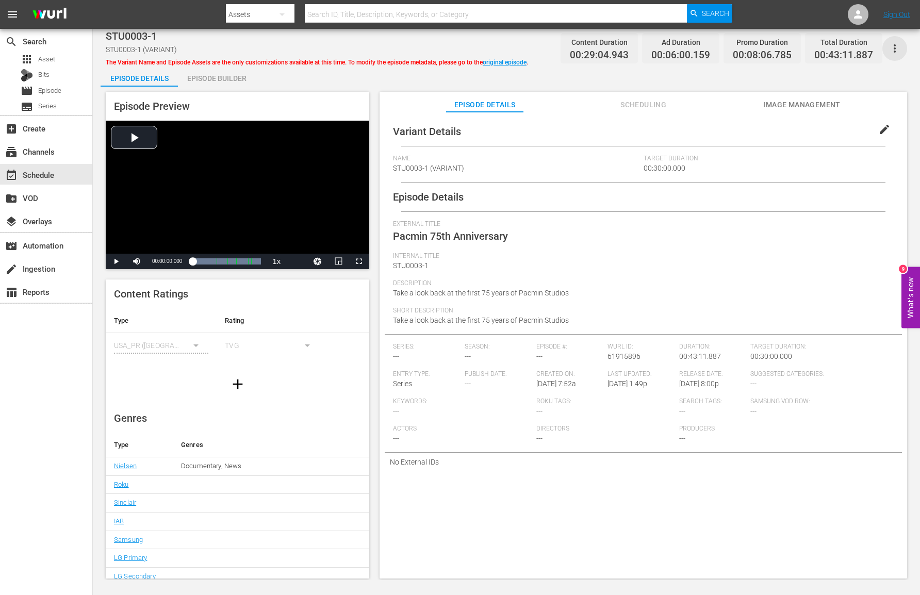
click at [894, 45] on icon "button" at bounding box center [894, 48] width 2 height 8
click at [864, 53] on div "Add Episode to Workspace" at bounding box center [848, 52] width 99 height 25
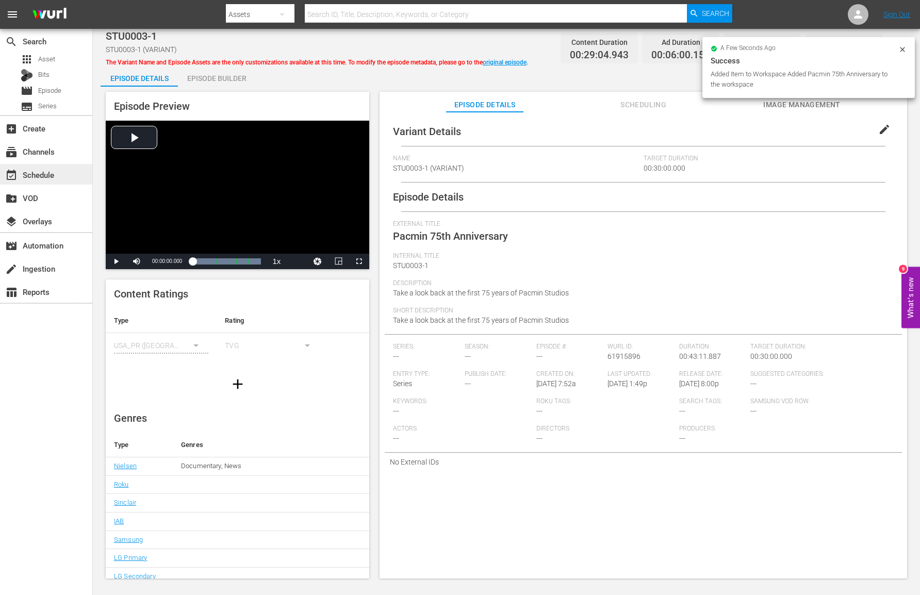
click at [38, 177] on div "event_available Schedule" at bounding box center [29, 173] width 58 height 9
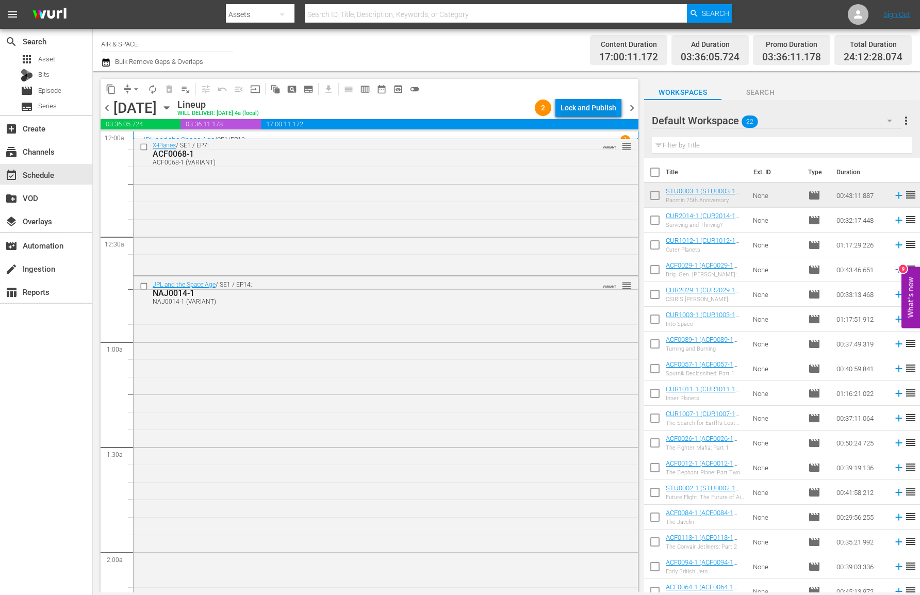
click at [596, 109] on div "Lock and Publish" at bounding box center [588, 107] width 56 height 19
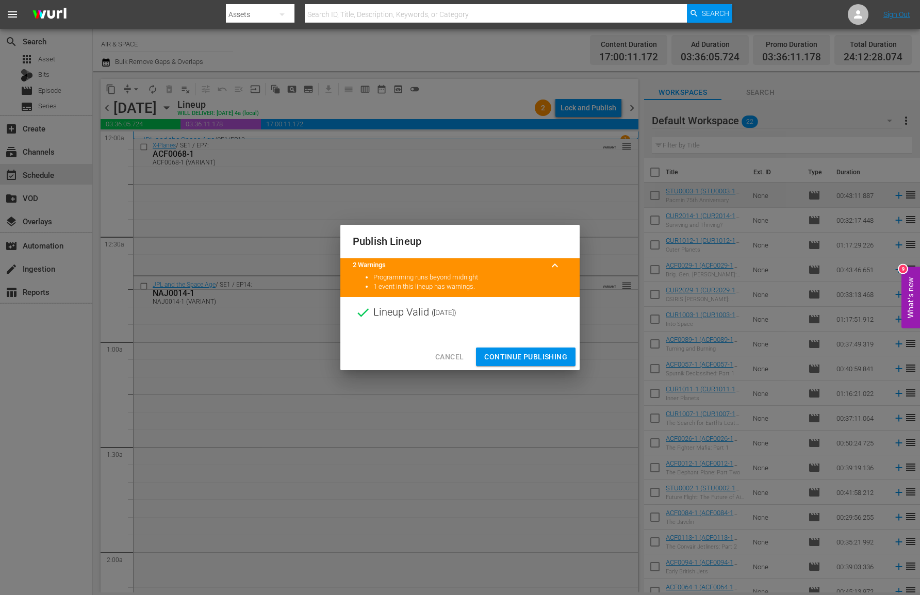
click at [534, 355] on span "Continue Publishing" at bounding box center [525, 357] width 83 height 13
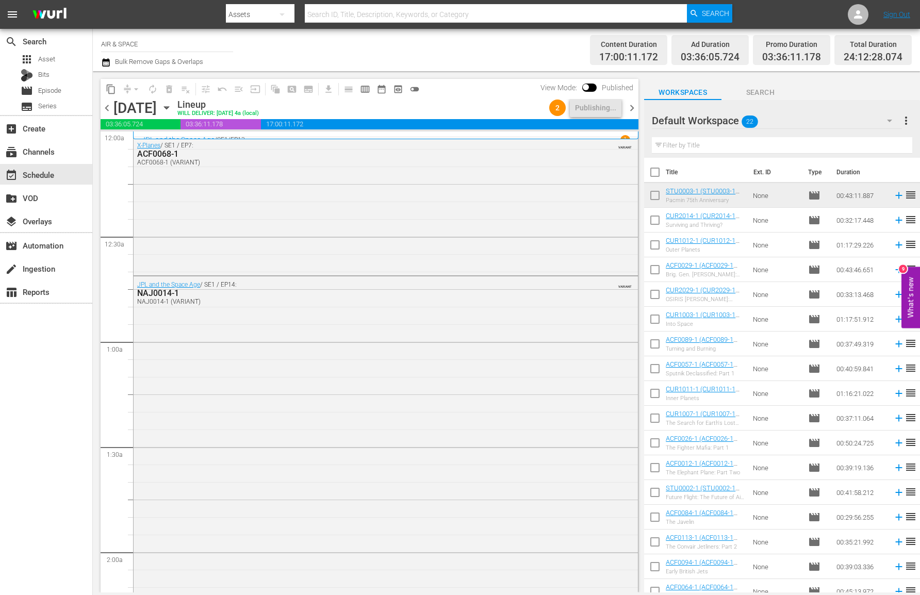
click at [630, 105] on span "chevron_right" at bounding box center [631, 108] width 13 height 13
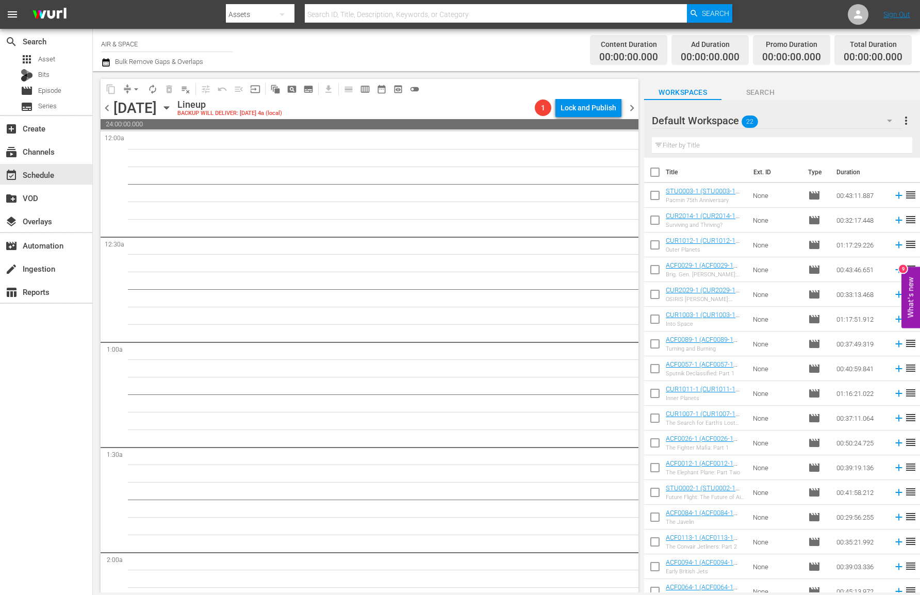
click at [107, 106] on span "chevron_left" at bounding box center [107, 108] width 13 height 13
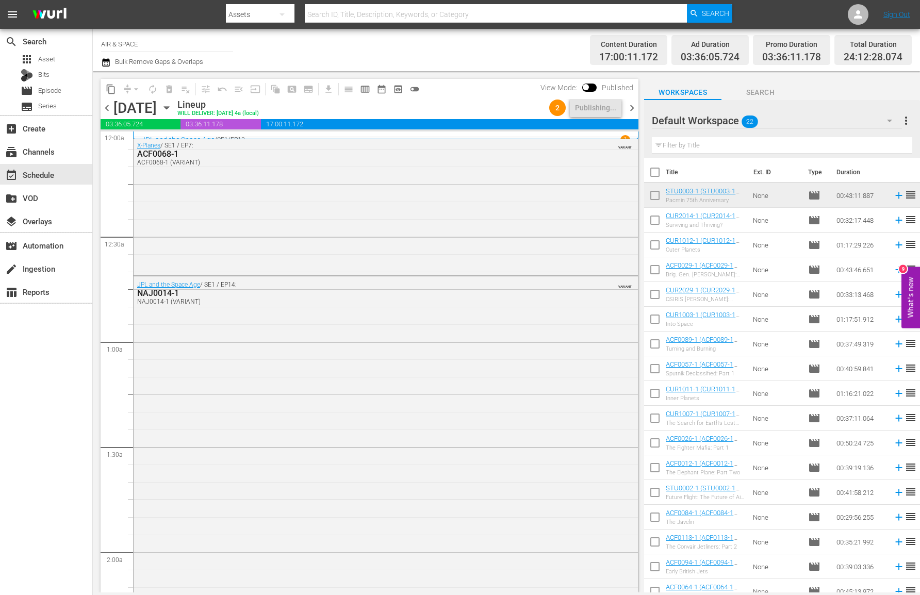
click at [631, 107] on span "chevron_right" at bounding box center [631, 108] width 13 height 13
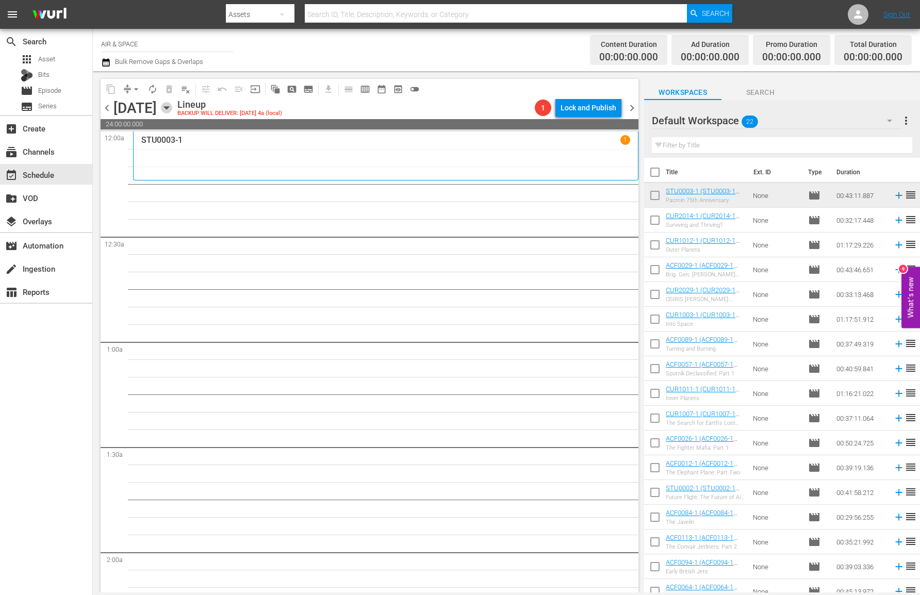
click at [172, 104] on icon "button" at bounding box center [166, 107] width 11 height 11
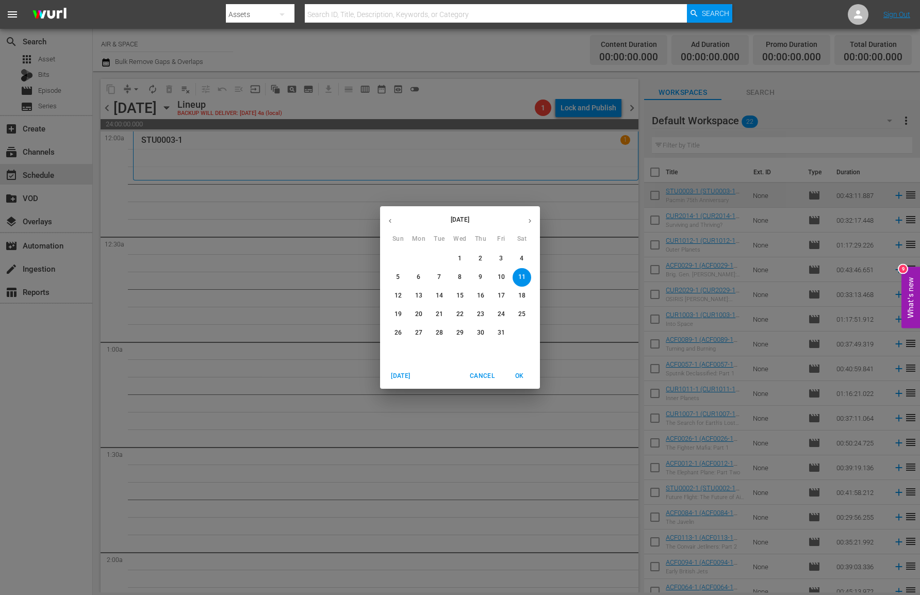
click at [389, 218] on icon "button" at bounding box center [390, 221] width 8 height 8
click at [503, 333] on p "29" at bounding box center [500, 332] width 7 height 9
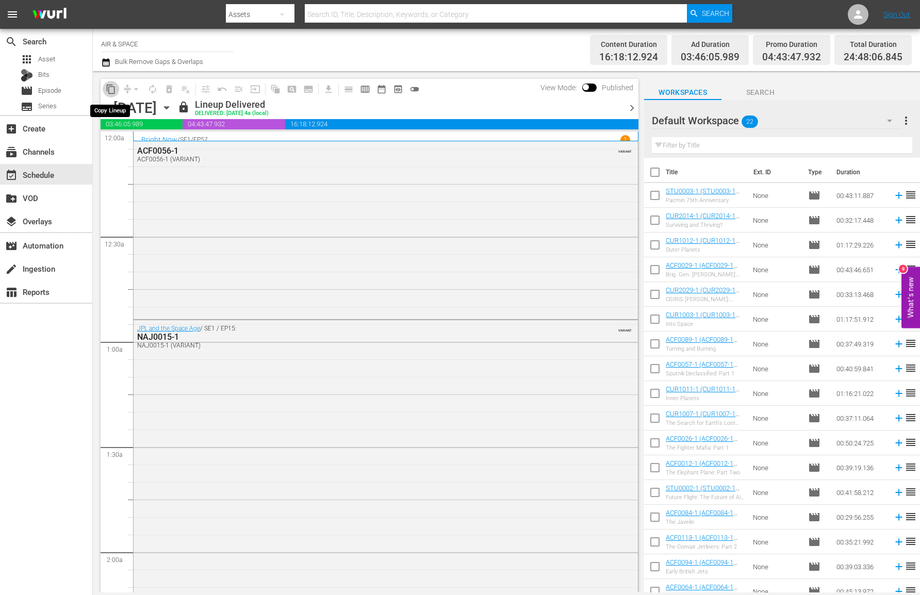
click at [109, 89] on span "content_copy" at bounding box center [111, 89] width 10 height 10
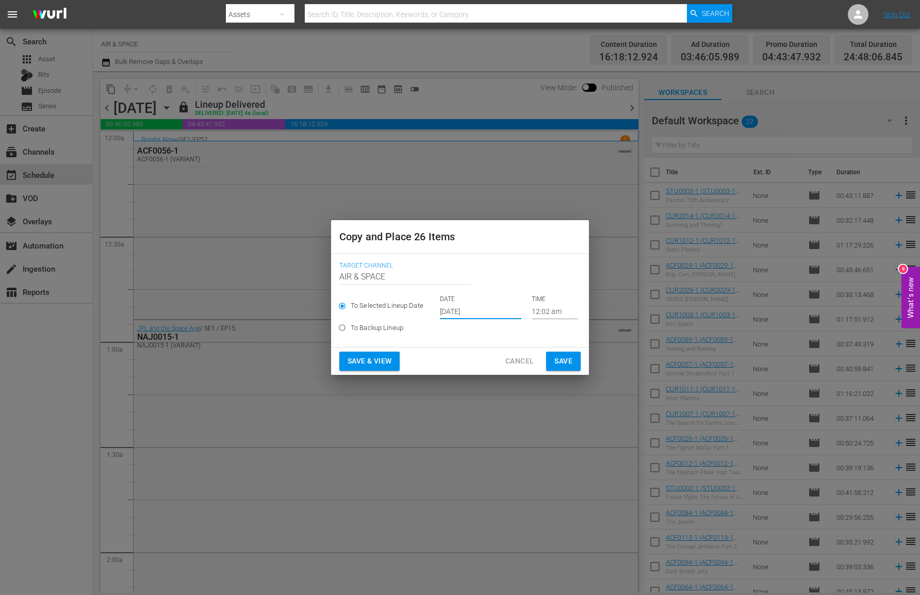
click at [464, 314] on input "[DATE]" at bounding box center [480, 311] width 81 height 15
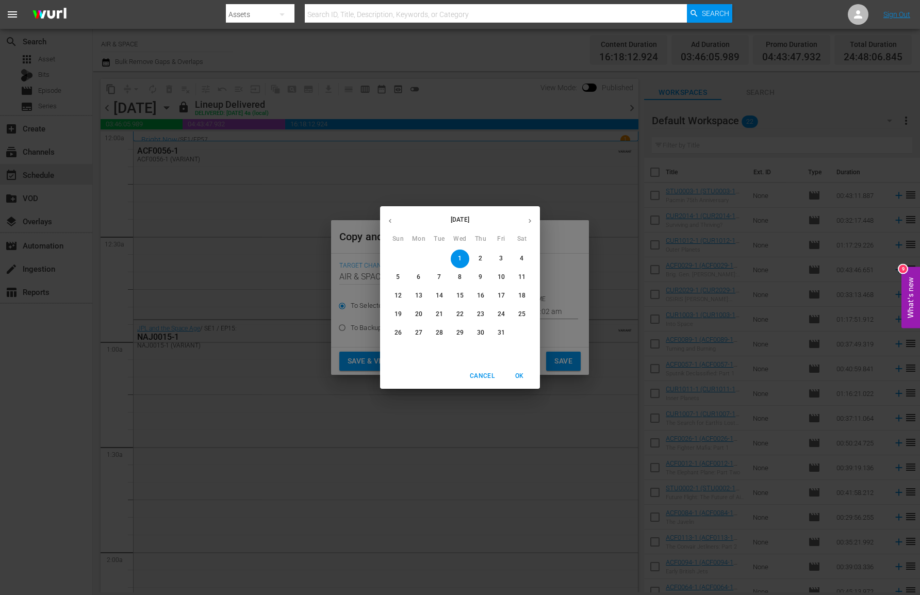
click at [523, 277] on p "11" at bounding box center [521, 277] width 7 height 9
type input "[DATE]"
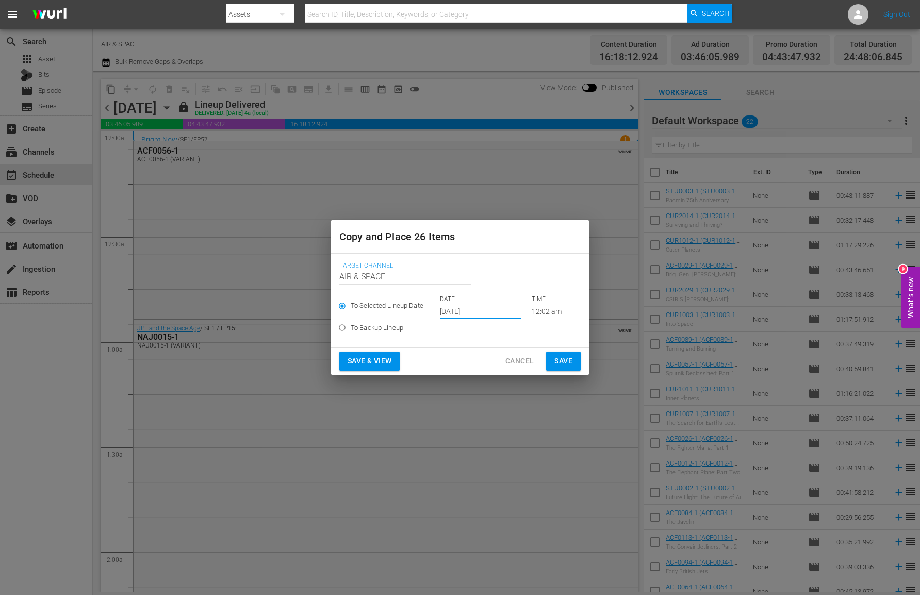
click at [547, 309] on input "12:02 am" at bounding box center [554, 311] width 46 height 15
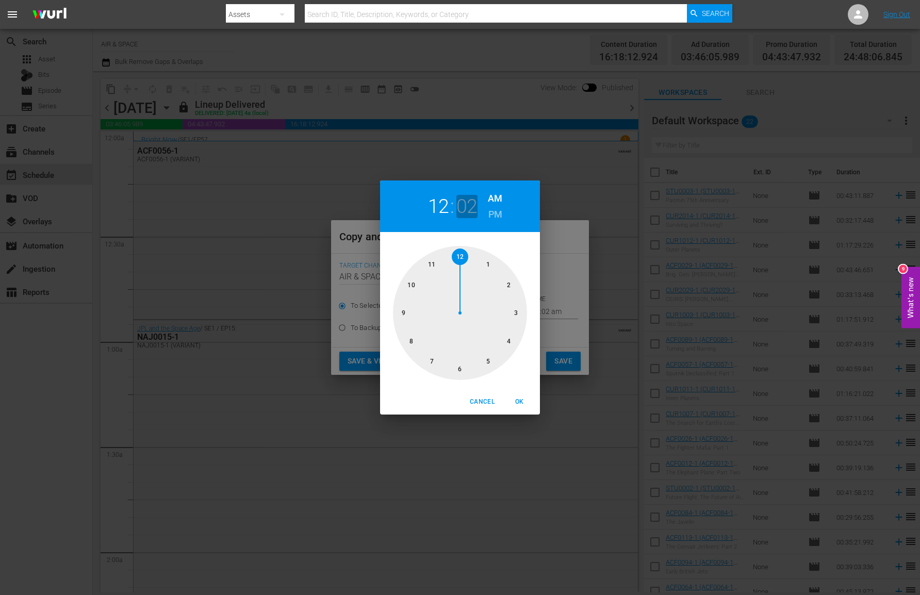
click at [467, 208] on h2 "02" at bounding box center [466, 206] width 21 height 23
drag, startPoint x: 478, startPoint y: 252, endPoint x: 520, endPoint y: 320, distance: 79.8
click at [520, 320] on div at bounding box center [460, 313] width 134 height 134
click at [513, 397] on span "OK" at bounding box center [519, 401] width 25 height 11
type input "12:15 am"
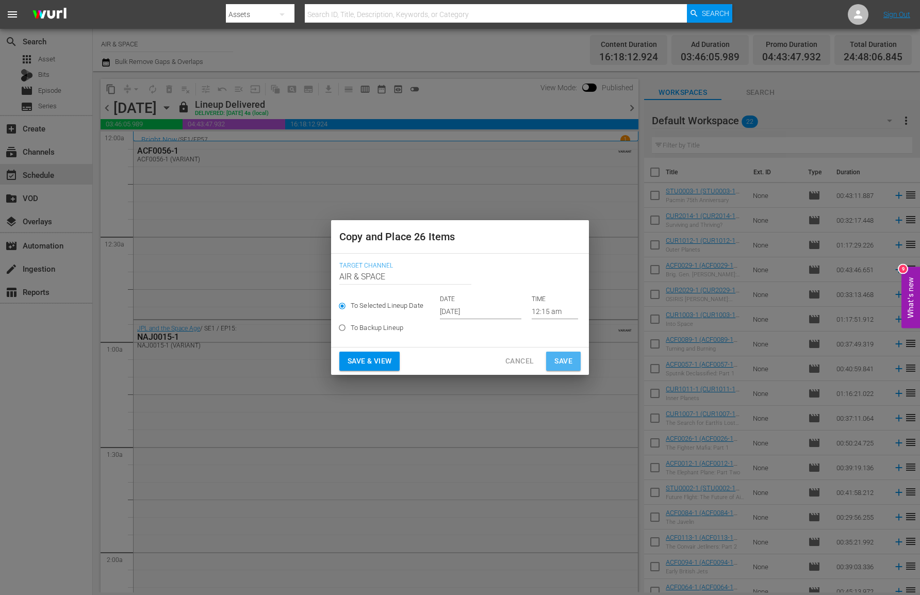
click at [558, 359] on span "Save" at bounding box center [563, 361] width 18 height 13
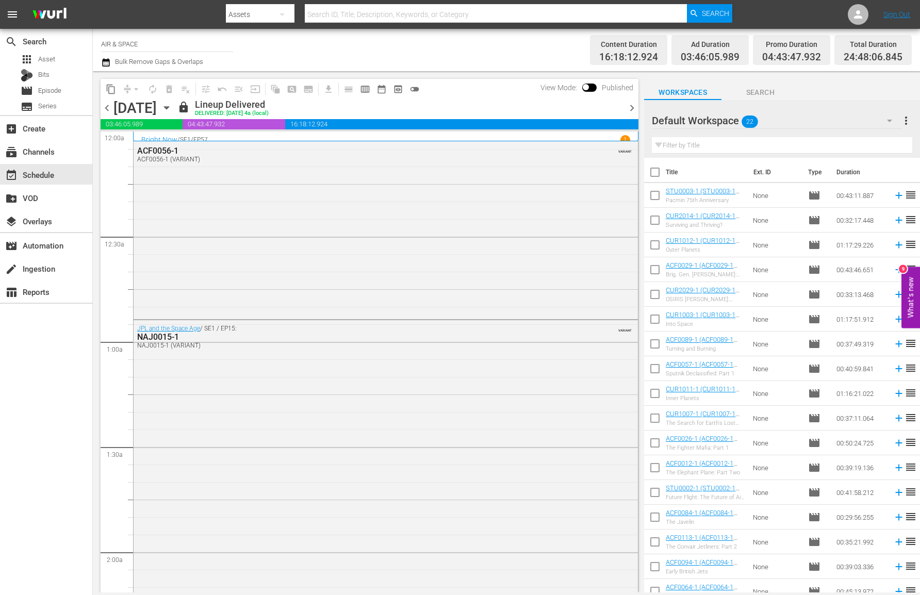
click at [172, 105] on icon "button" at bounding box center [166, 107] width 11 height 11
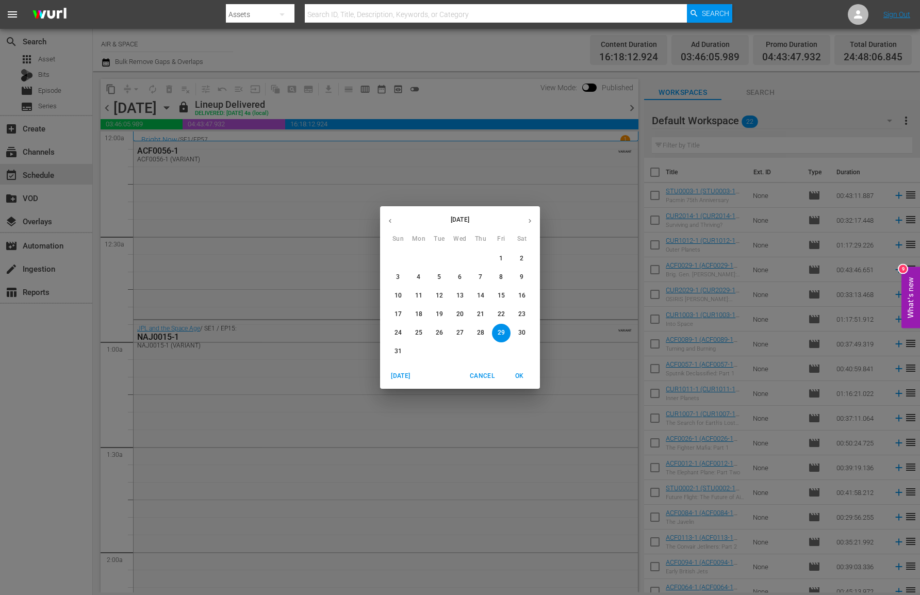
click at [531, 220] on icon "button" at bounding box center [530, 221] width 8 height 8
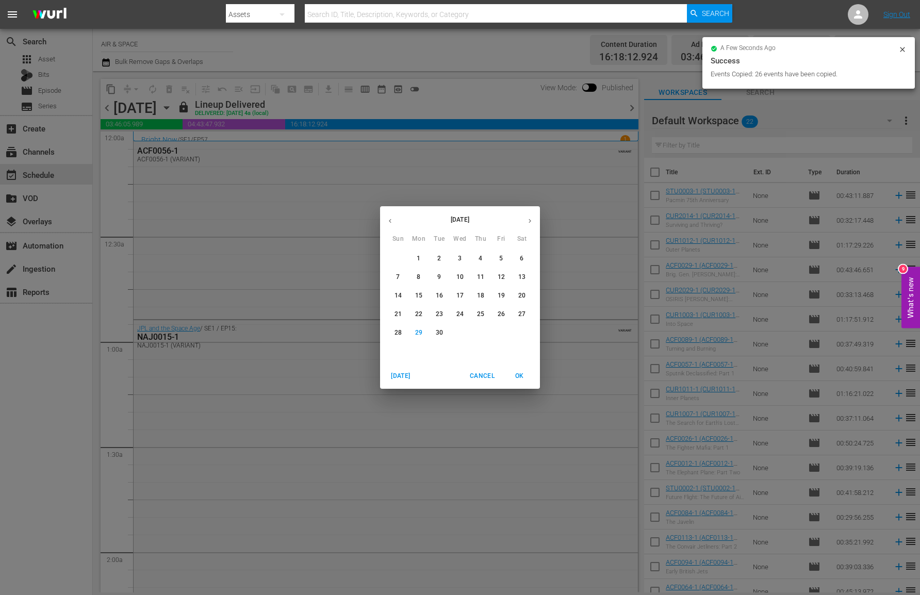
click at [531, 220] on icon "button" at bounding box center [530, 221] width 8 height 8
click at [523, 273] on p "11" at bounding box center [521, 277] width 7 height 9
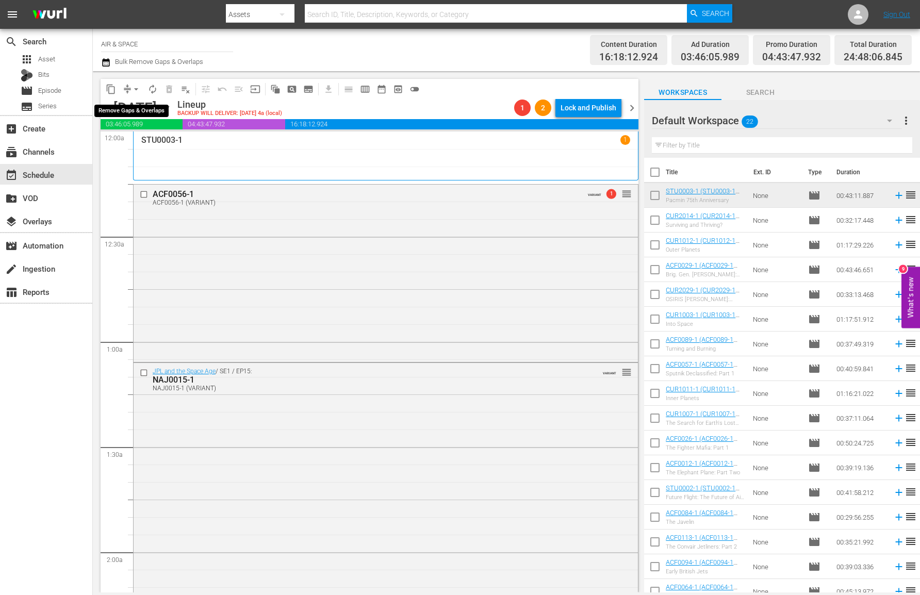
click at [135, 87] on span "arrow_drop_down" at bounding box center [136, 89] width 10 height 10
click at [141, 148] on li "Align to End of Previous Day" at bounding box center [136, 144] width 108 height 17
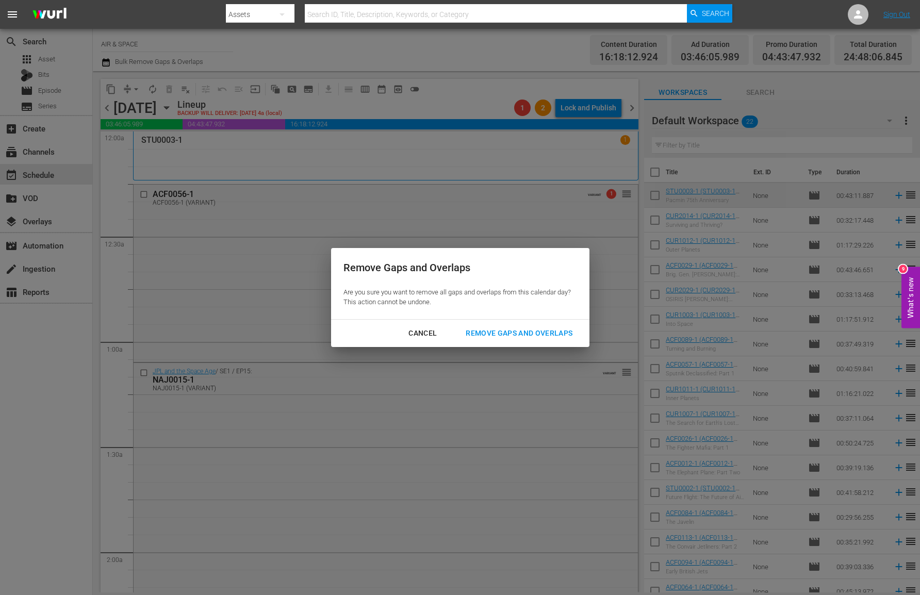
click at [533, 329] on div "Remove Gaps and Overlaps" at bounding box center [518, 333] width 123 height 13
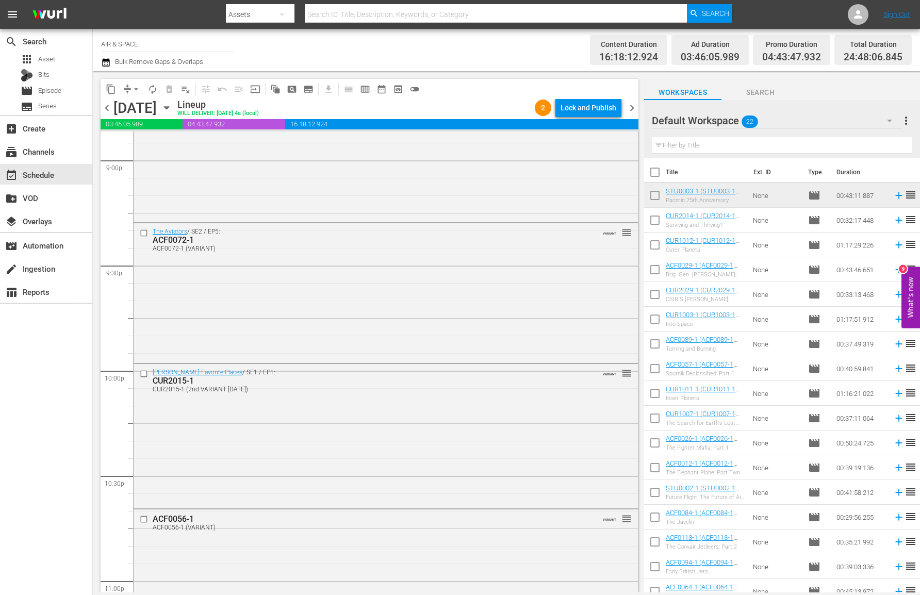
scroll to position [4804, 0]
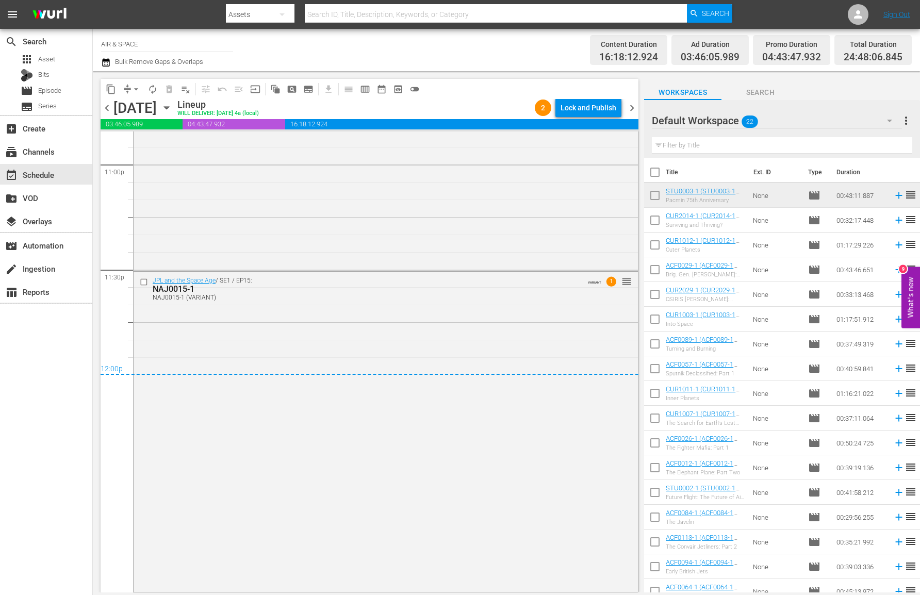
click at [629, 105] on span "chevron_right" at bounding box center [631, 108] width 13 height 13
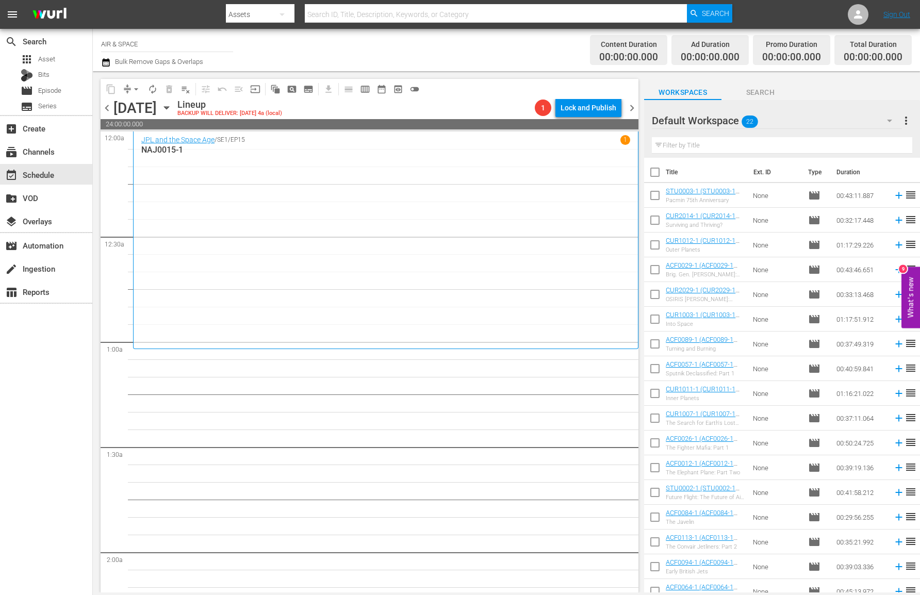
click at [172, 107] on icon "button" at bounding box center [166, 107] width 11 height 11
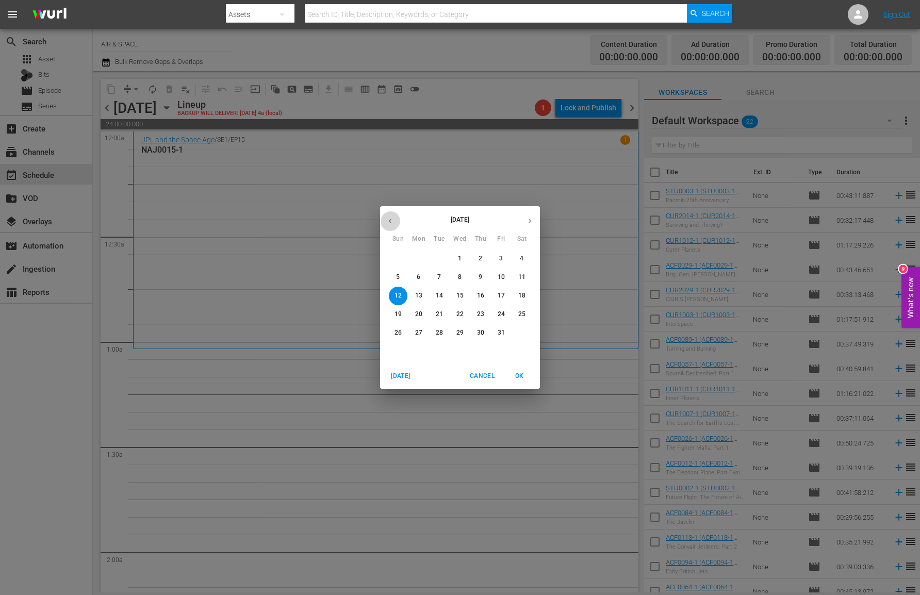
click at [387, 219] on icon "button" at bounding box center [390, 221] width 8 height 8
click at [521, 331] on p "30" at bounding box center [521, 332] width 7 height 9
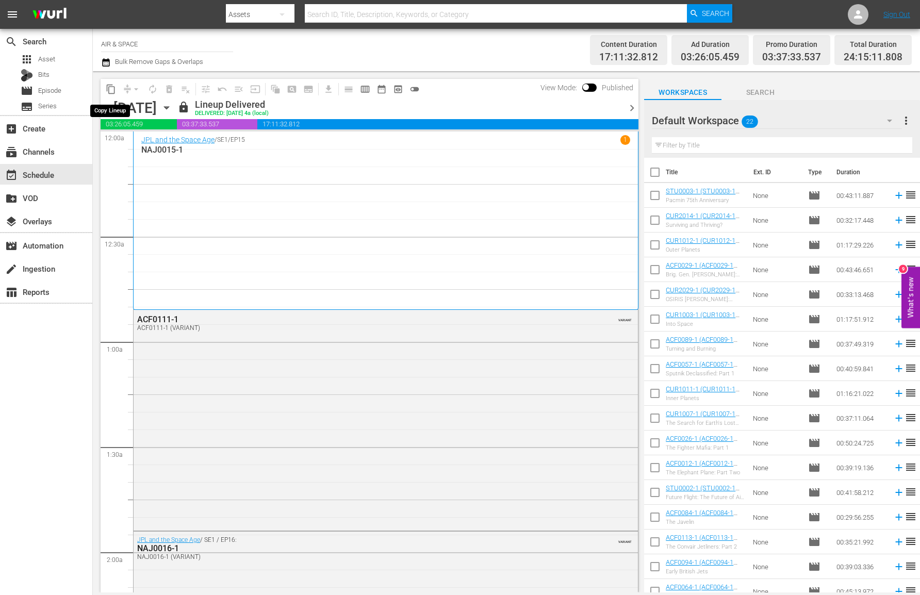
click at [108, 88] on span "content_copy" at bounding box center [111, 89] width 10 height 10
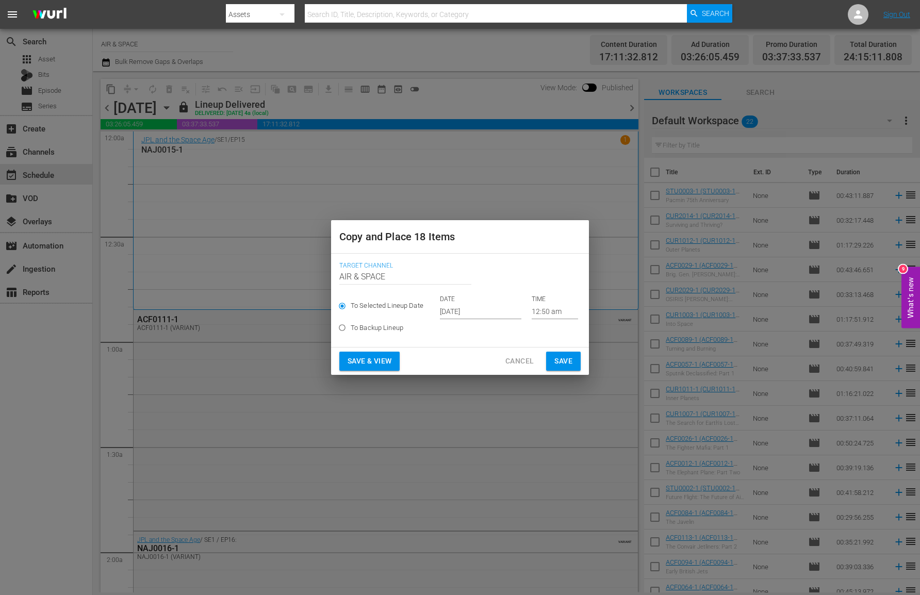
click at [476, 314] on input "[DATE]" at bounding box center [480, 311] width 81 height 15
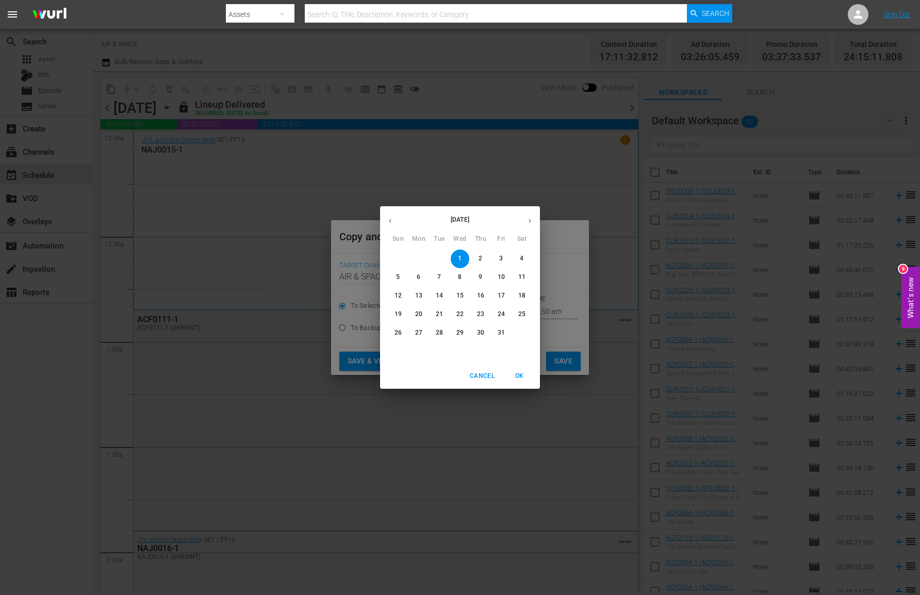
click at [397, 293] on p "12" at bounding box center [397, 295] width 7 height 9
type input "[DATE]"
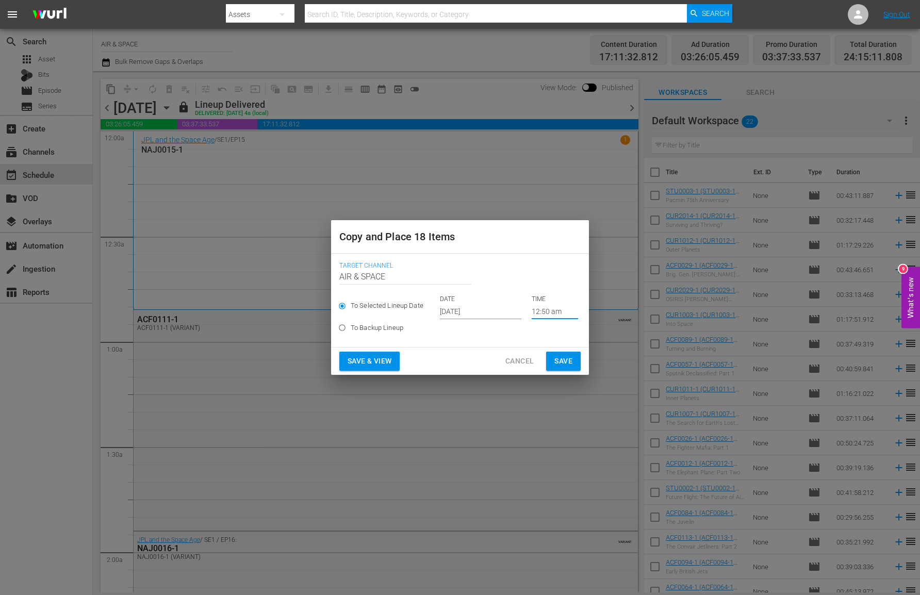
click at [538, 309] on input "12:50 am" at bounding box center [554, 311] width 46 height 15
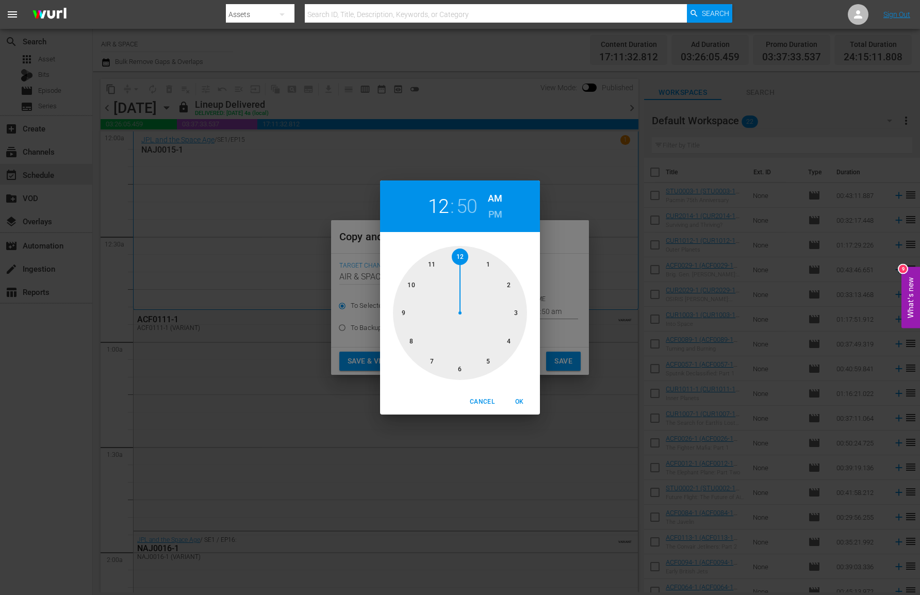
click at [442, 208] on h2 "12" at bounding box center [438, 206] width 21 height 23
drag, startPoint x: 468, startPoint y: 258, endPoint x: 473, endPoint y: 252, distance: 8.1
click at [482, 271] on div at bounding box center [460, 313] width 134 height 134
click at [466, 208] on h2 "50" at bounding box center [466, 206] width 21 height 23
drag, startPoint x: 410, startPoint y: 279, endPoint x: 481, endPoint y: 277, distance: 71.2
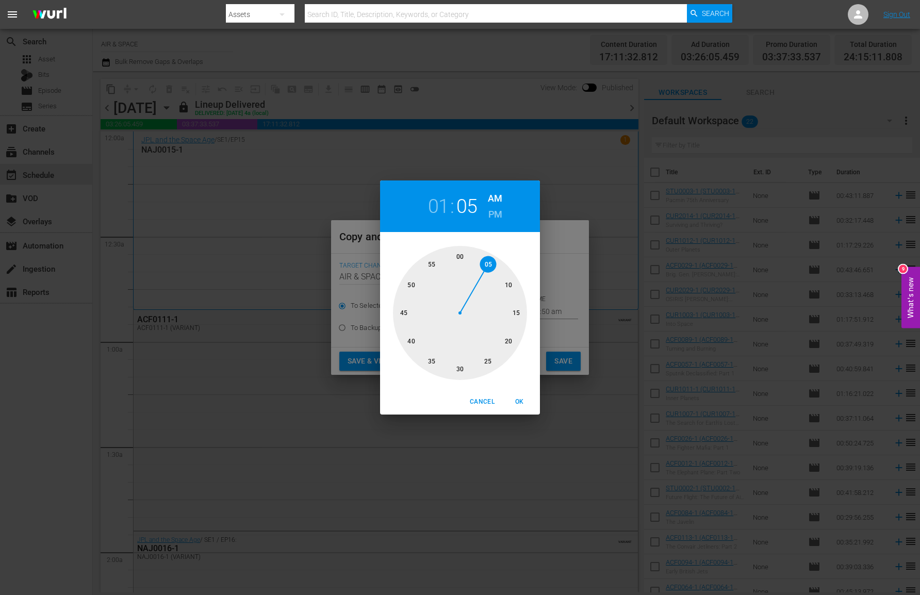
click at [481, 277] on div at bounding box center [460, 313] width 134 height 134
click at [518, 397] on span "OK" at bounding box center [519, 401] width 25 height 11
type input "01:05 am"
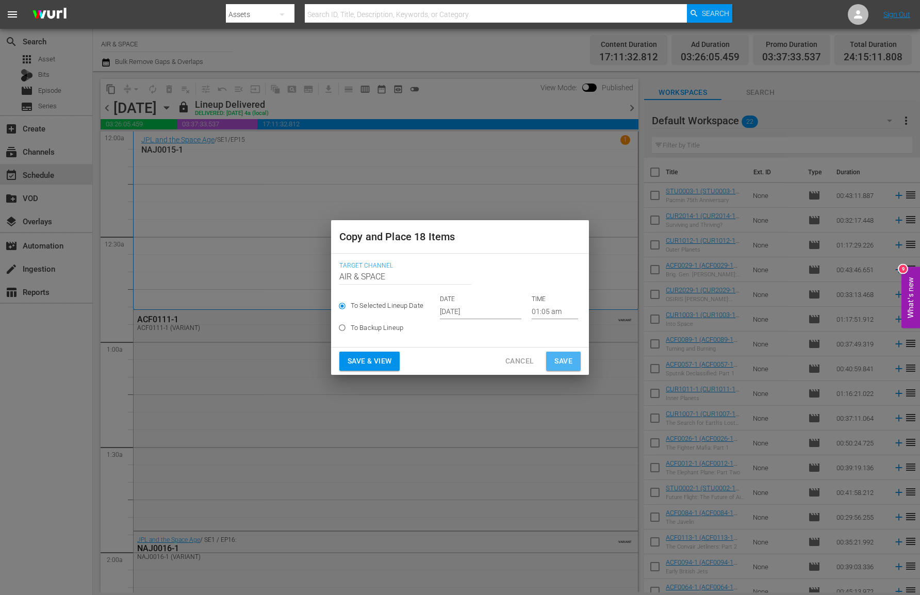
click at [562, 361] on span "Save" at bounding box center [563, 361] width 18 height 13
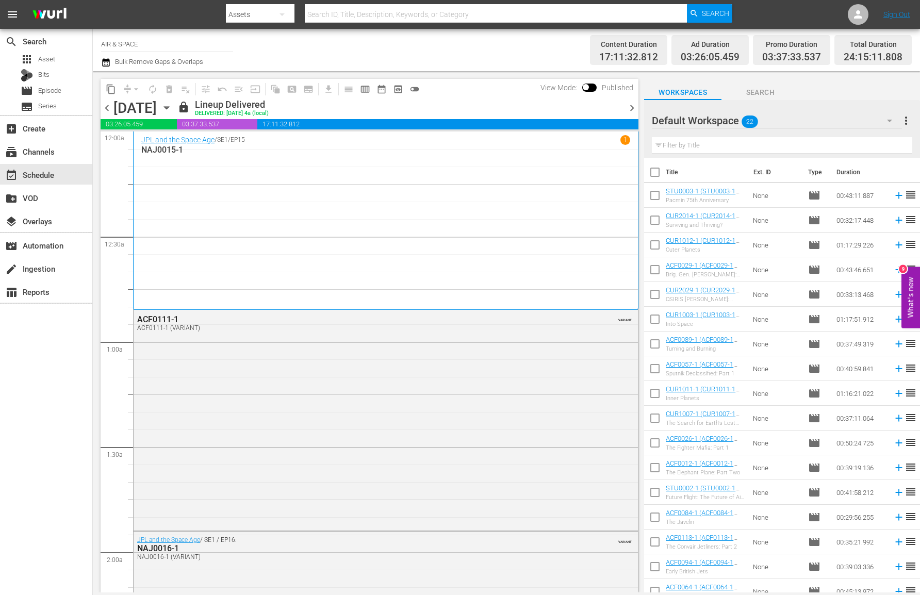
click at [169, 107] on icon "button" at bounding box center [166, 108] width 5 height 3
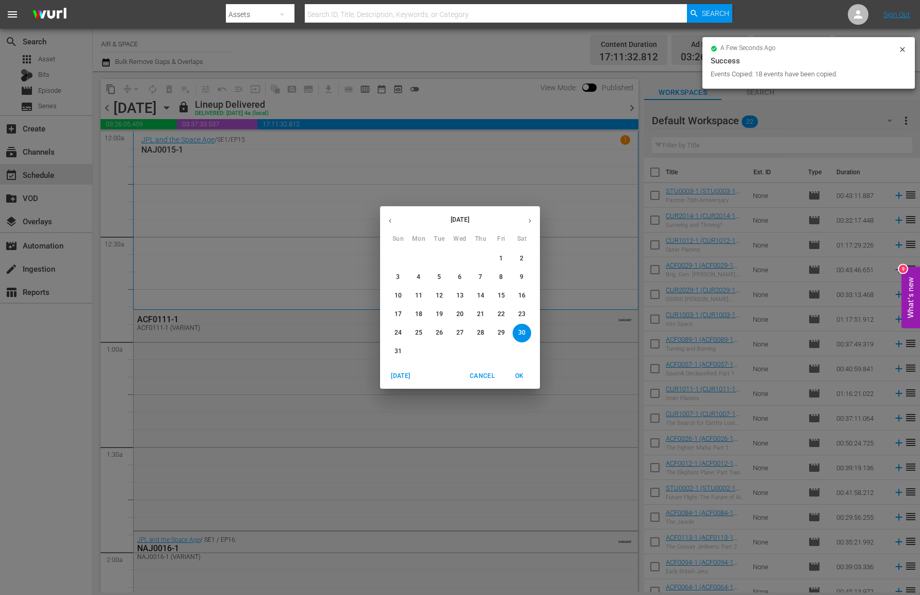
click at [526, 223] on icon "button" at bounding box center [530, 221] width 8 height 8
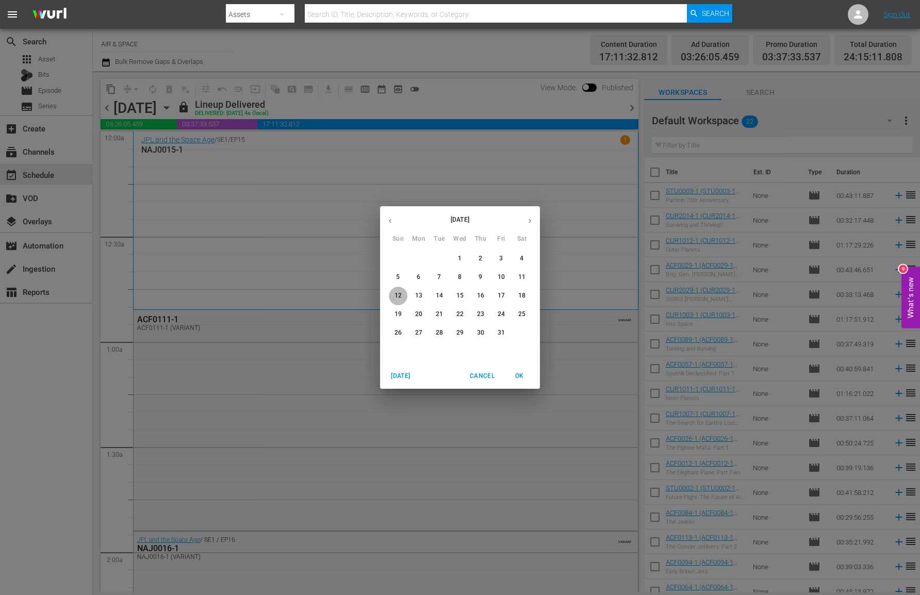
click at [401, 293] on p "12" at bounding box center [397, 295] width 7 height 9
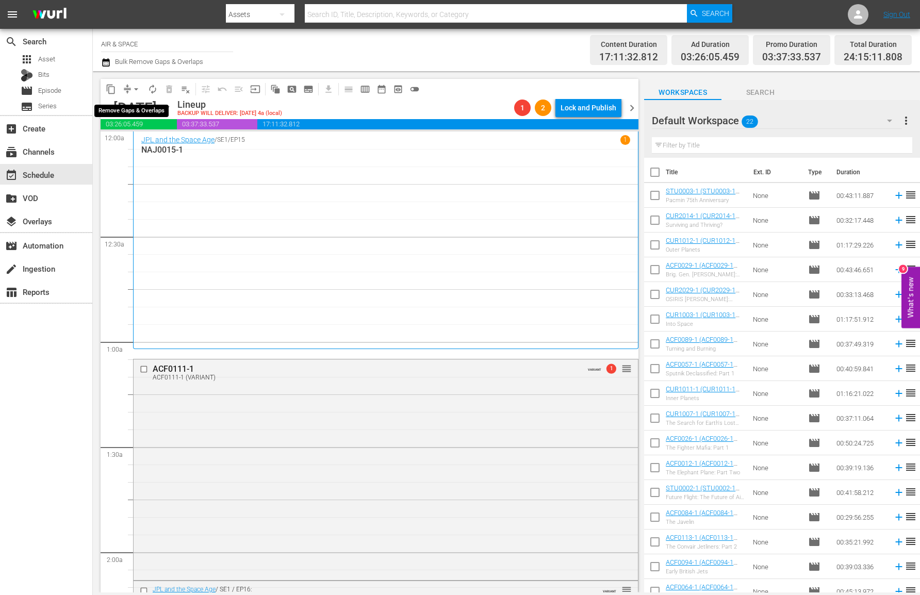
click at [137, 88] on span "arrow_drop_down" at bounding box center [136, 89] width 10 height 10
click at [138, 147] on li "Align to End of Previous Day" at bounding box center [136, 144] width 108 height 17
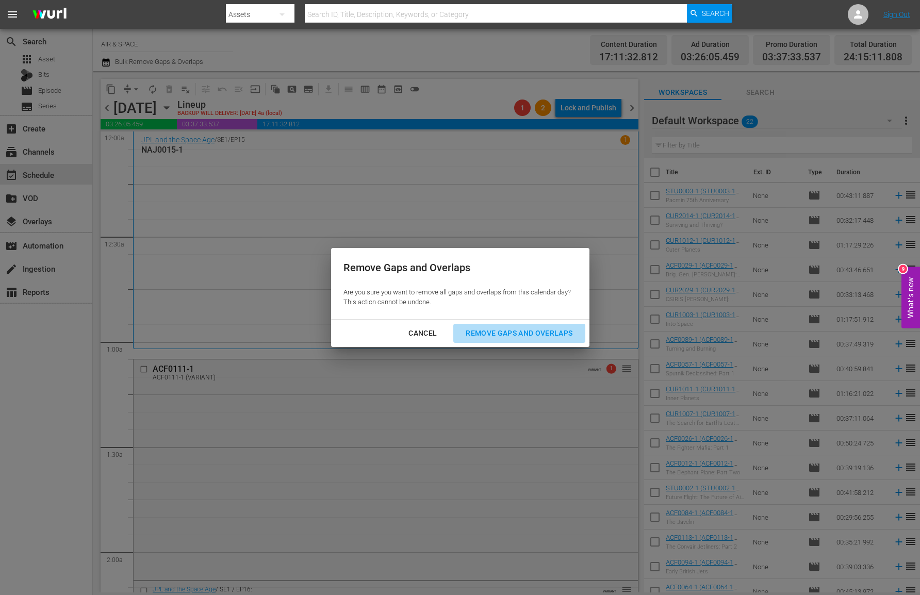
click at [506, 327] on div "Remove Gaps and Overlaps" at bounding box center [518, 333] width 123 height 13
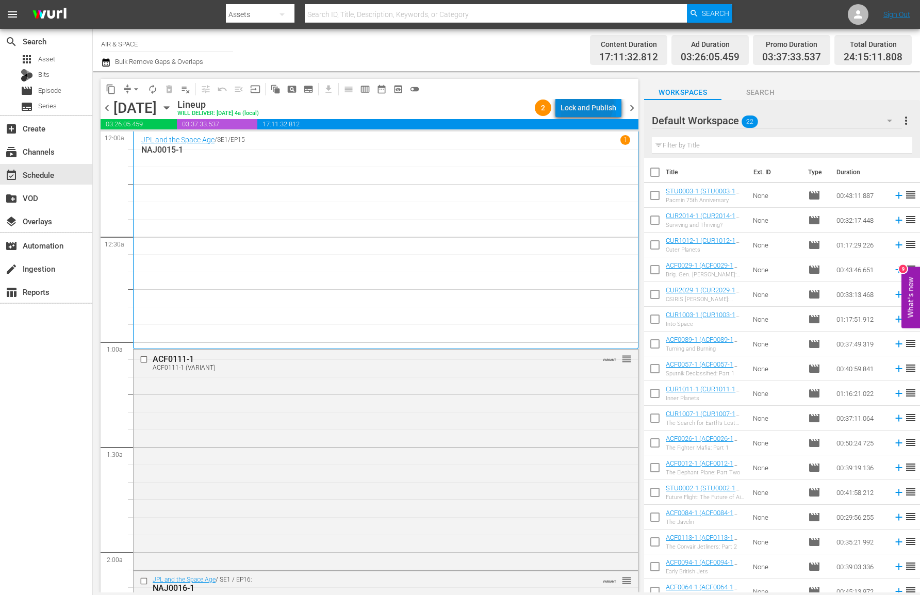
click at [588, 104] on div "Lock and Publish" at bounding box center [588, 107] width 56 height 19
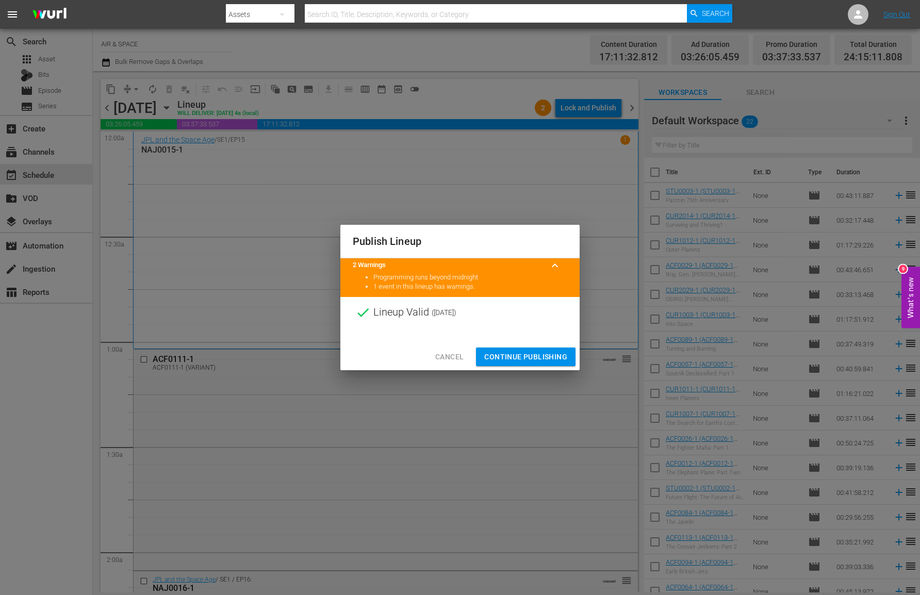
click at [524, 353] on span "Continue Publishing" at bounding box center [525, 357] width 83 height 13
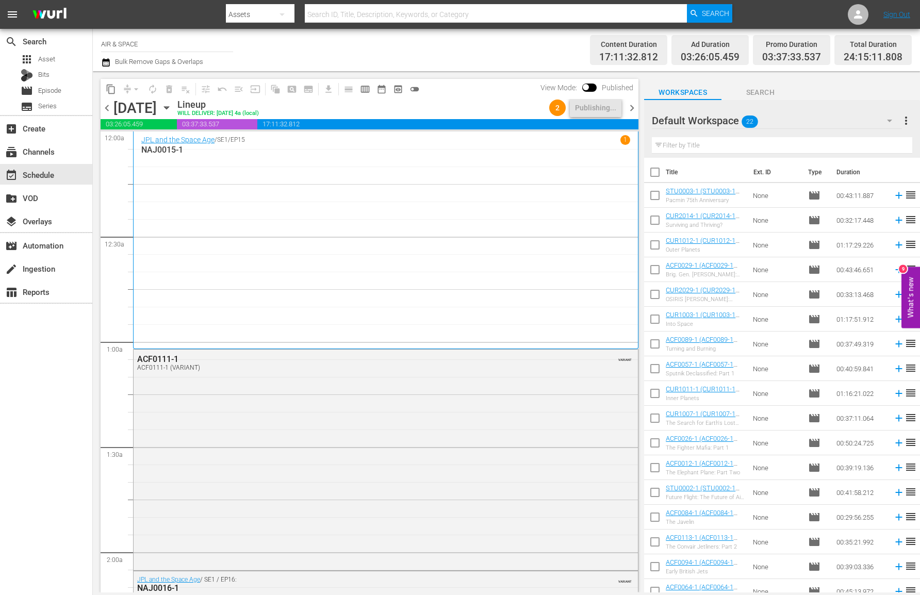
click at [629, 106] on span "chevron_right" at bounding box center [631, 108] width 13 height 13
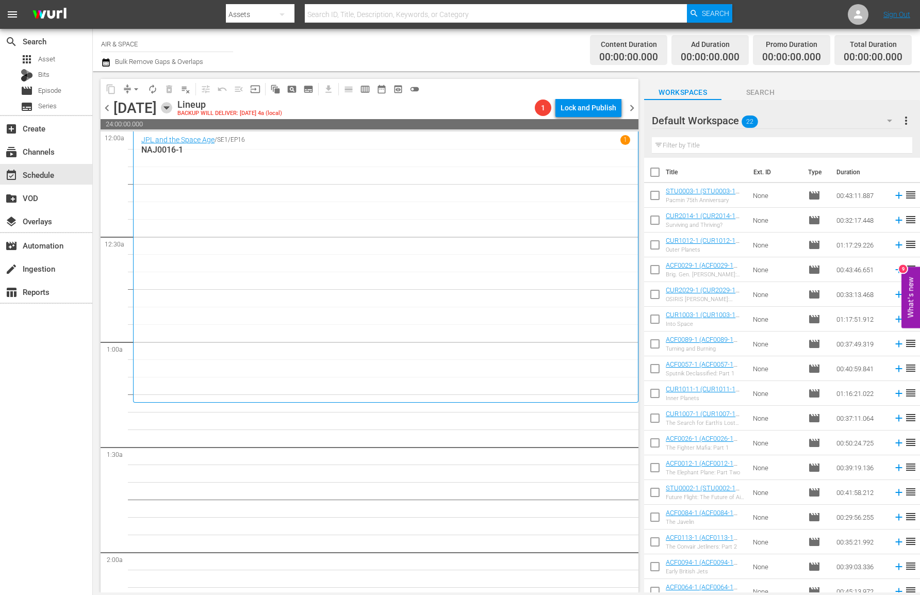
click at [172, 106] on icon "button" at bounding box center [166, 107] width 11 height 11
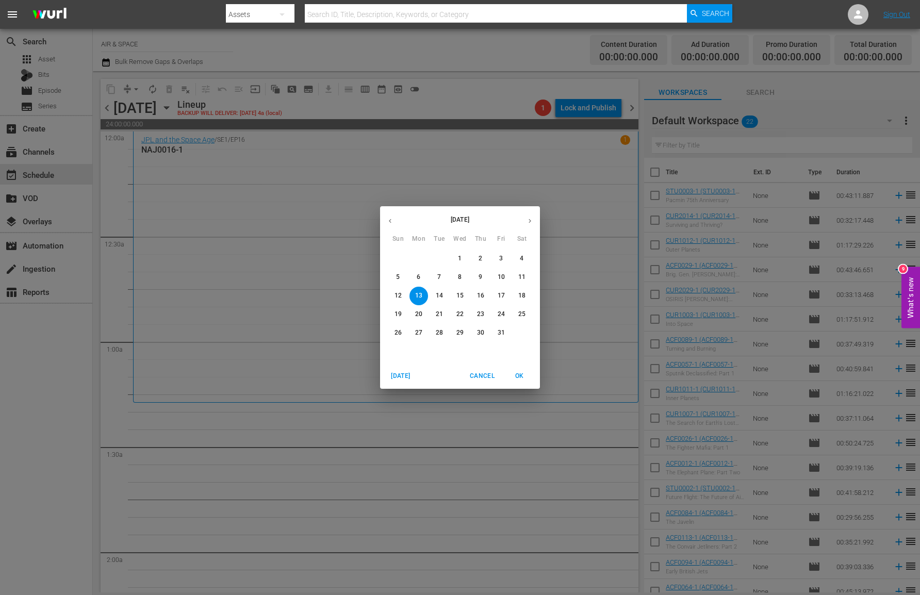
click at [394, 222] on button "button" at bounding box center [390, 221] width 20 height 20
click at [393, 351] on span "31" at bounding box center [398, 351] width 19 height 9
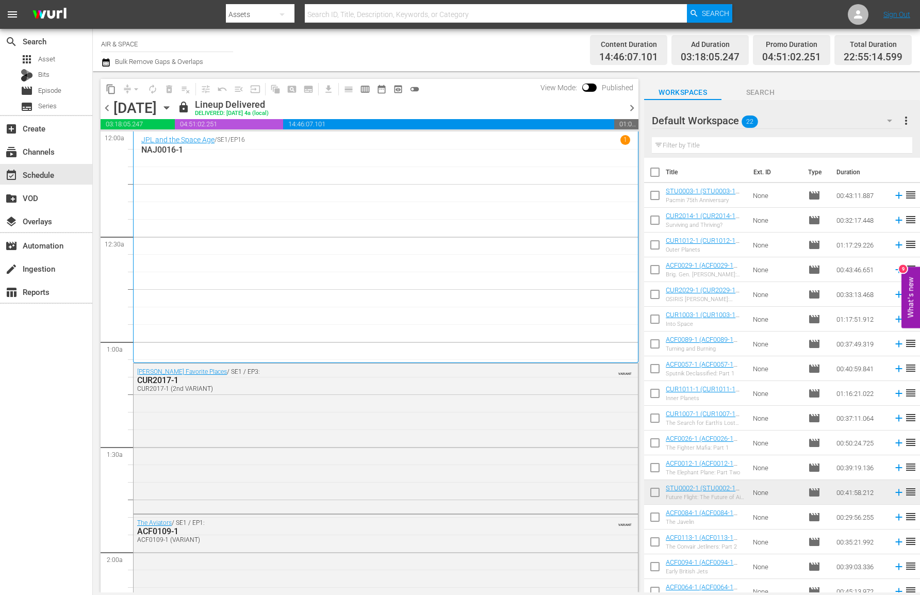
click at [172, 106] on icon "button" at bounding box center [166, 107] width 11 height 11
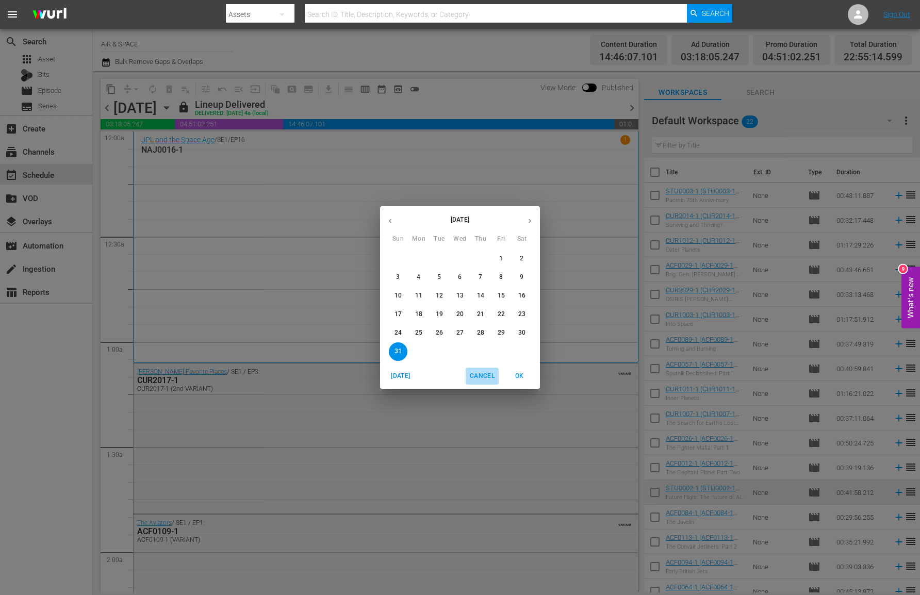
click at [483, 377] on span "Cancel" at bounding box center [482, 376] width 25 height 11
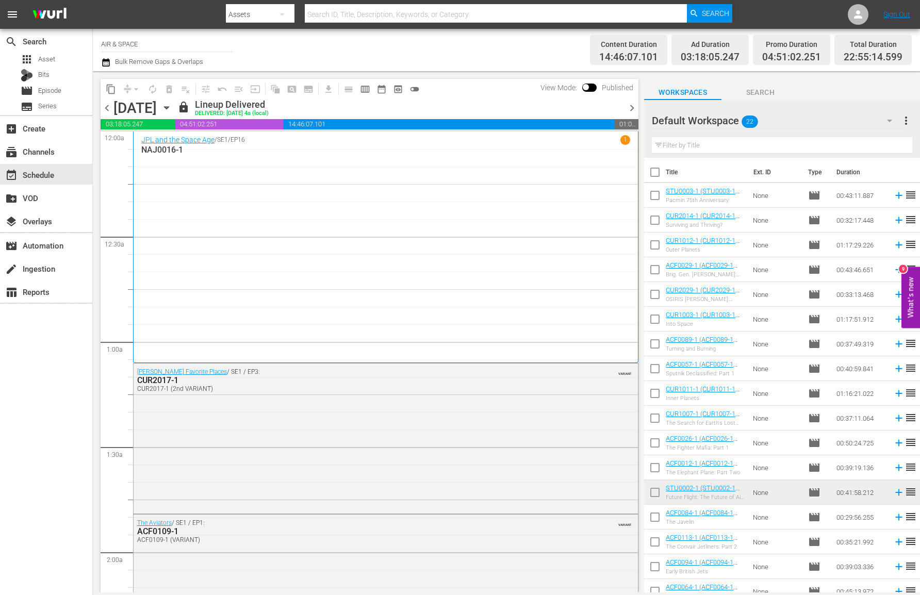
click at [169, 107] on icon "button" at bounding box center [166, 108] width 5 height 3
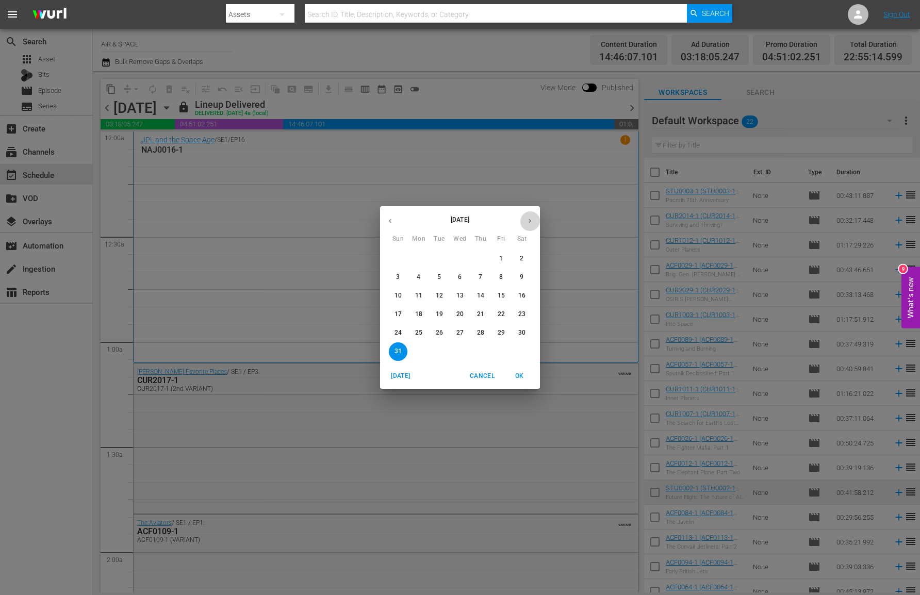
click at [528, 214] on button "button" at bounding box center [530, 221] width 20 height 20
click at [420, 294] on p "13" at bounding box center [418, 295] width 7 height 9
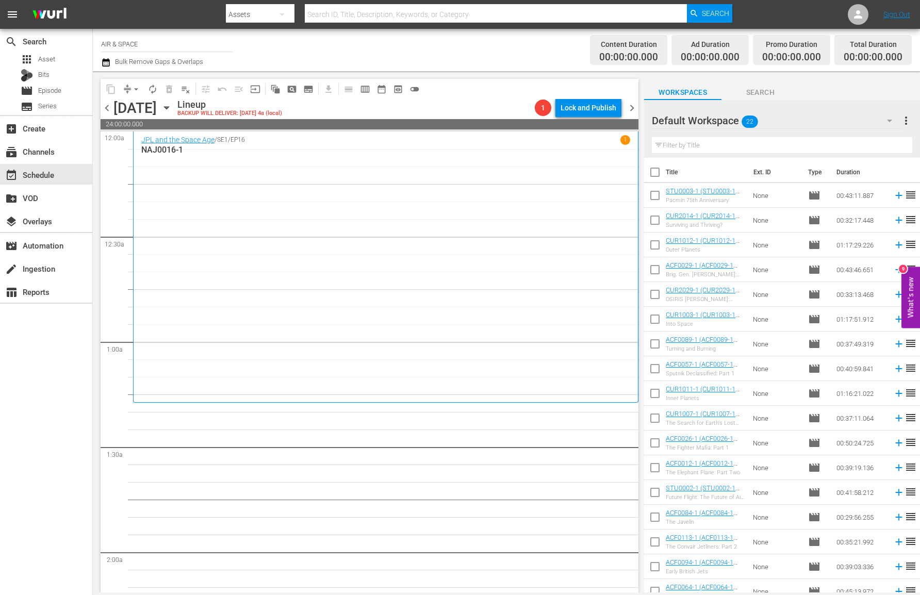
click at [169, 108] on icon "button" at bounding box center [166, 108] width 5 height 3
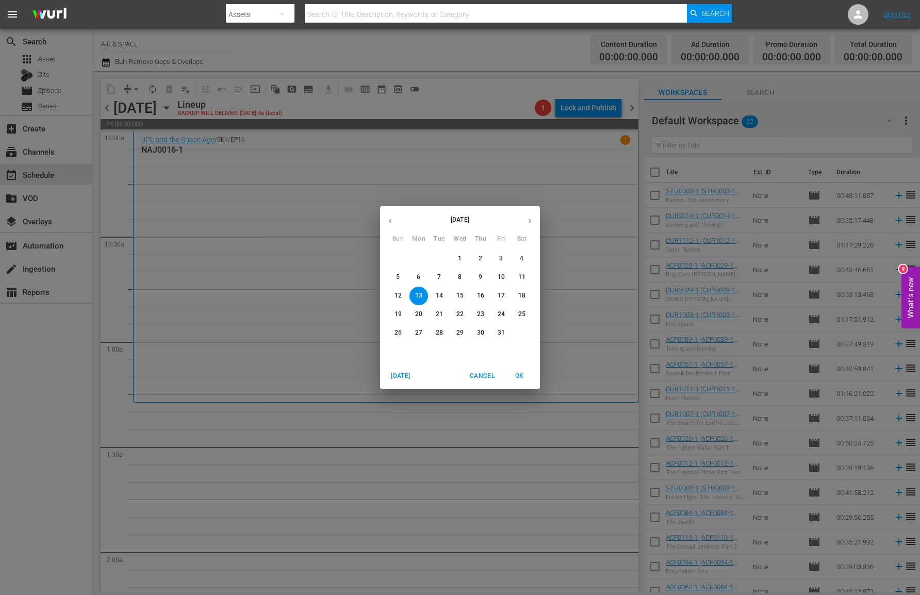
click at [388, 221] on icon "button" at bounding box center [390, 221] width 8 height 8
click at [398, 350] on p "31" at bounding box center [397, 351] width 7 height 9
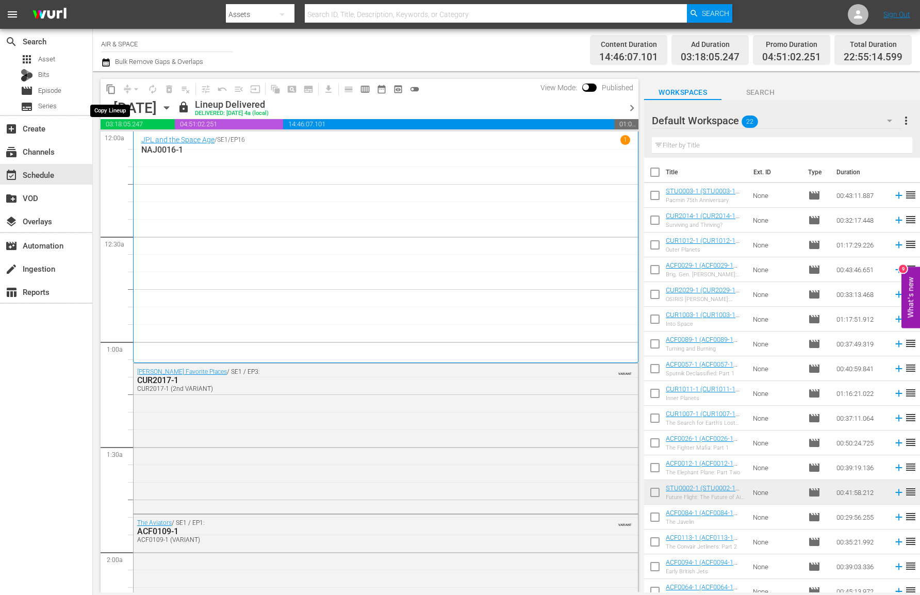
click at [115, 90] on span "content_copy" at bounding box center [111, 89] width 10 height 10
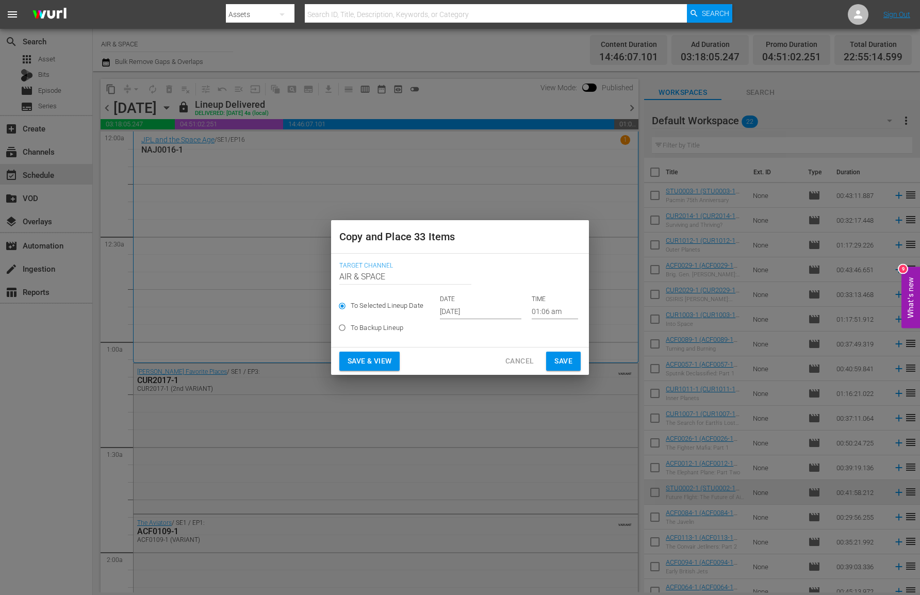
click at [547, 310] on input "01:06 am" at bounding box center [554, 311] width 46 height 15
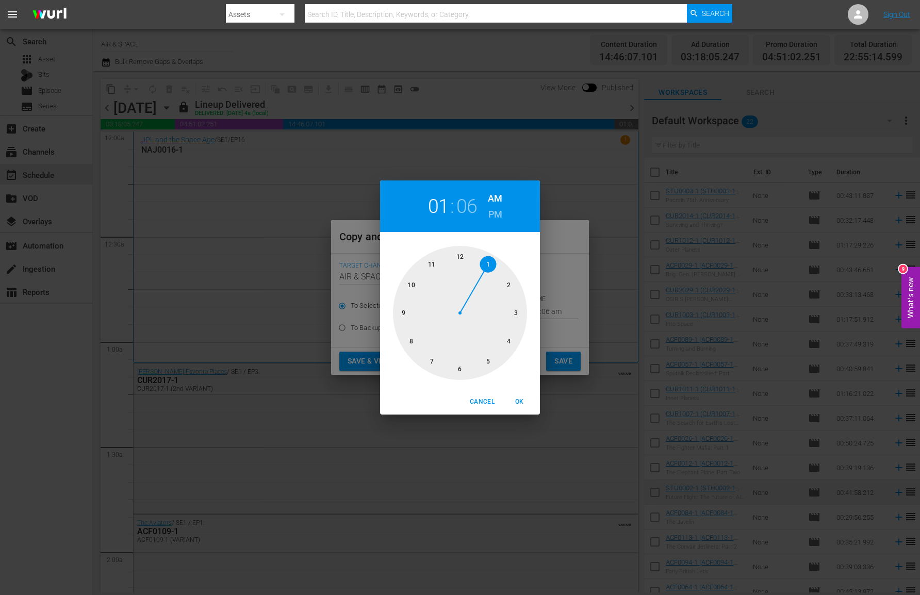
click at [473, 203] on h2 "06" at bounding box center [466, 206] width 21 height 23
drag, startPoint x: 495, startPoint y: 265, endPoint x: 518, endPoint y: 328, distance: 67.2
click at [518, 328] on div at bounding box center [460, 313] width 134 height 134
click at [520, 403] on span "OK" at bounding box center [519, 401] width 25 height 11
type input "01:20 am"
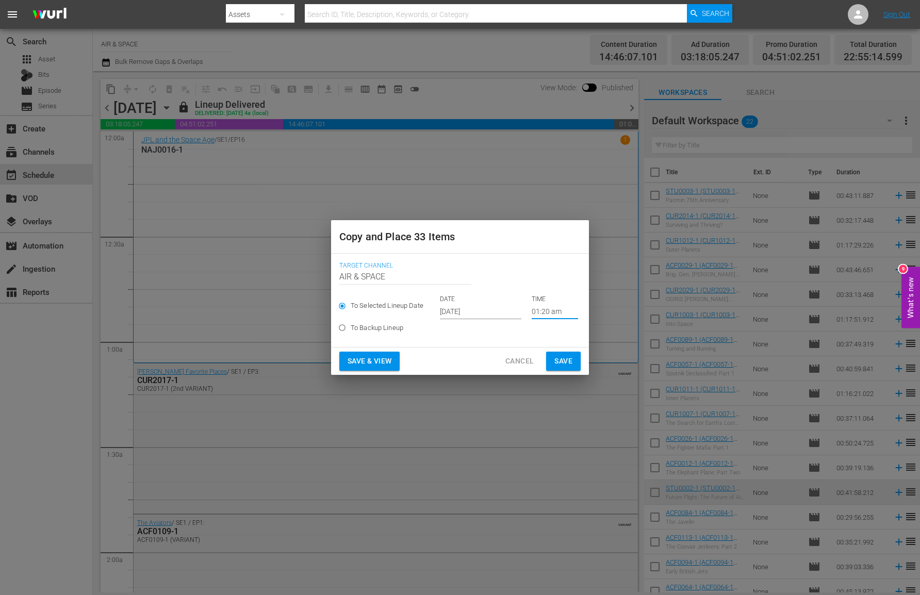
click at [462, 313] on input "[DATE]" at bounding box center [480, 311] width 81 height 15
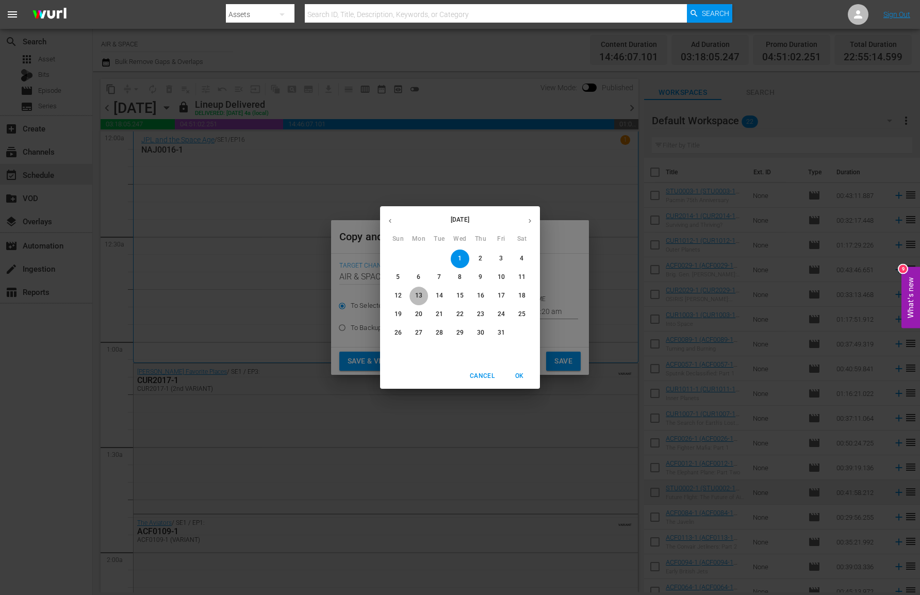
click at [420, 295] on p "13" at bounding box center [418, 295] width 7 height 9
type input "[DATE]"
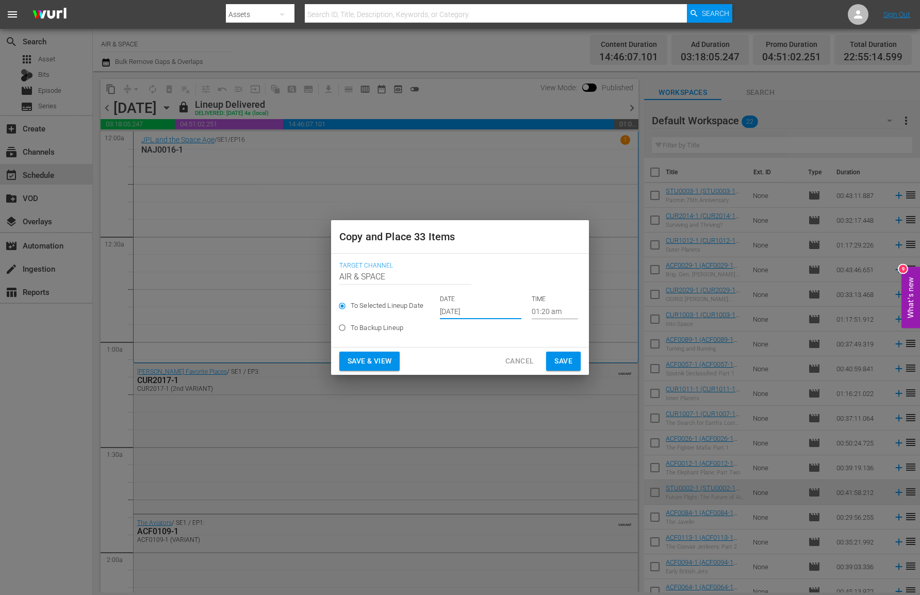
click at [568, 358] on span "Save" at bounding box center [563, 361] width 18 height 13
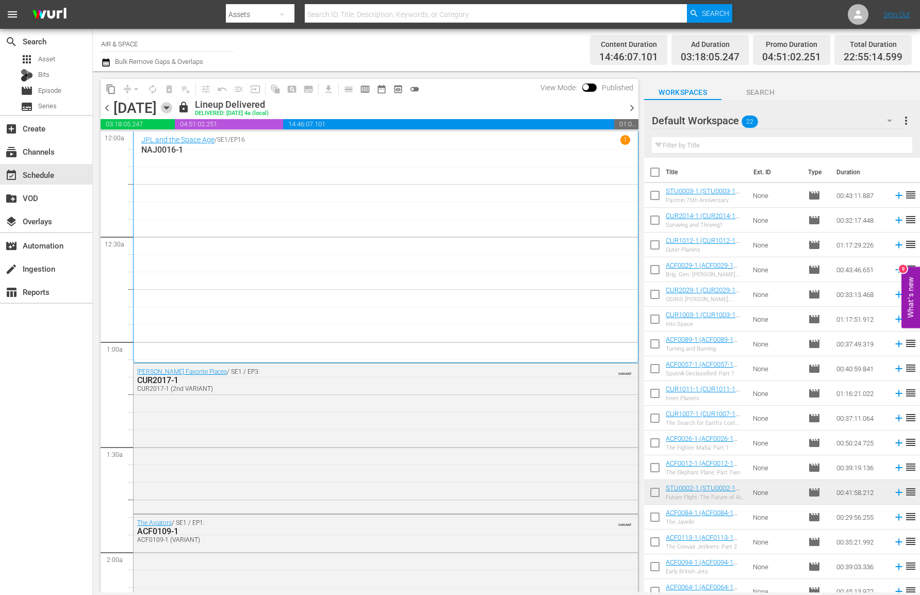
click at [172, 106] on icon "button" at bounding box center [166, 107] width 11 height 11
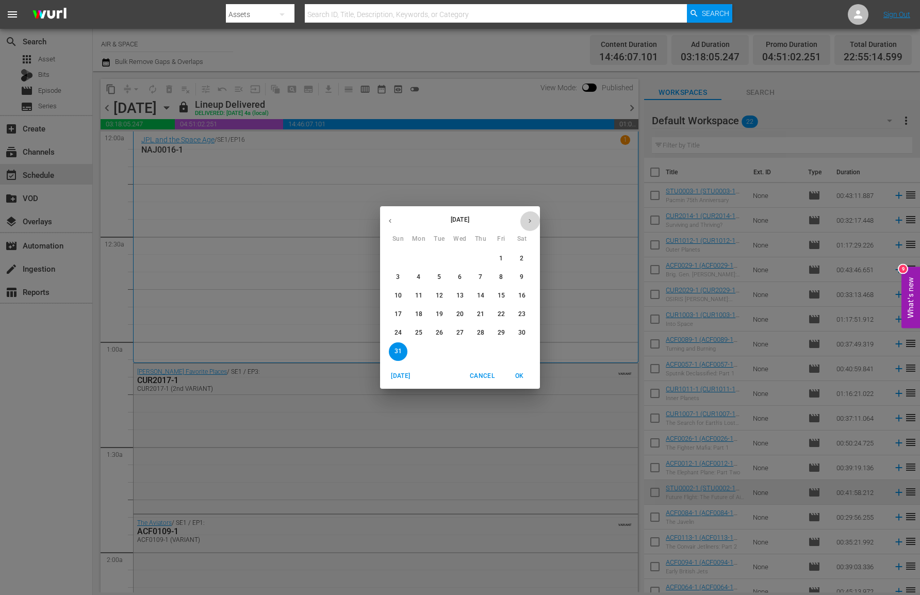
click at [528, 221] on icon "button" at bounding box center [530, 221] width 8 height 8
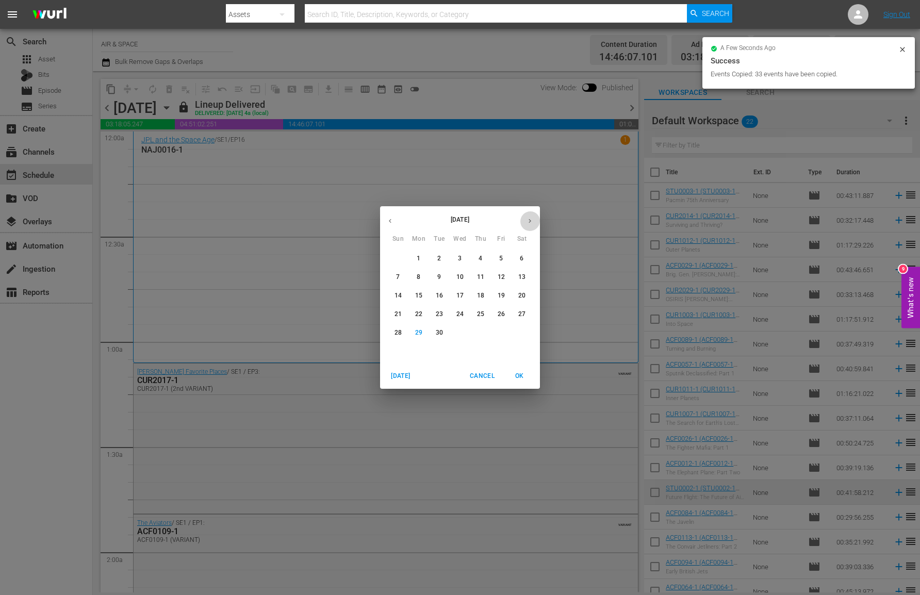
click at [528, 221] on icon "button" at bounding box center [530, 221] width 8 height 8
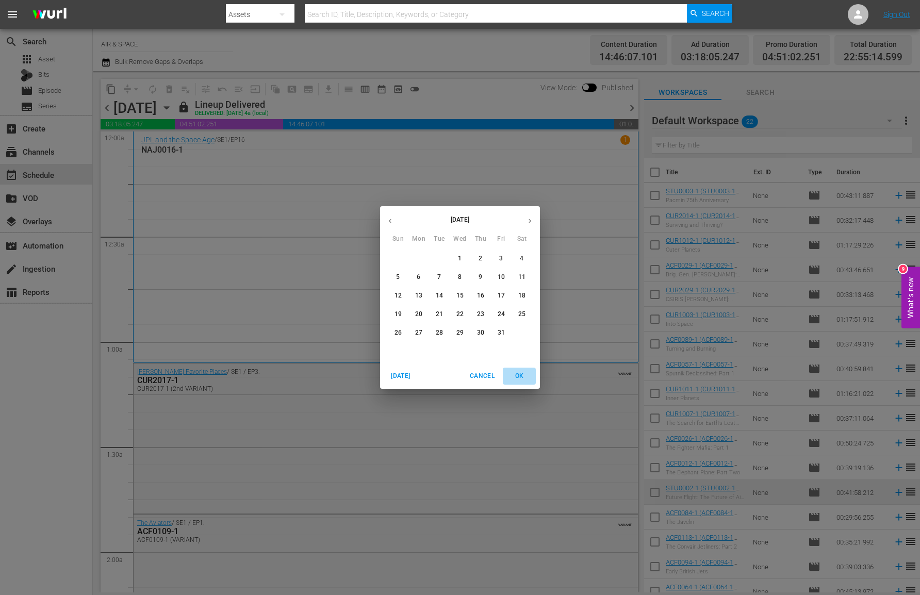
click at [523, 375] on span "OK" at bounding box center [519, 376] width 25 height 11
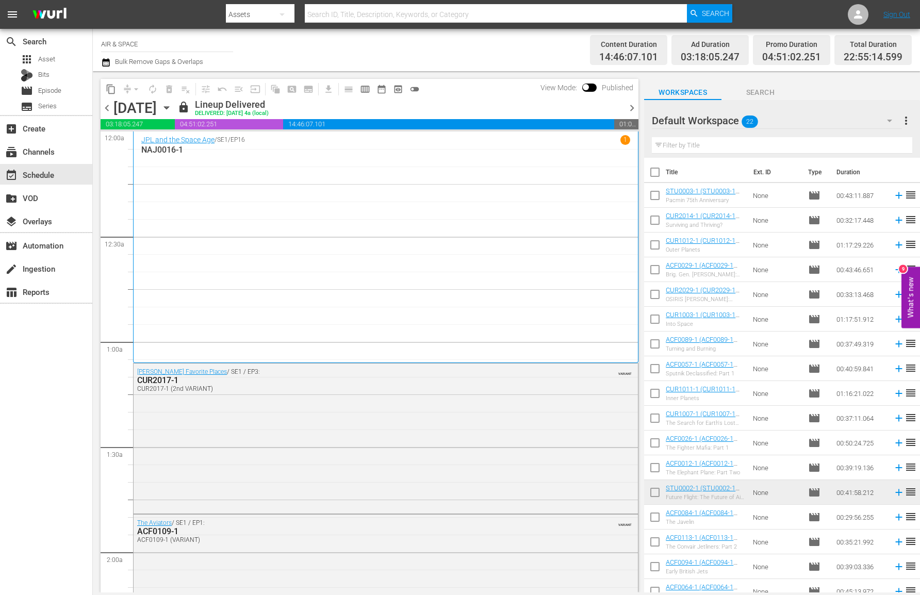
click at [172, 106] on icon "button" at bounding box center [166, 107] width 11 height 11
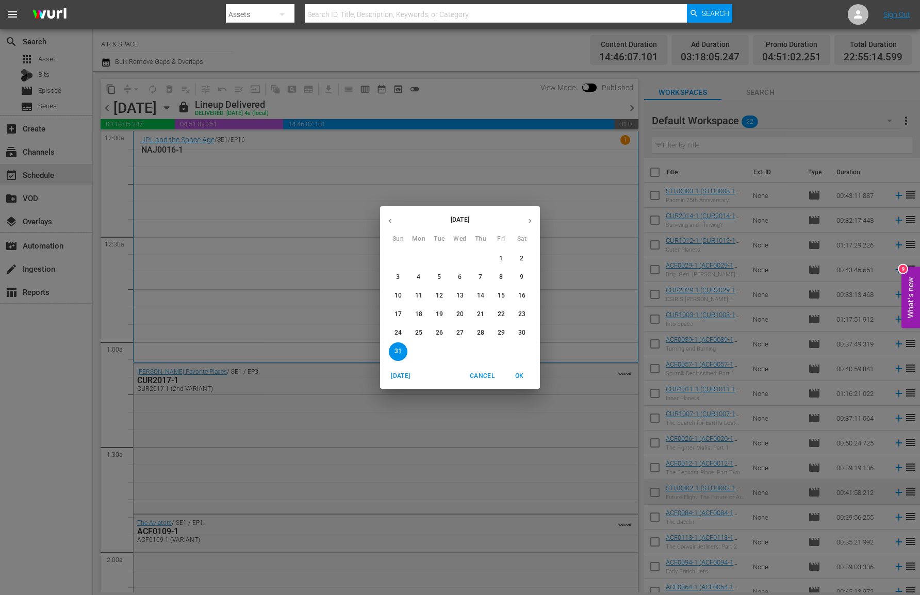
click at [529, 218] on icon "button" at bounding box center [530, 221] width 8 height 8
click at [421, 291] on p "13" at bounding box center [418, 295] width 7 height 9
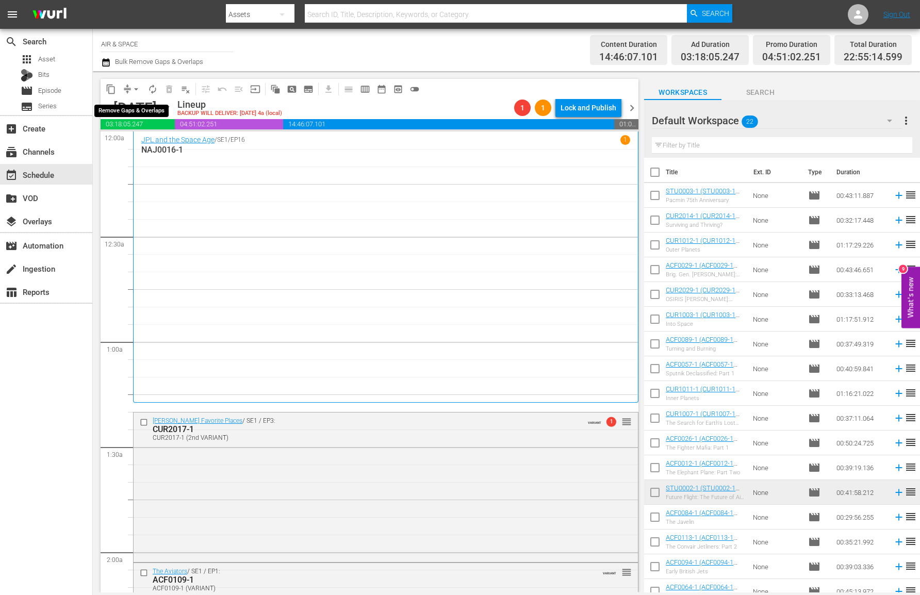
click at [134, 86] on span "arrow_drop_down" at bounding box center [136, 89] width 10 height 10
click at [127, 139] on li "Align to End of Previous Day" at bounding box center [136, 144] width 108 height 17
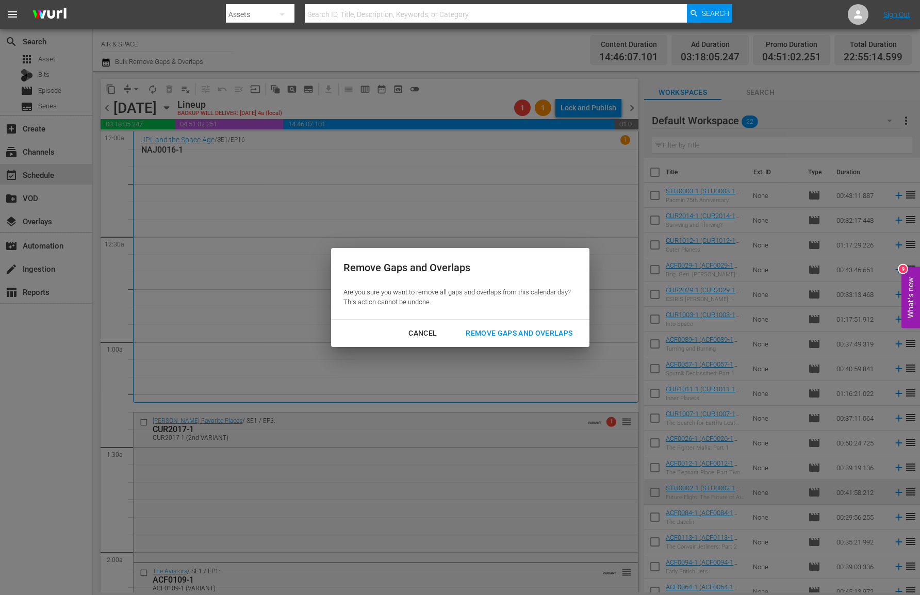
click at [505, 329] on div "Remove Gaps and Overlaps" at bounding box center [518, 333] width 123 height 13
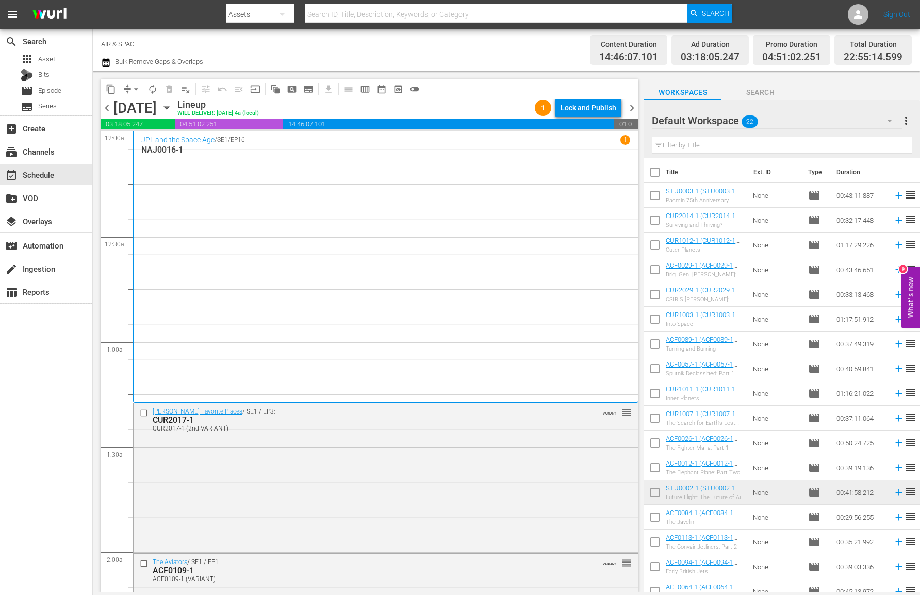
click at [634, 105] on span "chevron_right" at bounding box center [631, 108] width 13 height 13
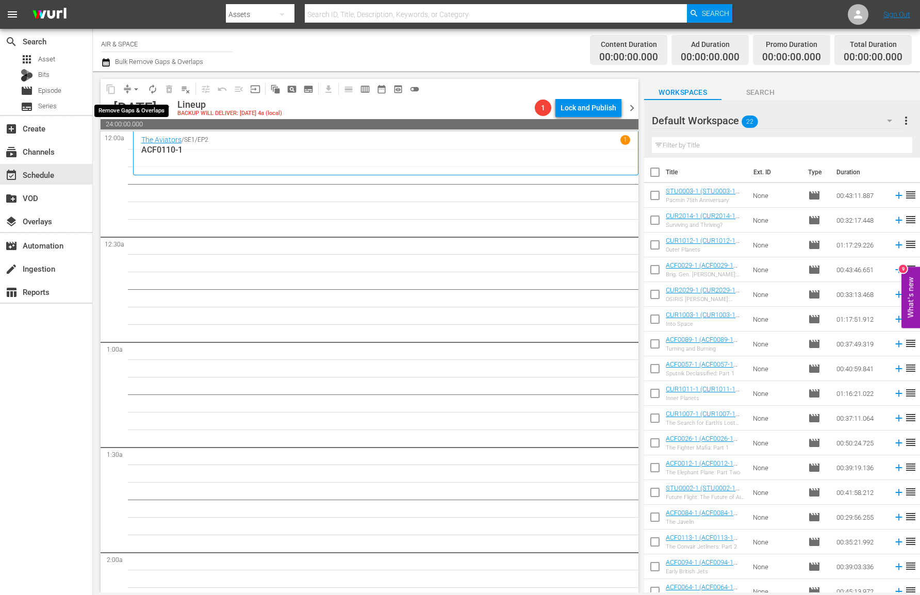
click at [135, 84] on span "arrow_drop_down" at bounding box center [136, 89] width 10 height 10
click at [172, 105] on icon "button" at bounding box center [166, 107] width 11 height 11
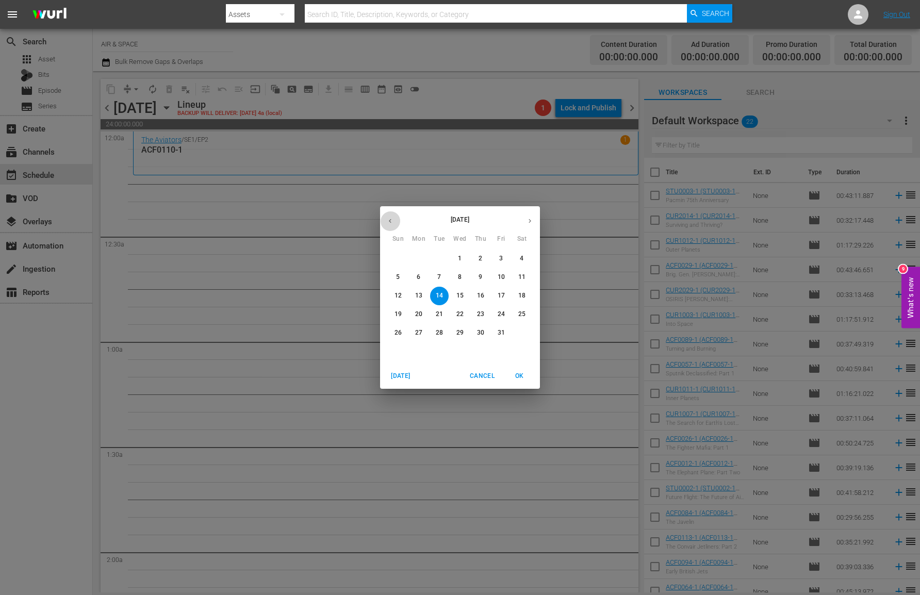
click at [389, 216] on button "button" at bounding box center [390, 221] width 20 height 20
click at [416, 259] on p "1" at bounding box center [418, 258] width 4 height 9
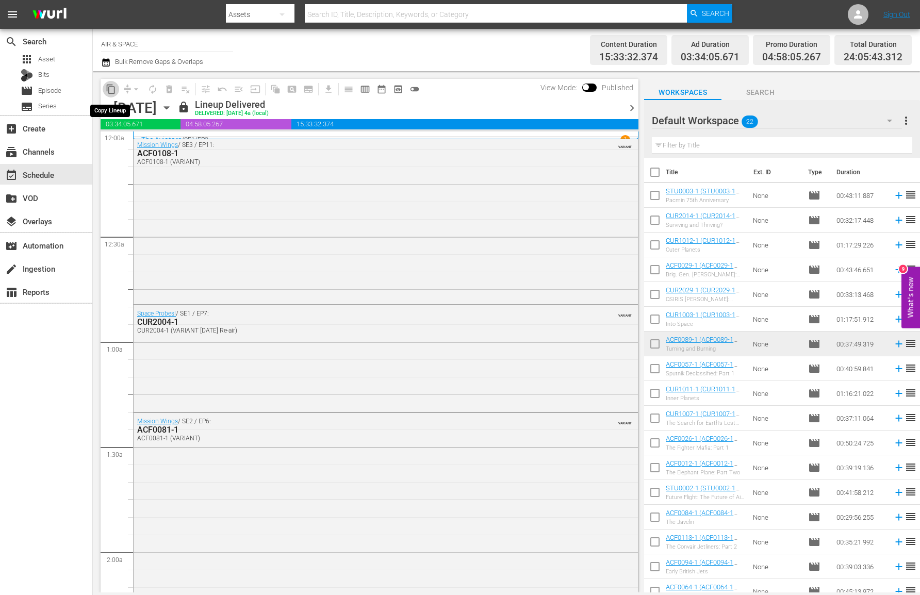
click at [104, 91] on button "content_copy" at bounding box center [111, 89] width 16 height 16
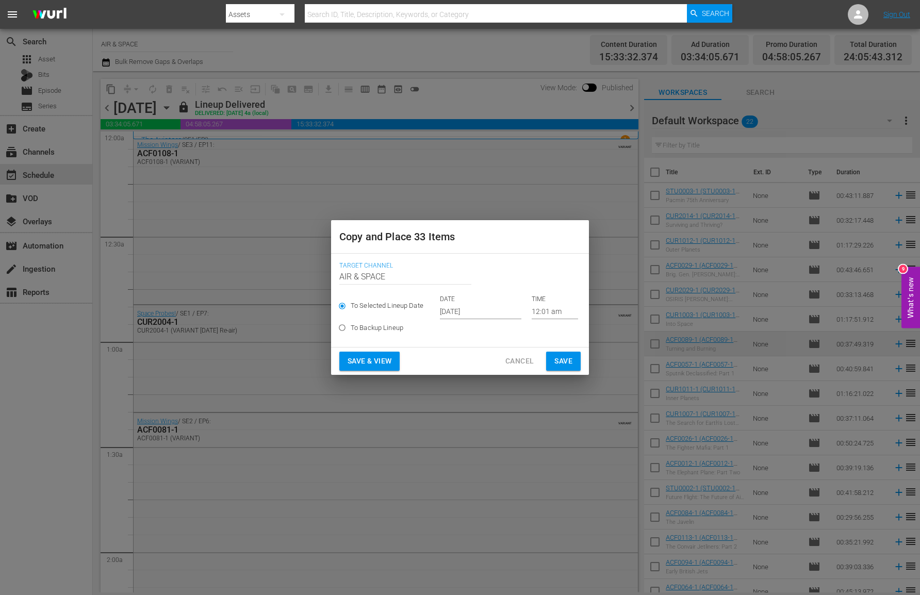
click at [552, 309] on input "12:01 am" at bounding box center [554, 311] width 46 height 15
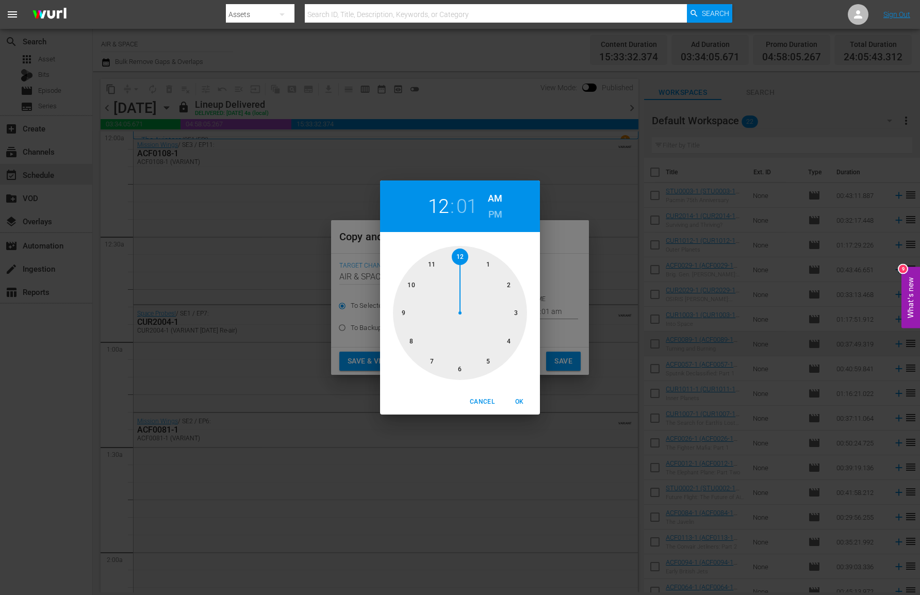
click at [470, 210] on h2 "01" at bounding box center [466, 206] width 21 height 23
drag, startPoint x: 472, startPoint y: 254, endPoint x: 507, endPoint y: 310, distance: 66.7
click at [507, 310] on div at bounding box center [460, 313] width 134 height 134
click at [519, 399] on span "OK" at bounding box center [519, 401] width 25 height 11
type input "12:15 am"
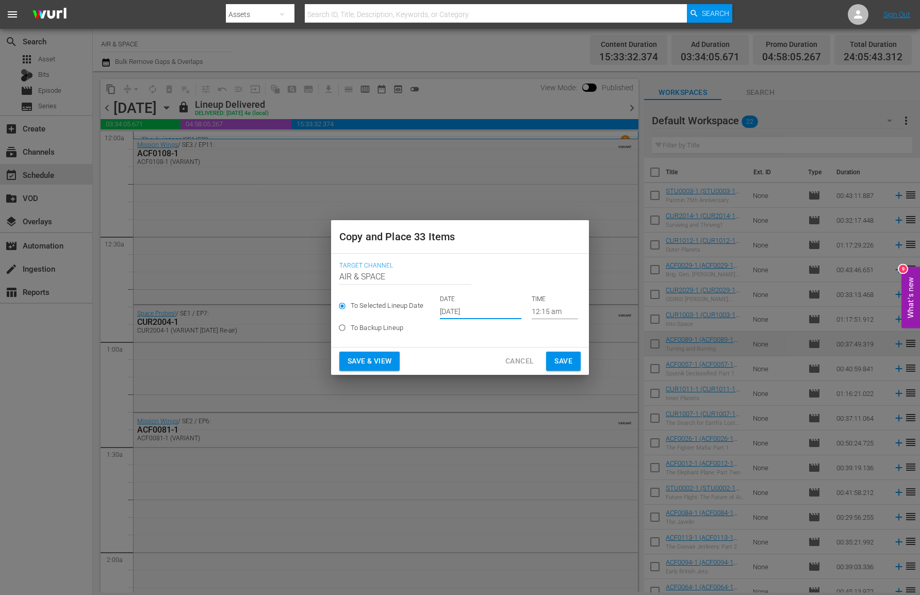
click at [461, 306] on input "[DATE]" at bounding box center [480, 311] width 81 height 15
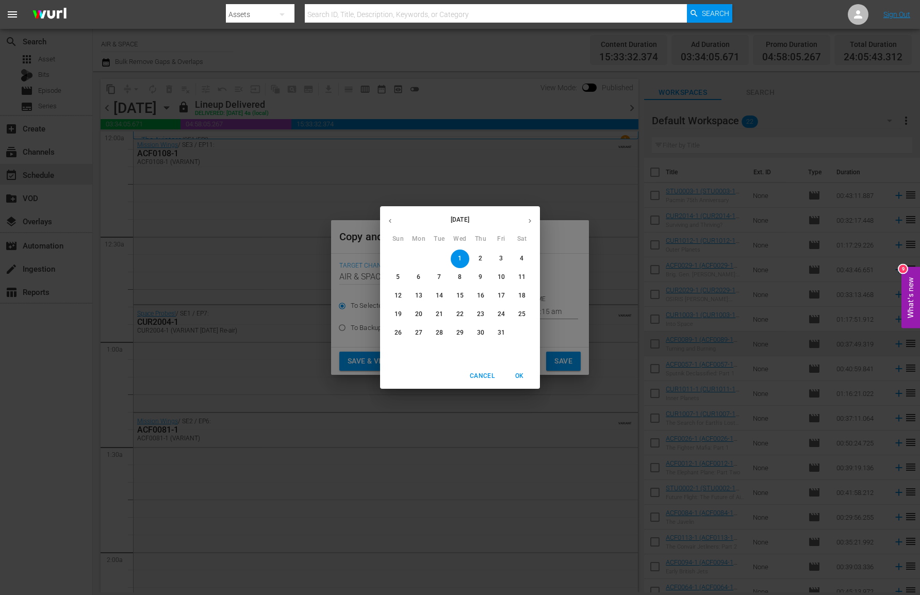
click at [439, 295] on p "14" at bounding box center [439, 295] width 7 height 9
type input "[DATE]"
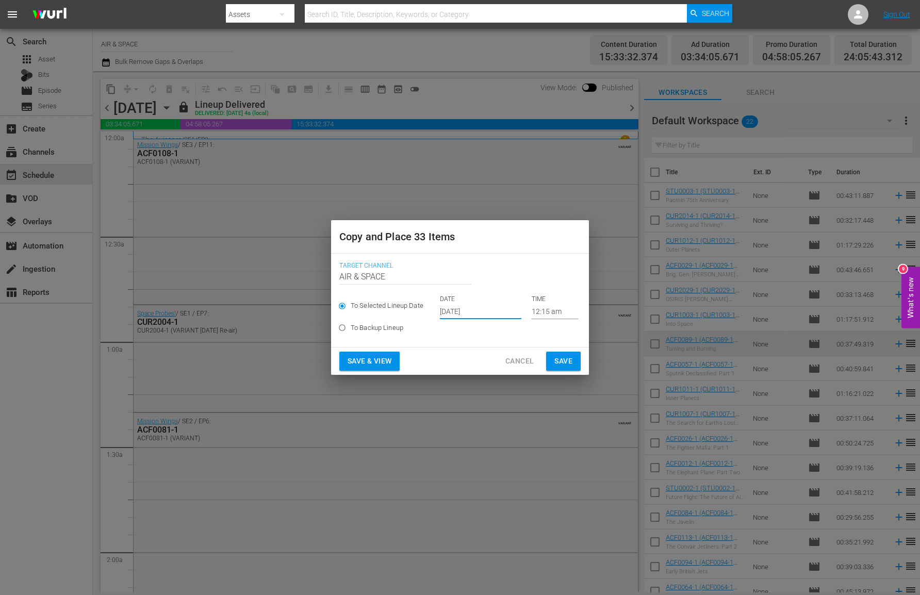
click at [563, 361] on span "Save" at bounding box center [563, 361] width 18 height 13
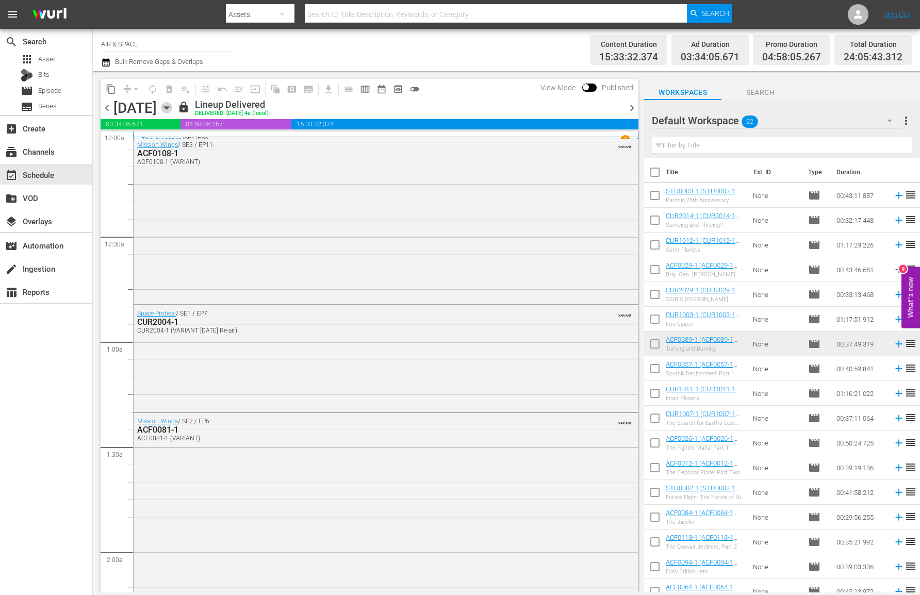
click at [169, 107] on icon "button" at bounding box center [166, 108] width 5 height 3
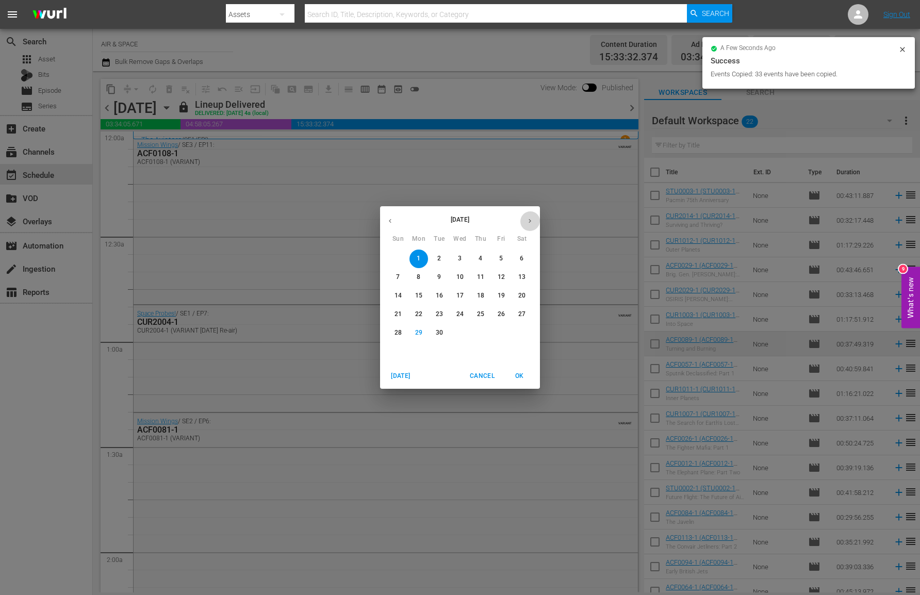
click at [530, 219] on icon "button" at bounding box center [530, 221] width 8 height 8
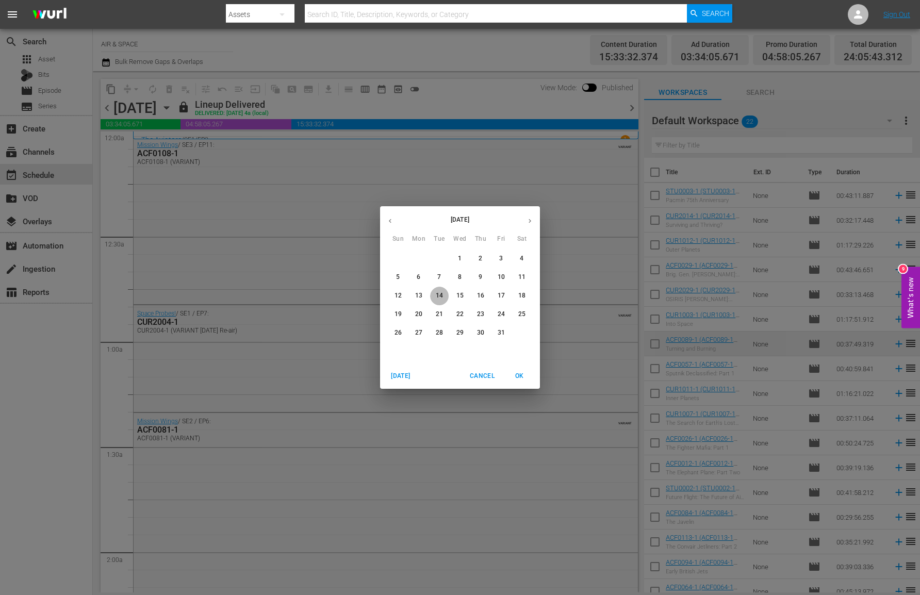
click at [440, 291] on p "14" at bounding box center [439, 295] width 7 height 9
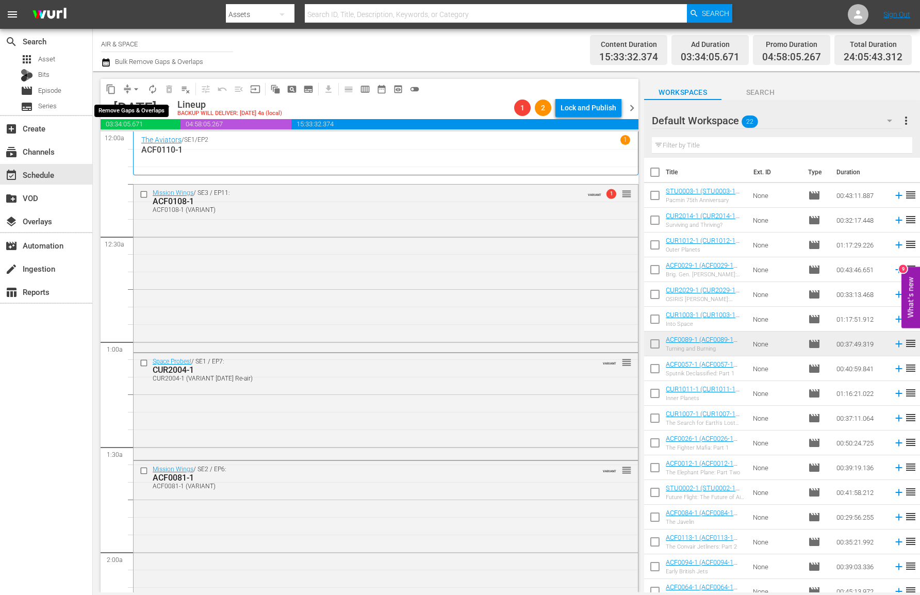
click at [134, 84] on span "arrow_drop_down" at bounding box center [136, 89] width 10 height 10
click at [145, 140] on li "Align to End of Previous Day" at bounding box center [136, 144] width 108 height 17
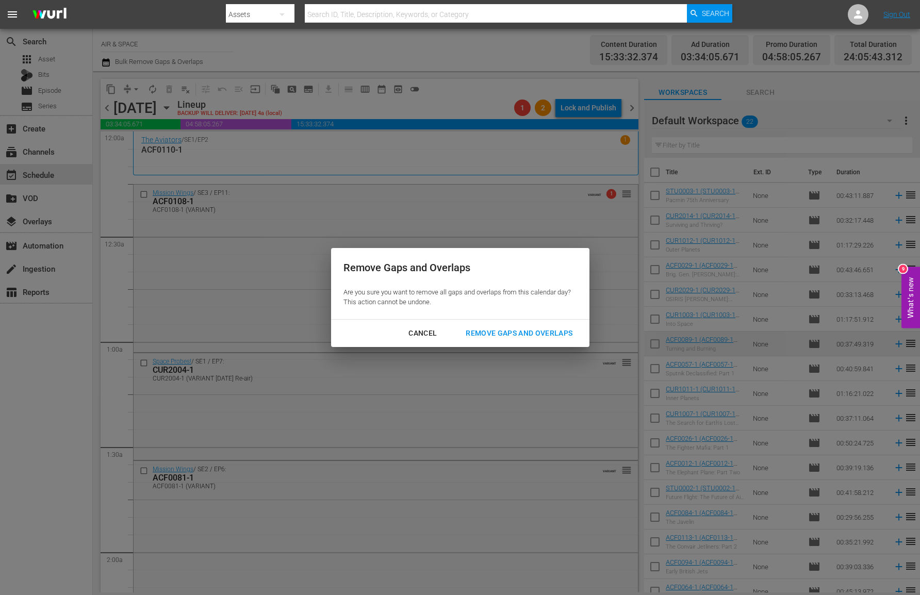
click at [525, 327] on div "Remove Gaps and Overlaps" at bounding box center [518, 333] width 123 height 13
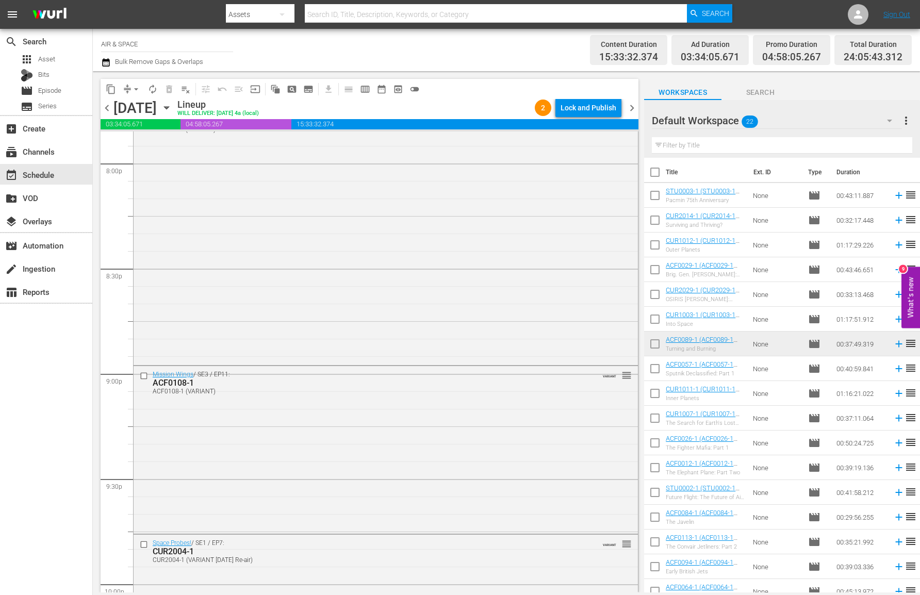
scroll to position [4650, 0]
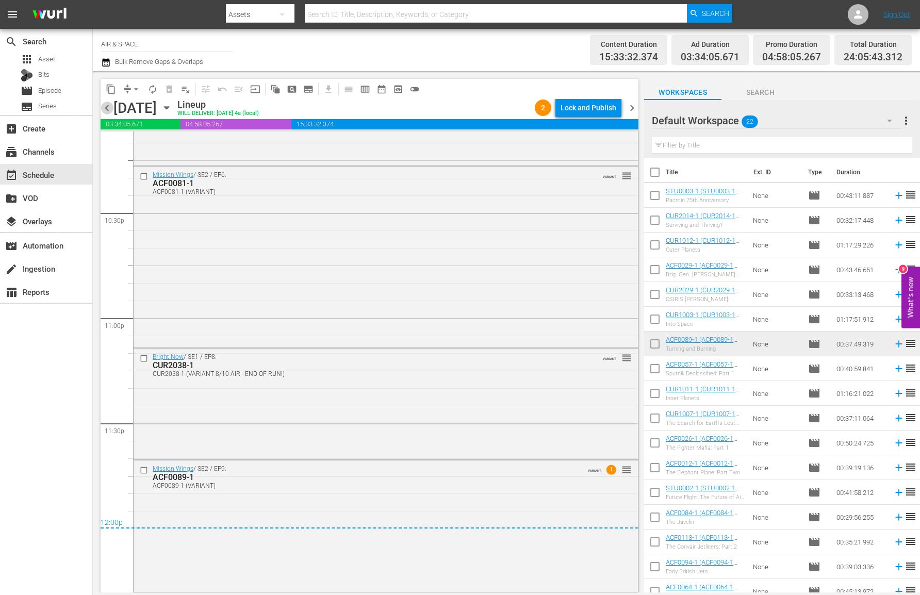
click at [104, 106] on span "chevron_left" at bounding box center [107, 108] width 13 height 13
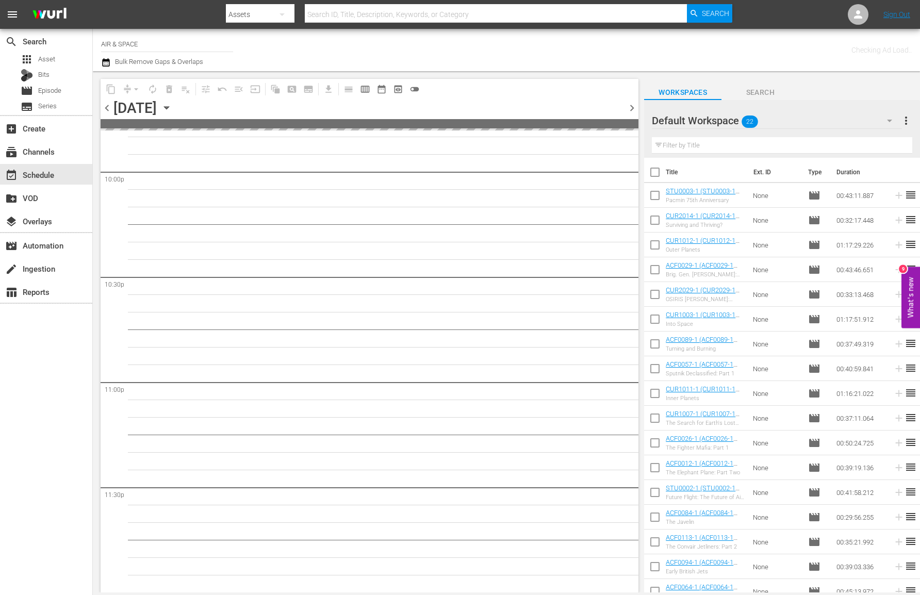
scroll to position [4586, 0]
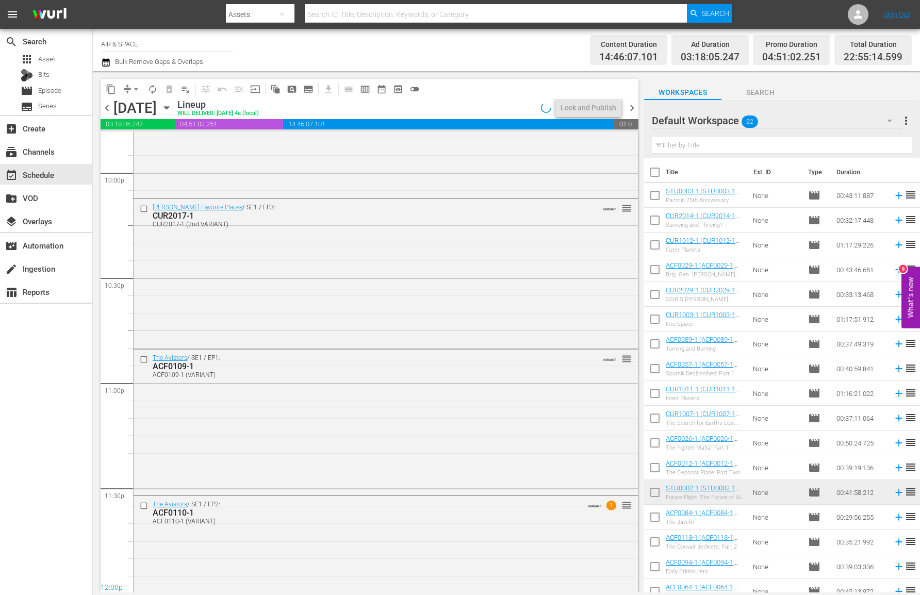
click at [172, 105] on icon "button" at bounding box center [166, 107] width 11 height 11
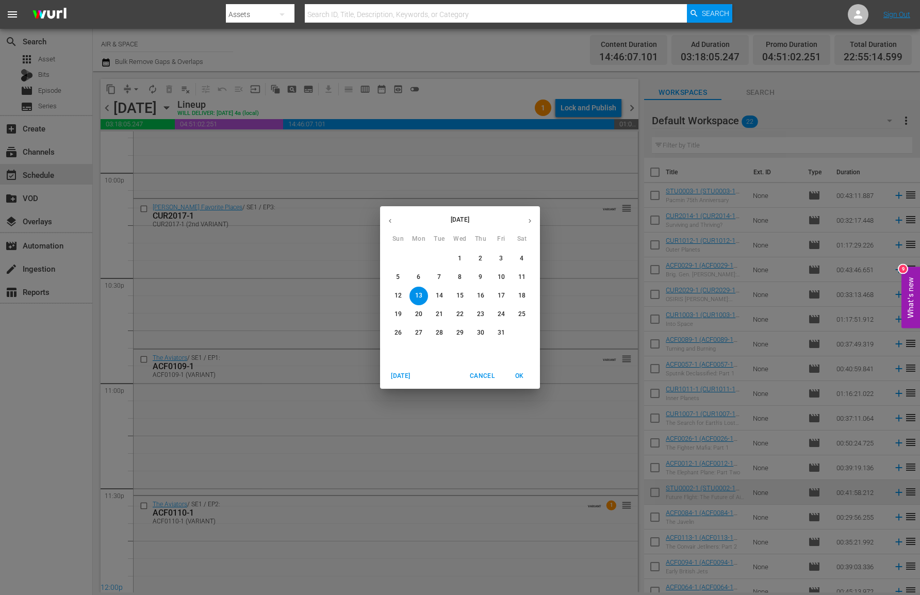
click at [389, 219] on icon "button" at bounding box center [390, 221] width 8 height 8
click at [441, 257] on span "2" at bounding box center [439, 258] width 19 height 9
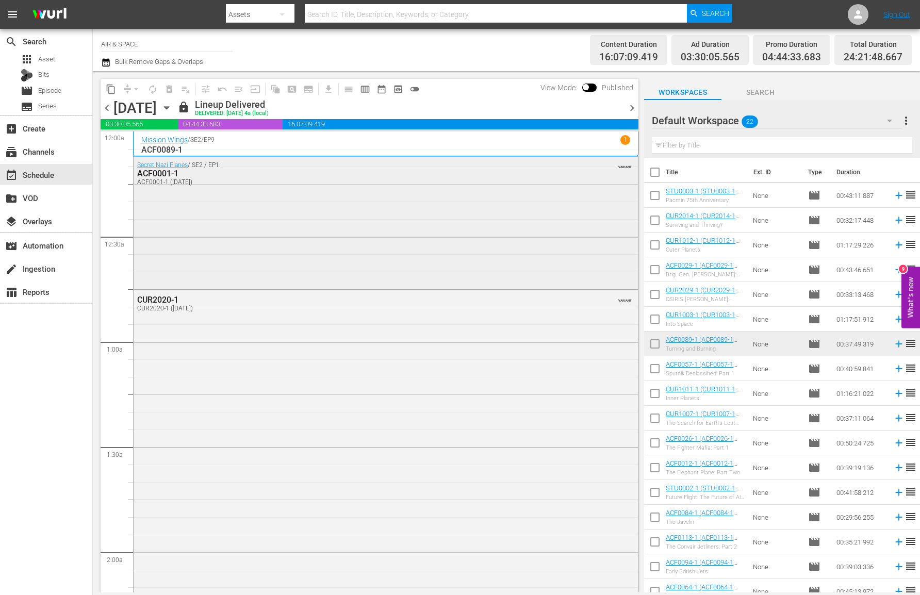
click at [158, 174] on div "ACF0001-1" at bounding box center [357, 174] width 441 height 10
